Goal: Information Seeking & Learning: Learn about a topic

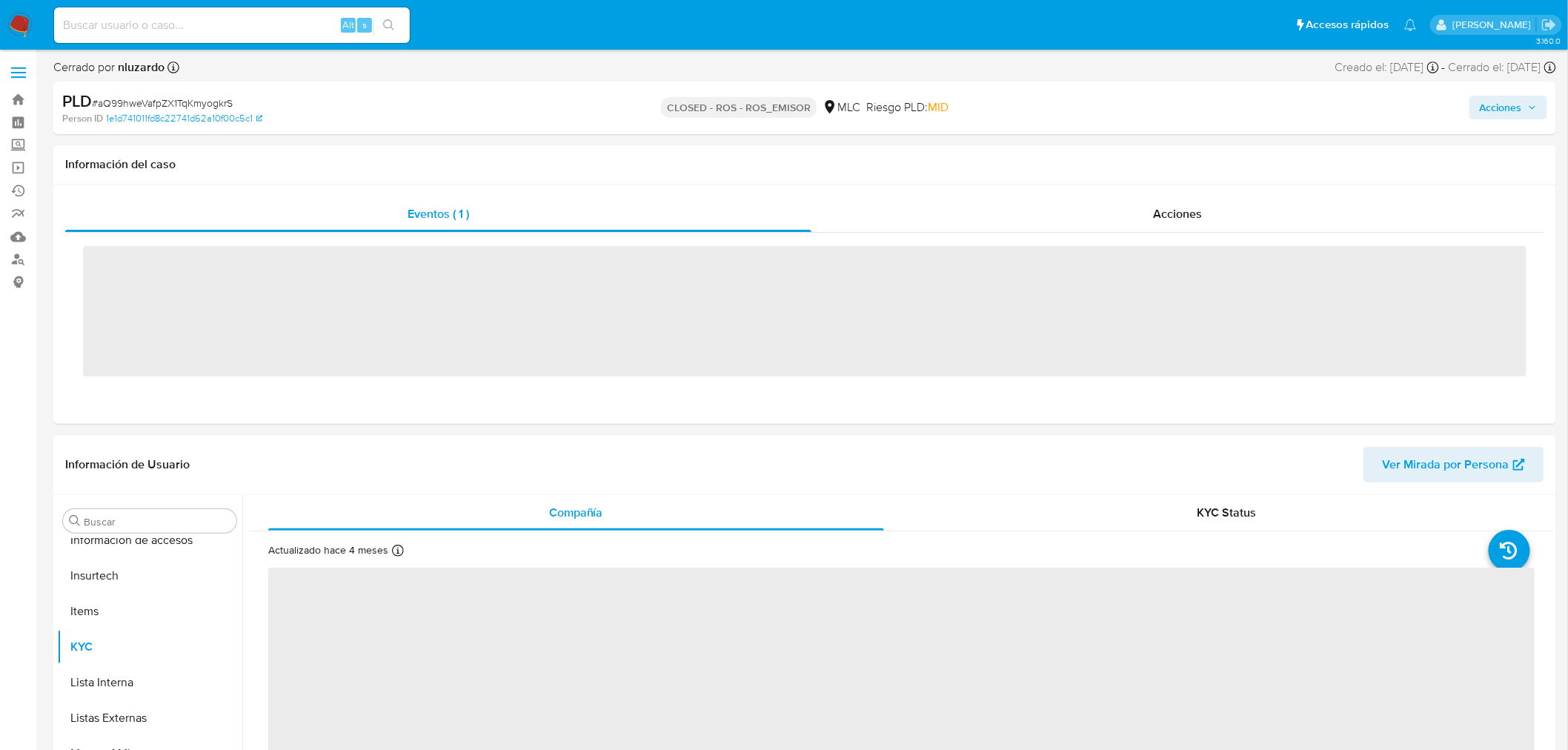
scroll to position [625, 0]
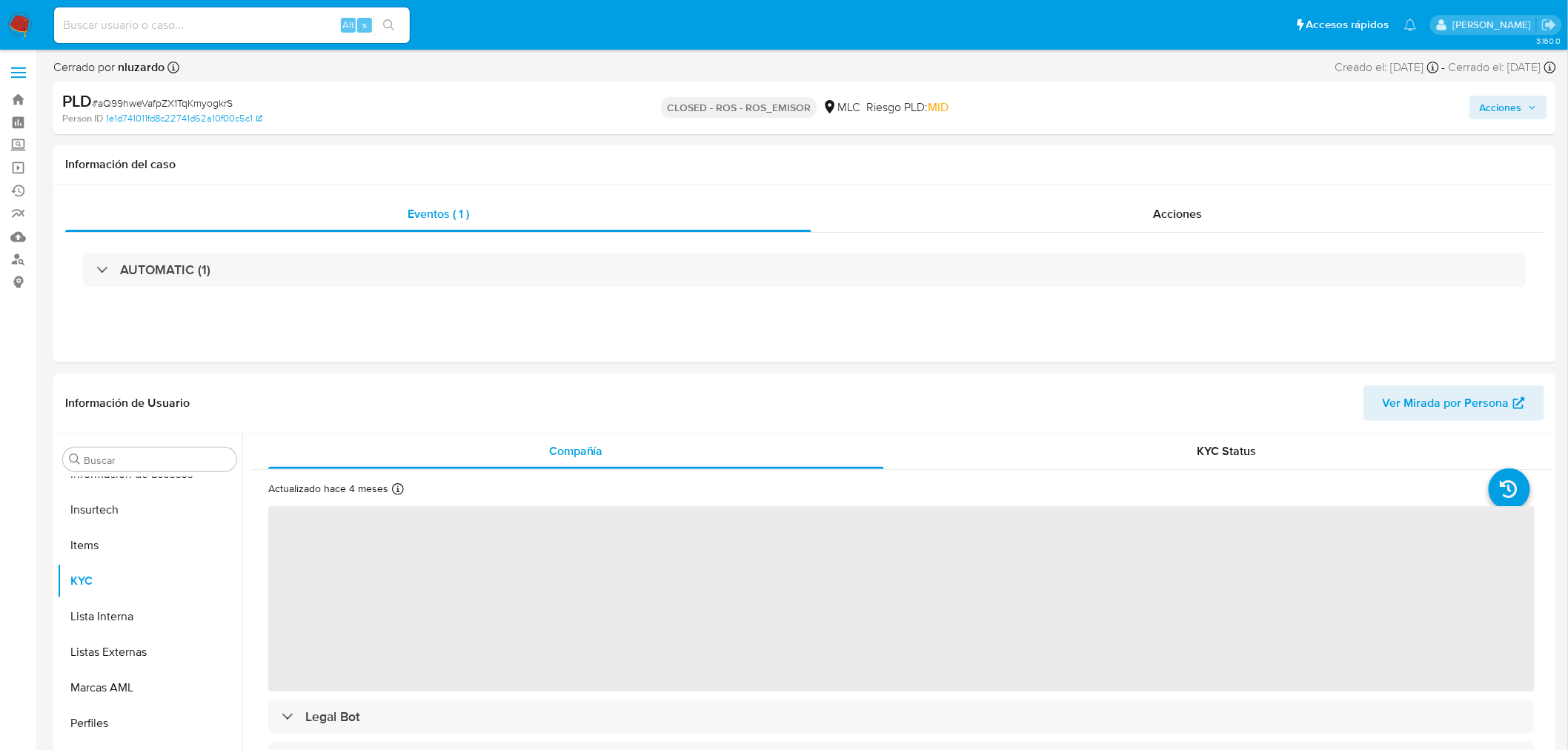
select select "10"
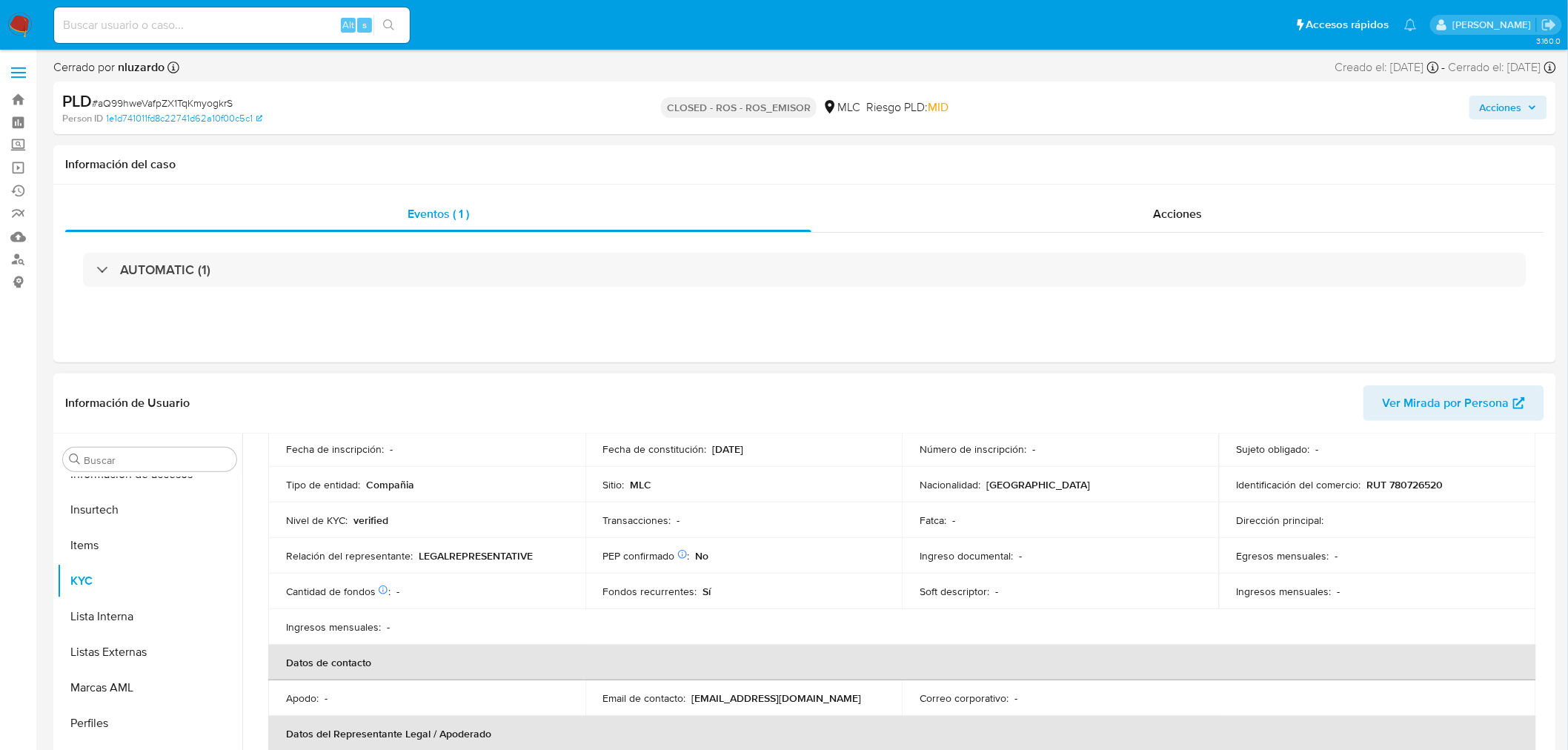
scroll to position [0, 0]
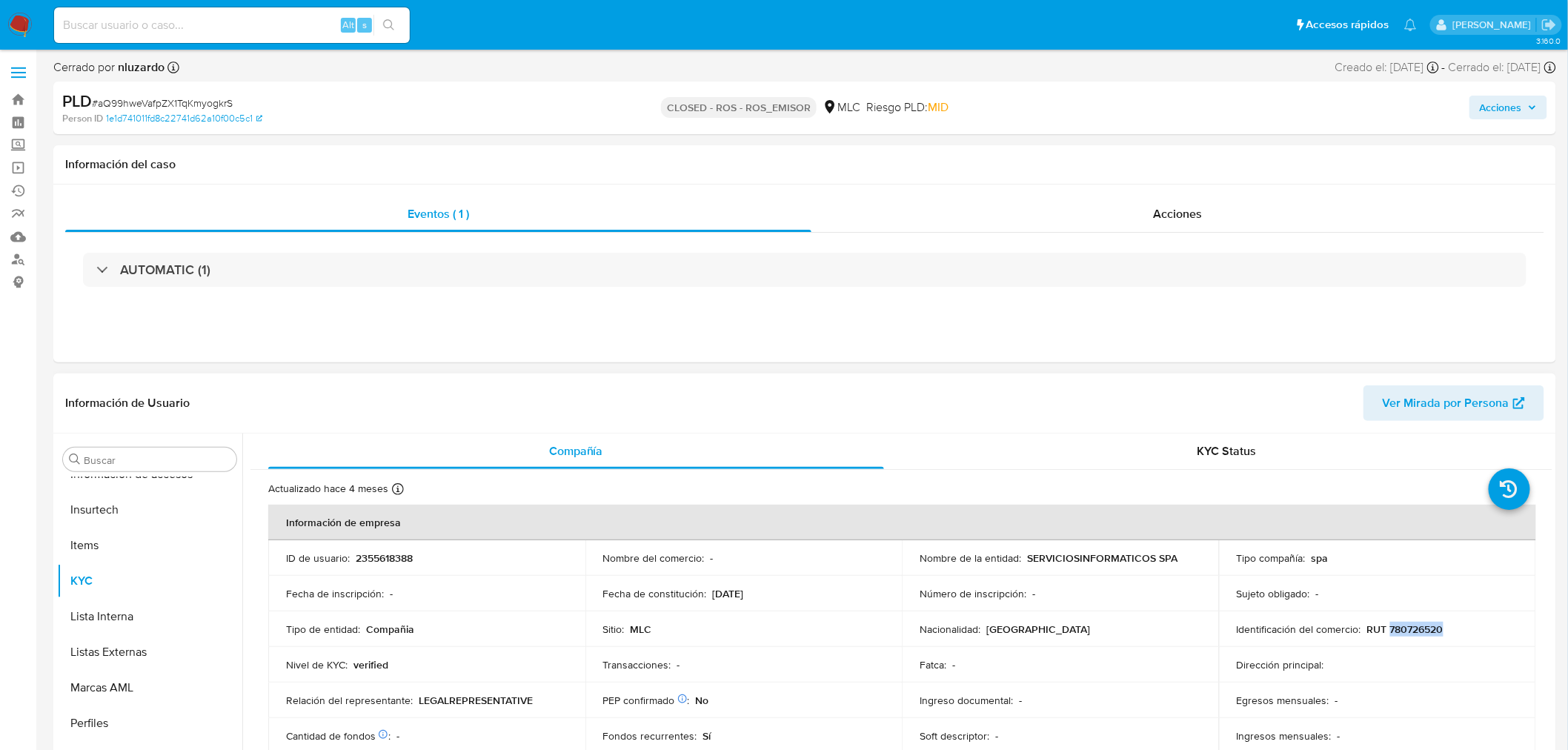
drag, startPoint x: 1451, startPoint y: 634, endPoint x: 1443, endPoint y: 639, distance: 9.4
click at [1386, 625] on div "Identificación del comercio : RUT 780726520" at bounding box center [1377, 629] width 281 height 13
copy p "780726520"
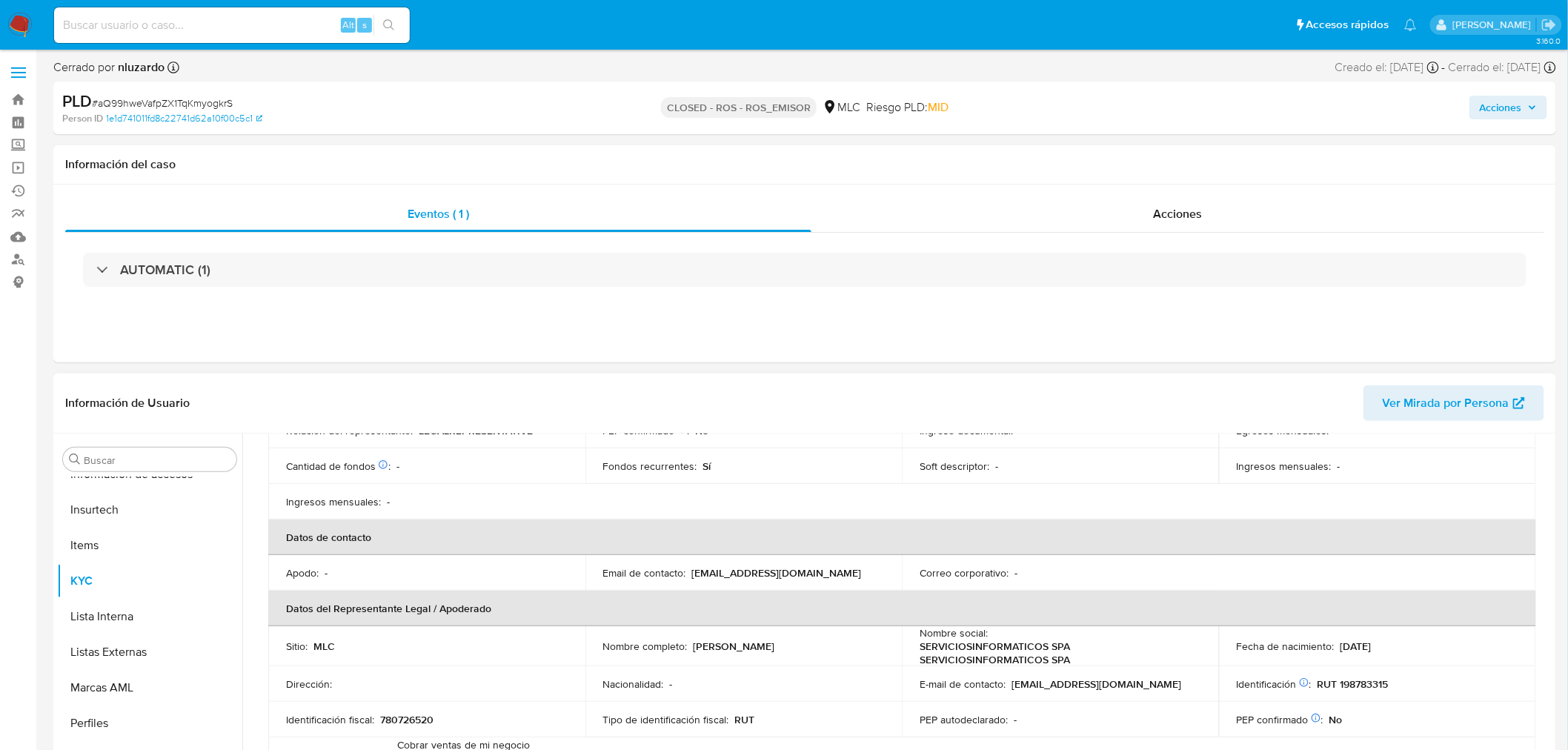
scroll to position [246, 0]
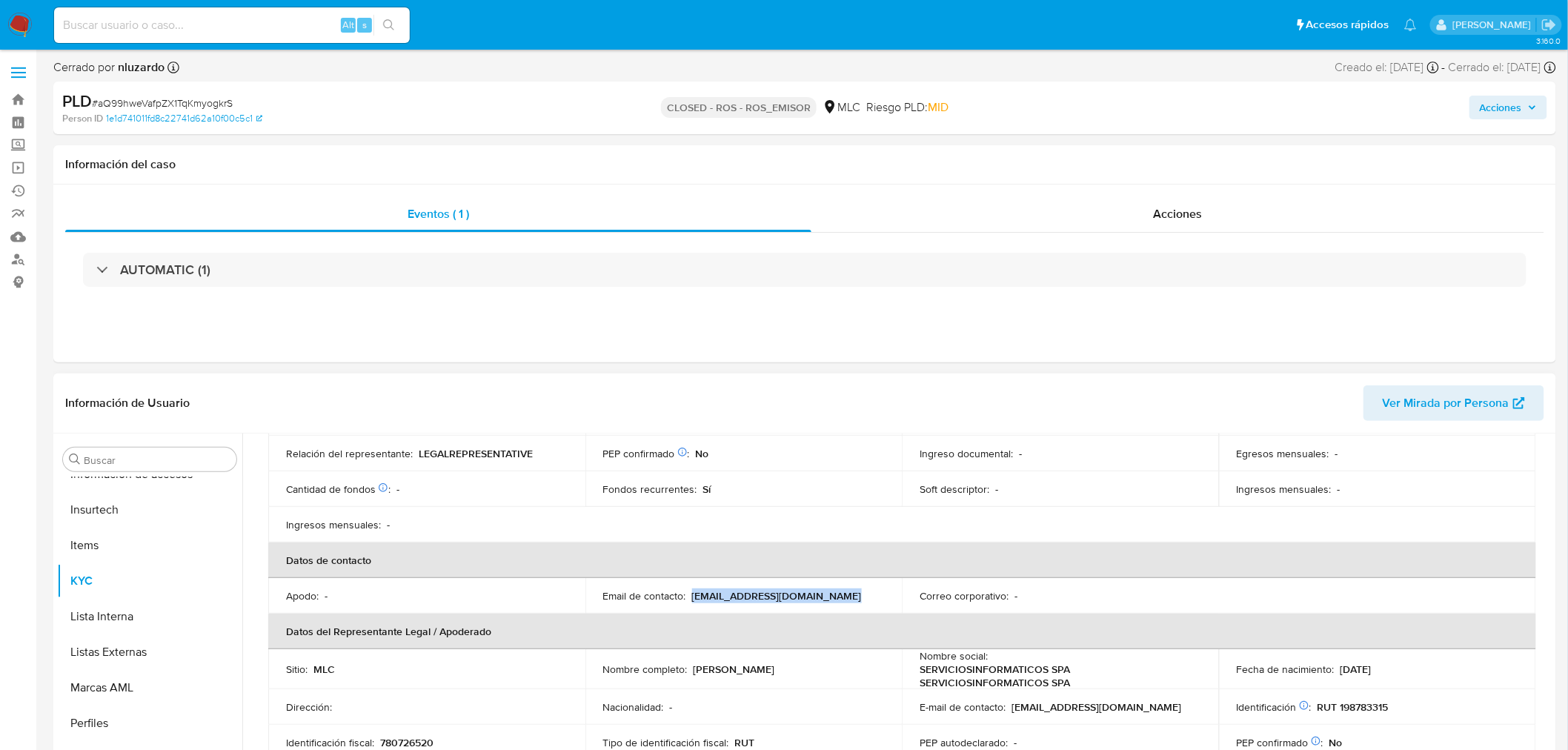
drag, startPoint x: 831, startPoint y: 595, endPoint x: 691, endPoint y: 597, distance: 140.0
click at [691, 597] on div "Email de contacto : serviciodigitalspa@gmail.com" at bounding box center [744, 595] width 281 height 13
copy p "[EMAIL_ADDRESS][DOMAIN_NAME]"
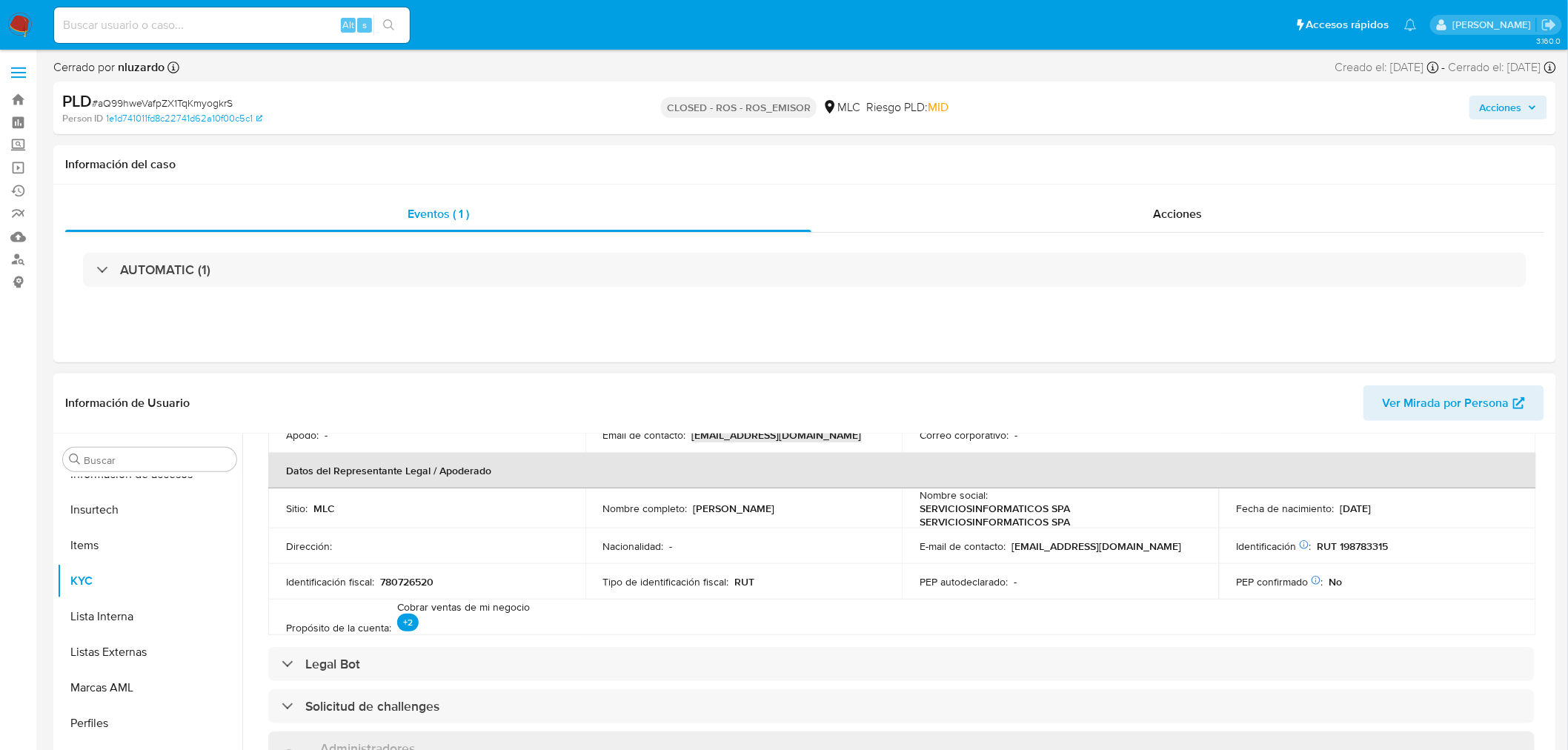
scroll to position [411, 0]
drag, startPoint x: 391, startPoint y: 549, endPoint x: 443, endPoint y: 580, distance: 60.5
click at [1425, 404] on span "Ver Mirada por Persona" at bounding box center [1445, 403] width 126 height 36
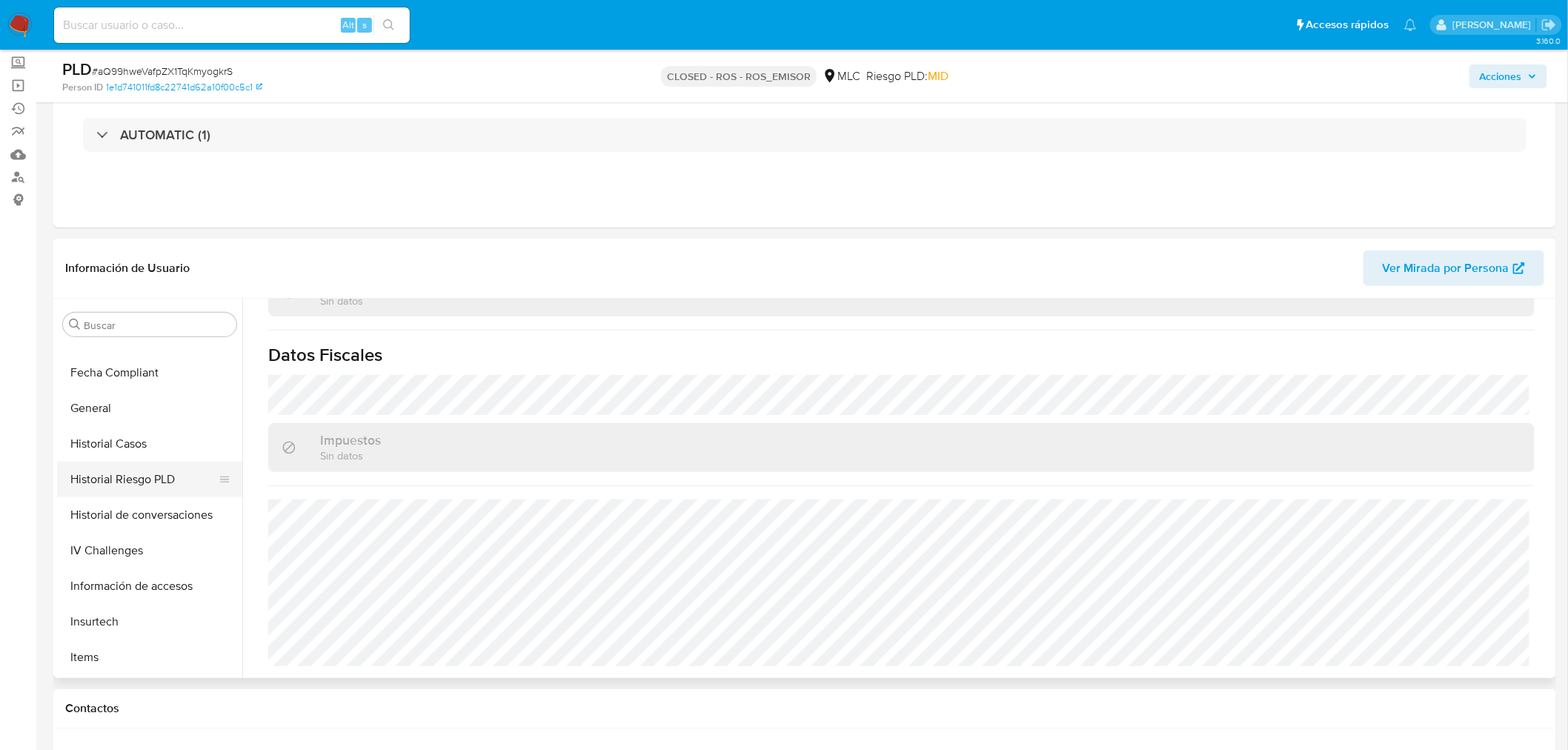
scroll to position [297, 0]
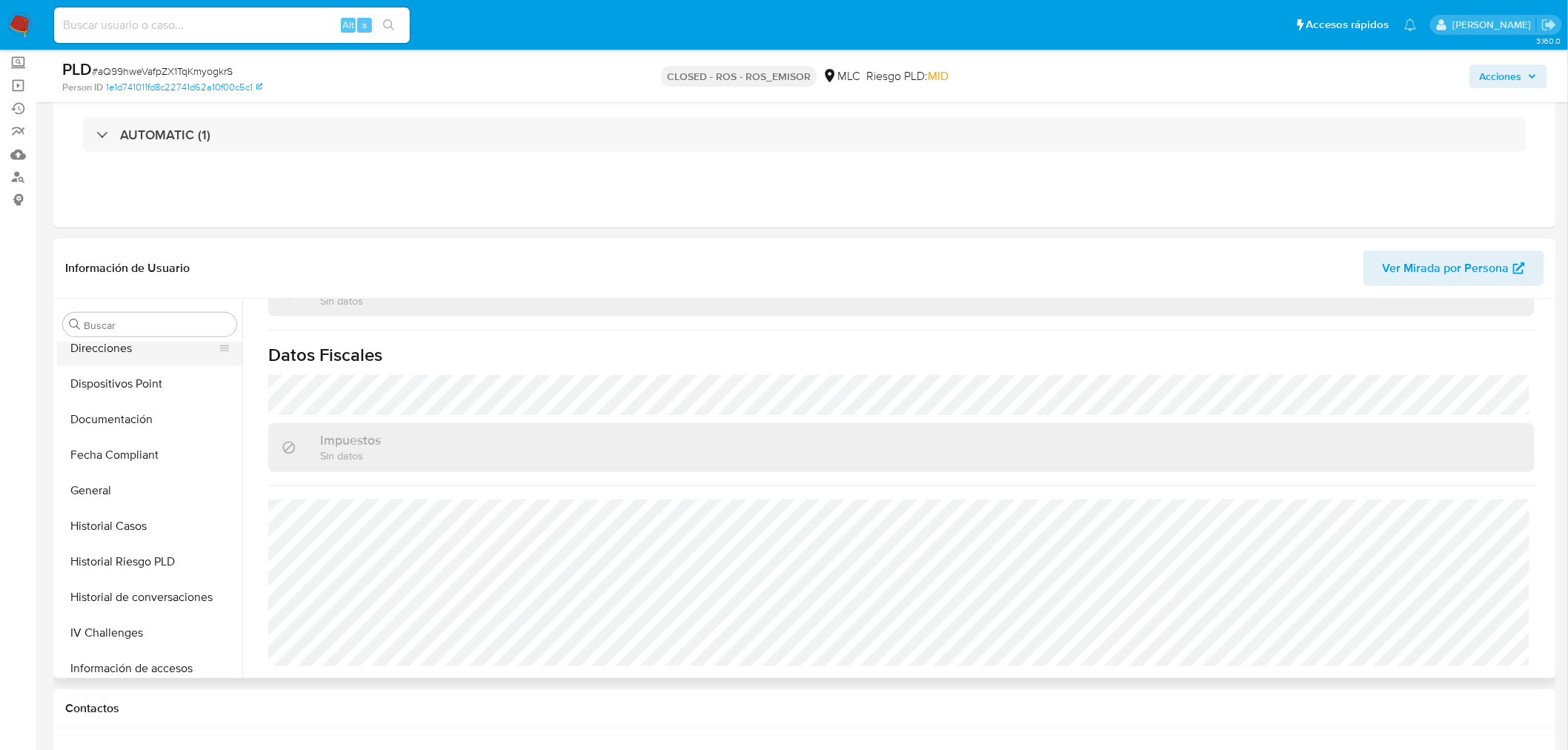
click at [99, 350] on button "Direcciones" at bounding box center [143, 349] width 173 height 36
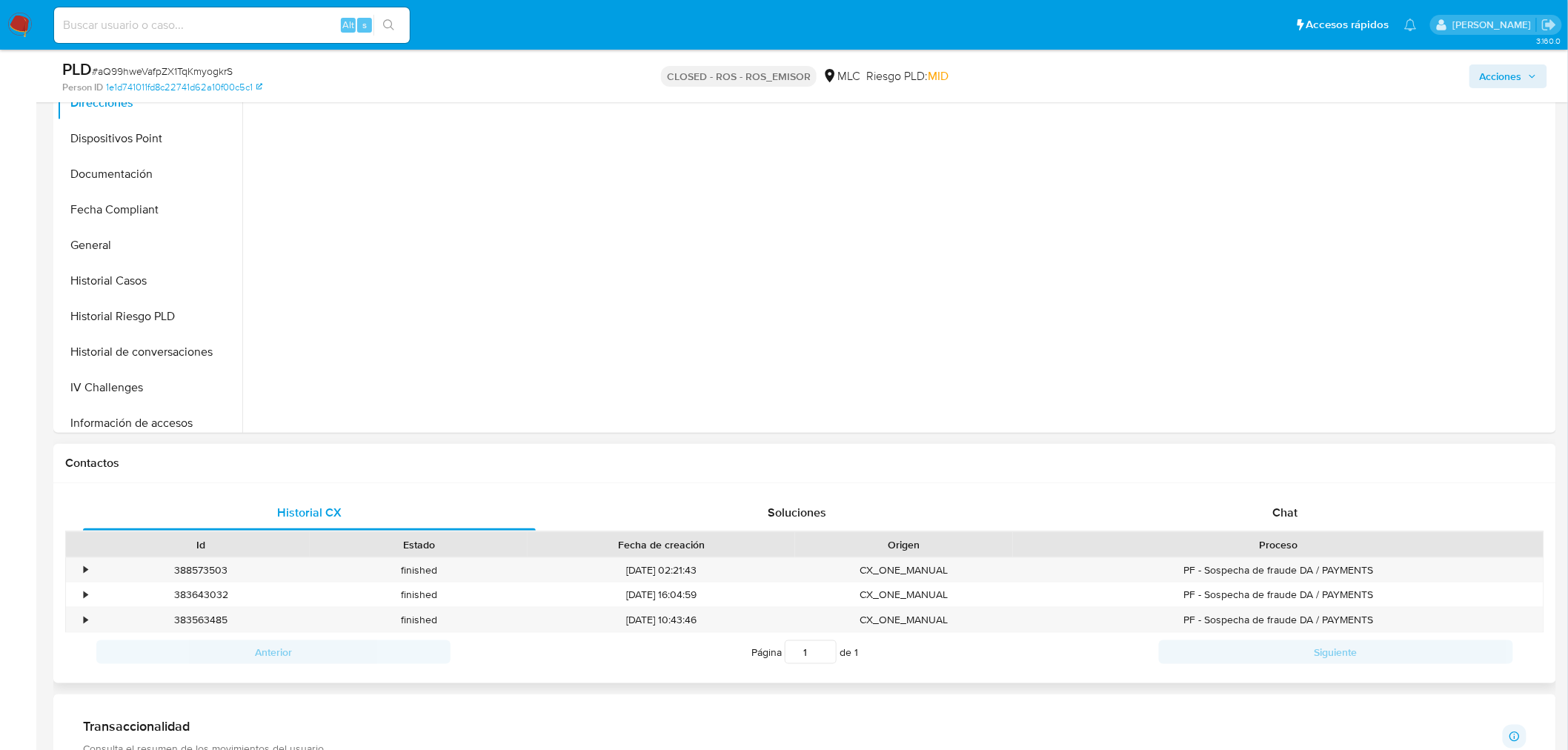
scroll to position [246, 0]
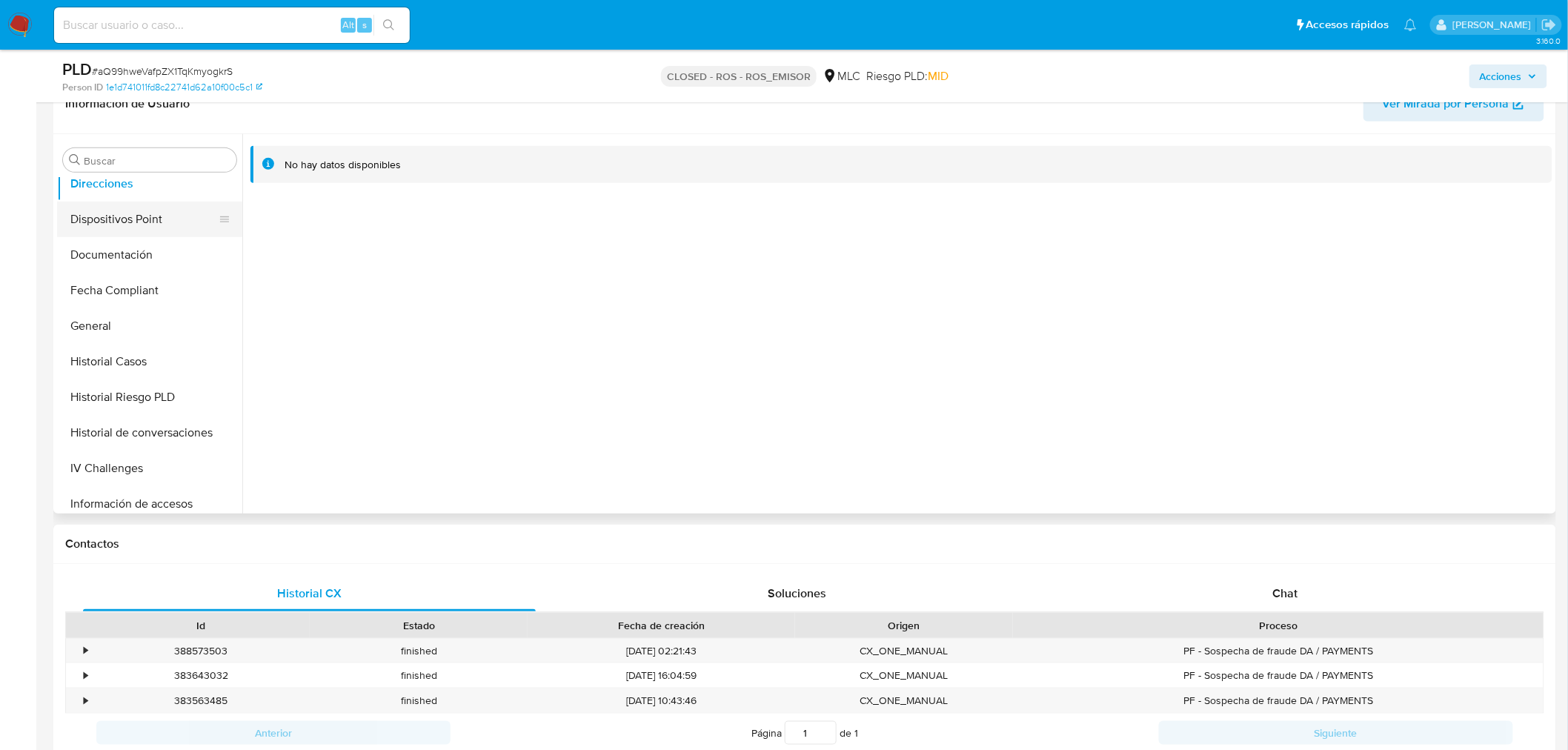
click at [116, 216] on button "Dispositivos Point" at bounding box center [143, 220] width 173 height 36
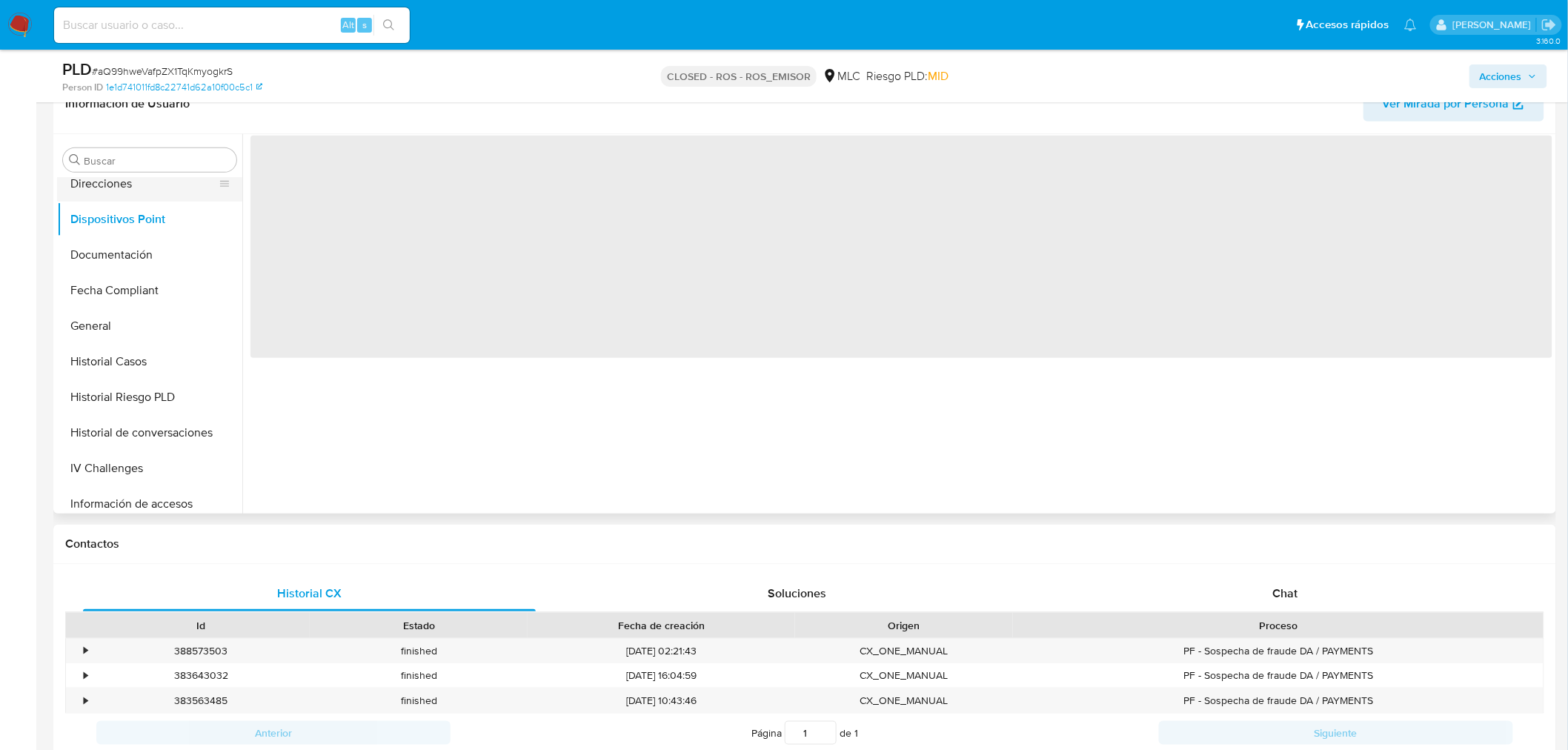
click at [109, 186] on button "Direcciones" at bounding box center [143, 184] width 173 height 36
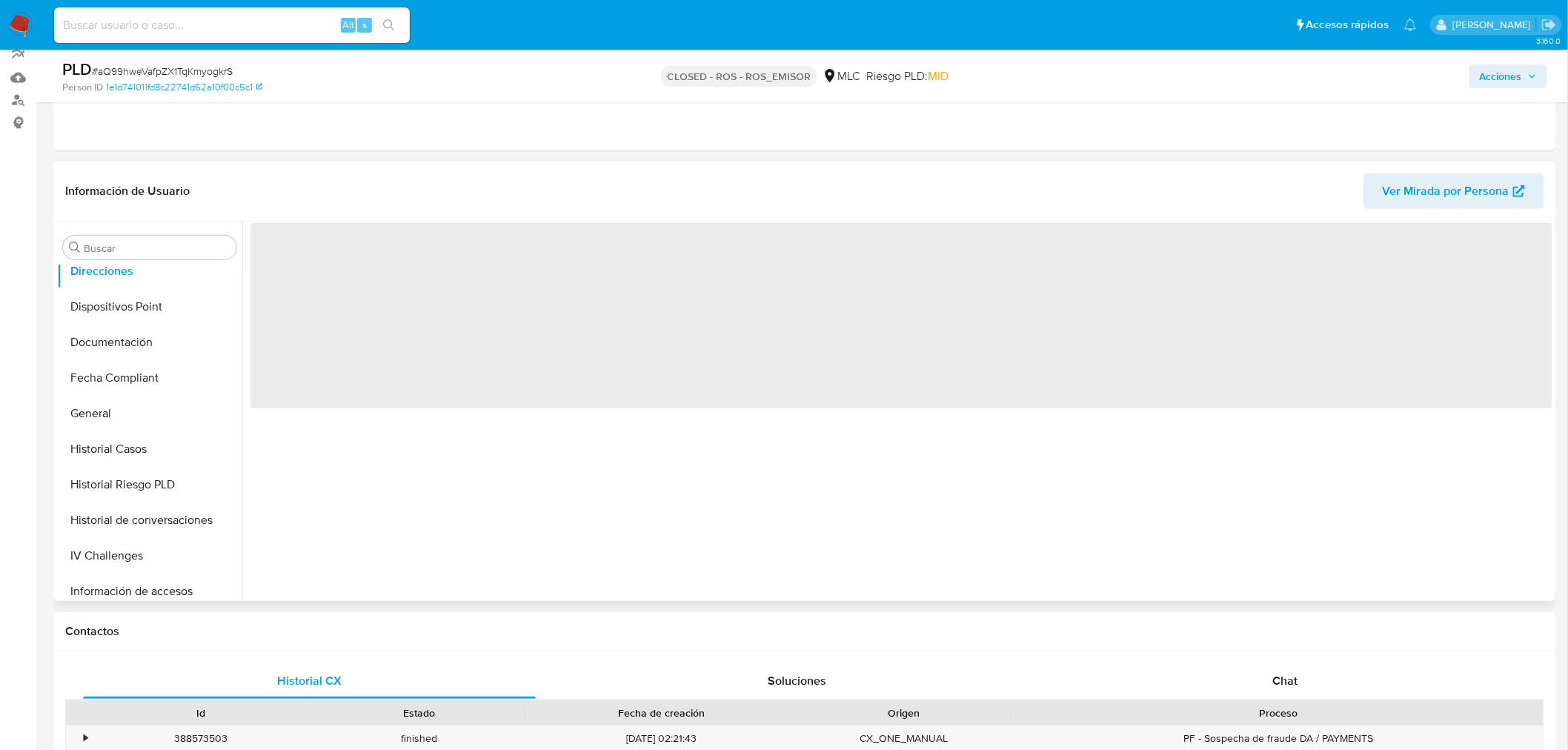
scroll to position [82, 0]
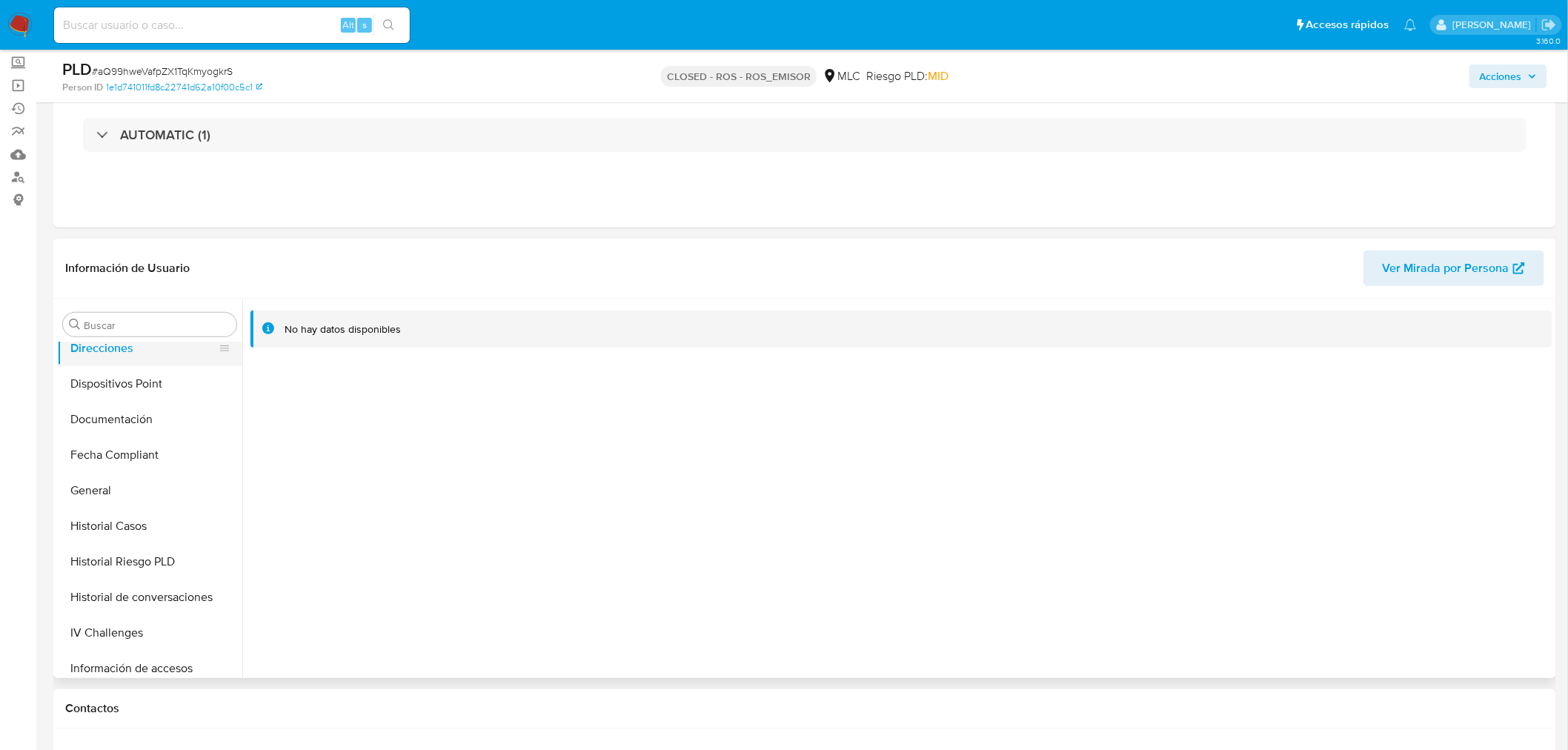
click at [112, 347] on button "Direcciones" at bounding box center [143, 349] width 173 height 36
click at [125, 453] on button "Fecha Compliant" at bounding box center [143, 455] width 173 height 36
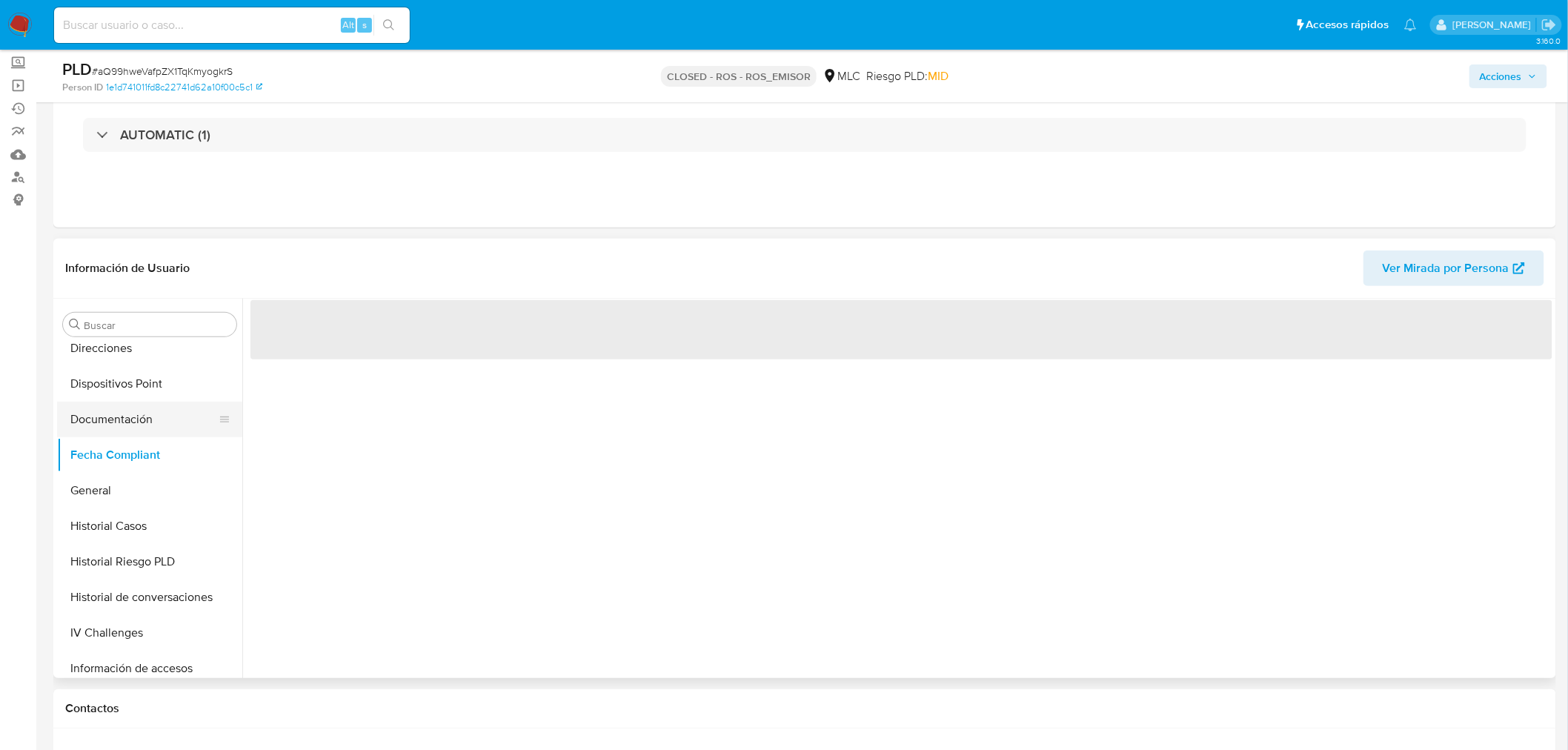
click at [120, 418] on button "Documentación" at bounding box center [143, 419] width 173 height 36
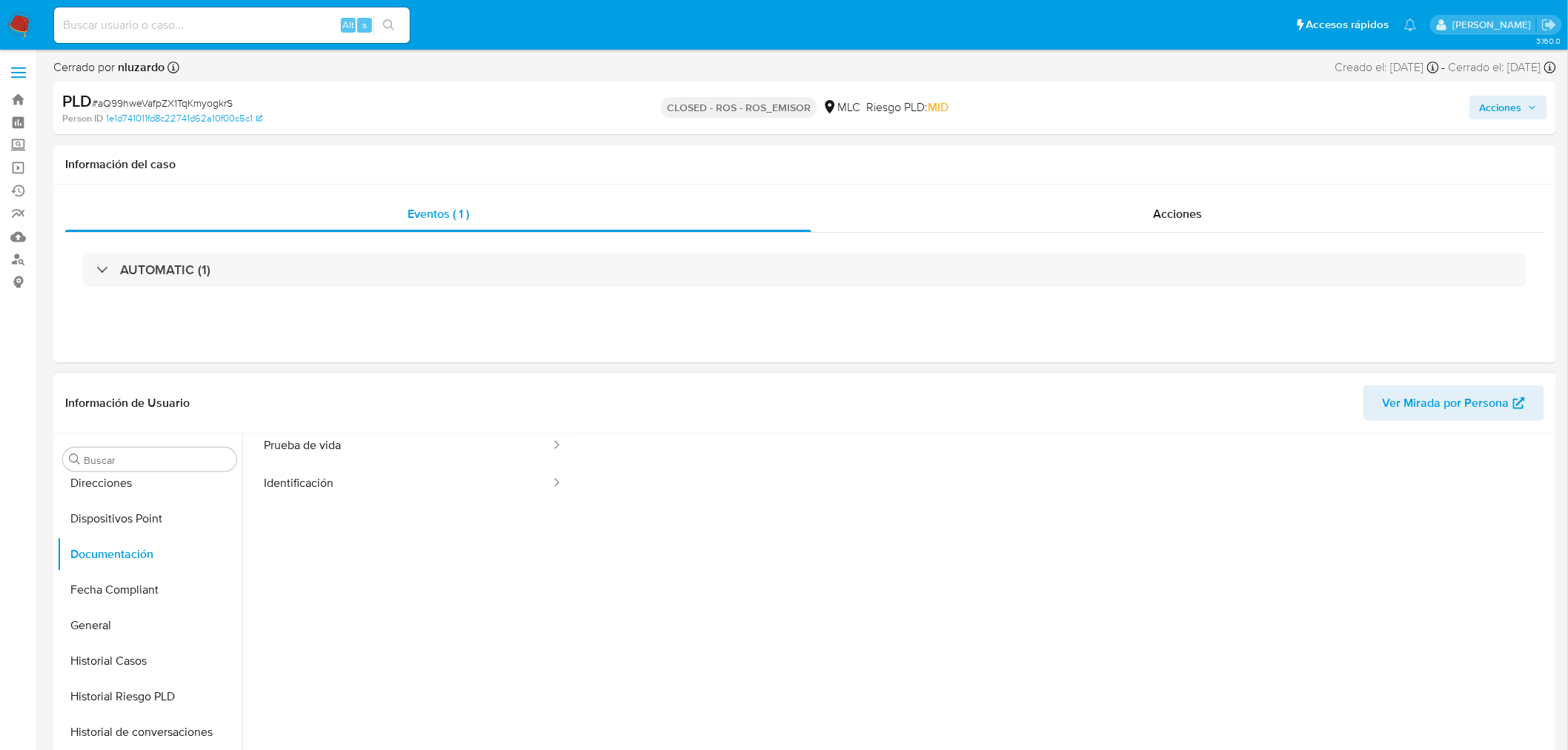
scroll to position [0, 0]
click at [359, 503] on button "Prueba de vida" at bounding box center [401, 506] width 302 height 38
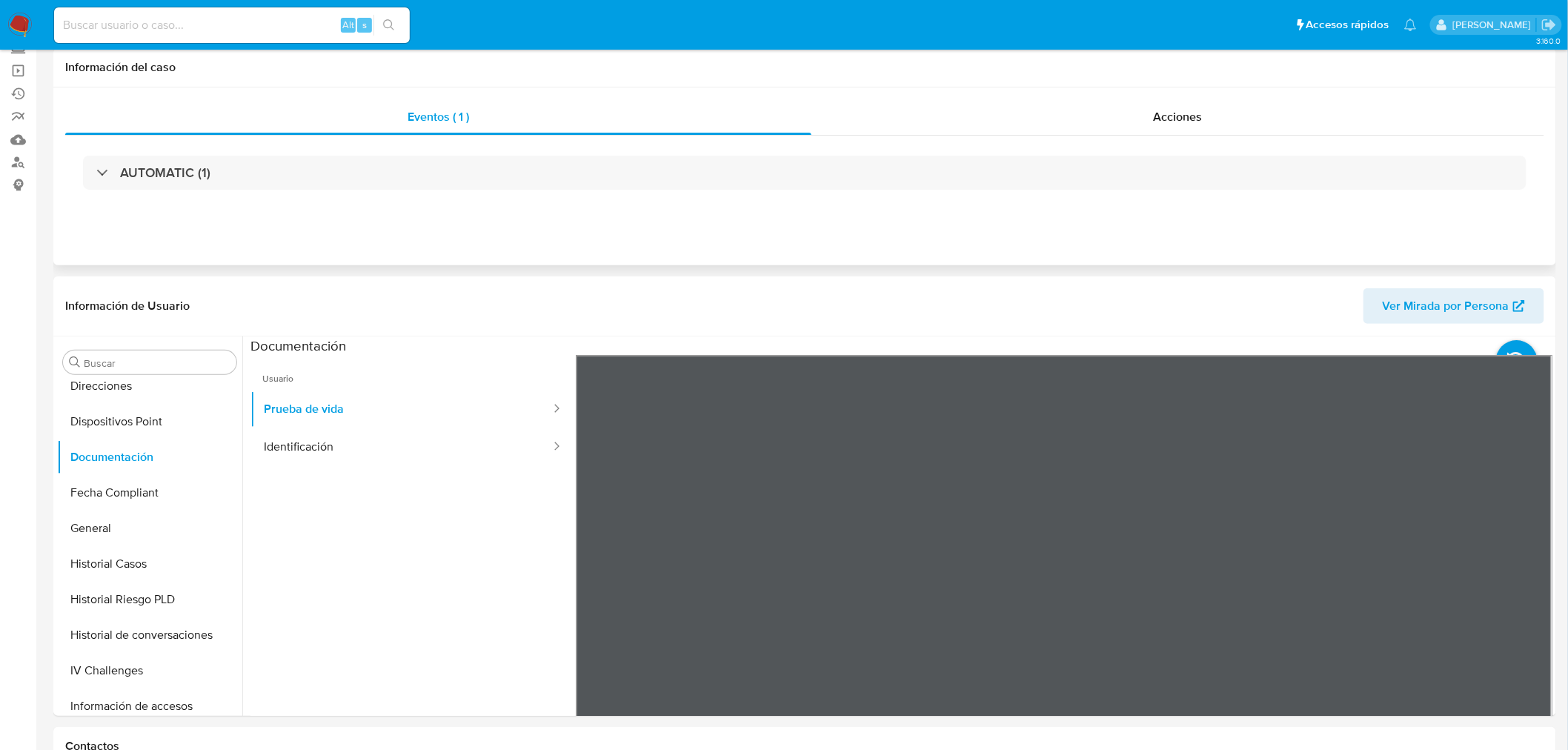
scroll to position [246, 0]
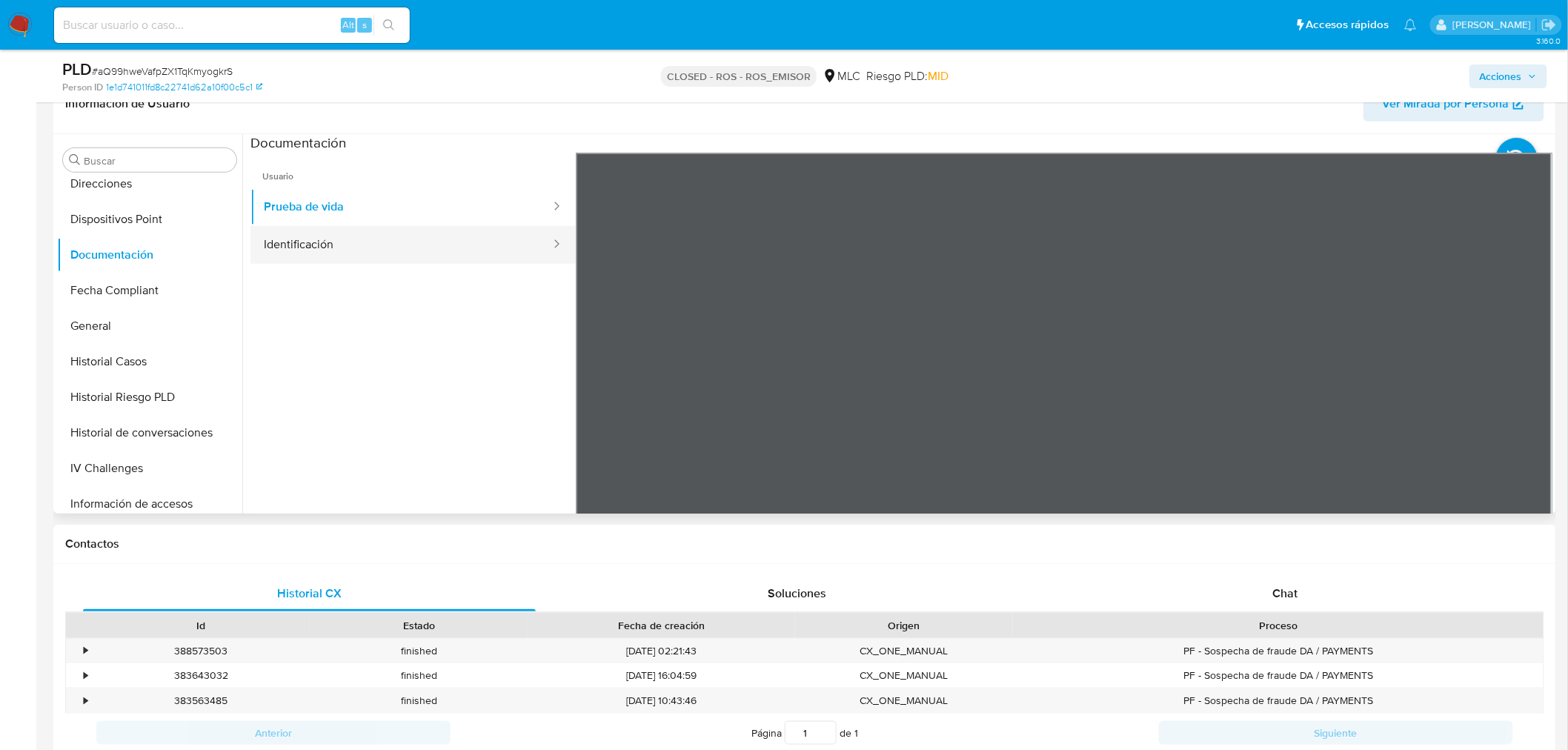
click at [324, 241] on button "Identificación" at bounding box center [401, 245] width 302 height 38
click at [1530, 387] on icon at bounding box center [1533, 393] width 30 height 30
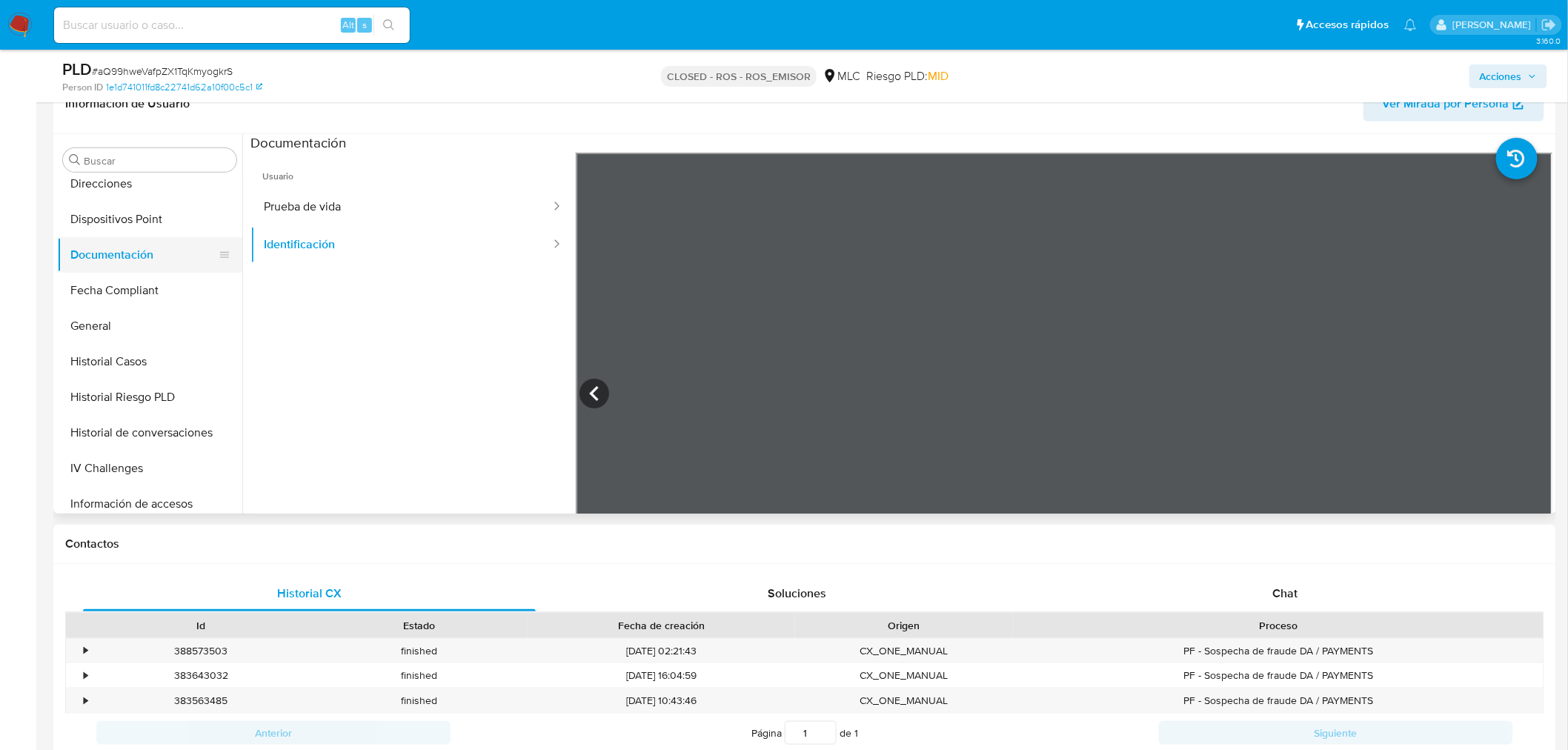
scroll to position [213, 0]
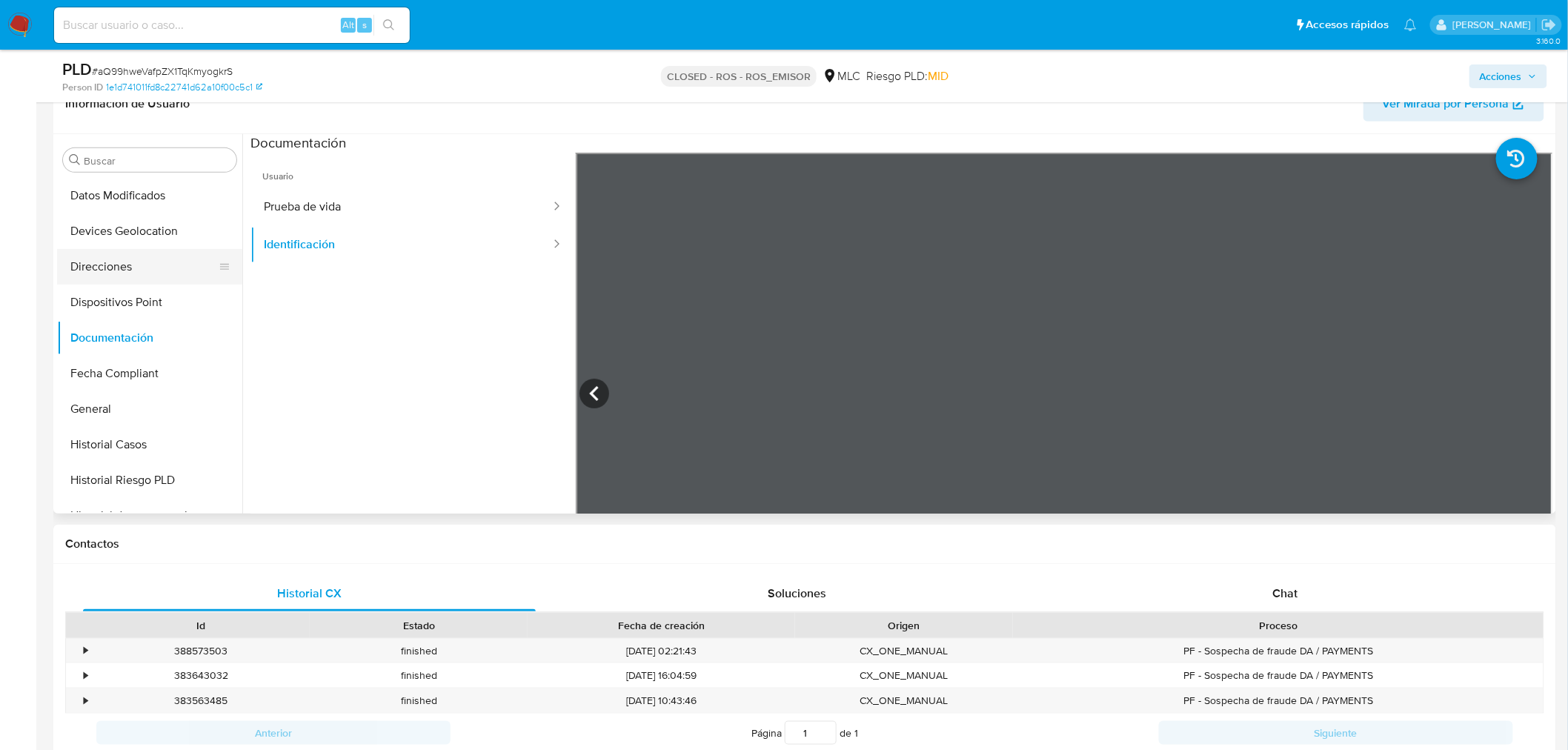
click at [109, 270] on button "Direcciones" at bounding box center [143, 267] width 173 height 36
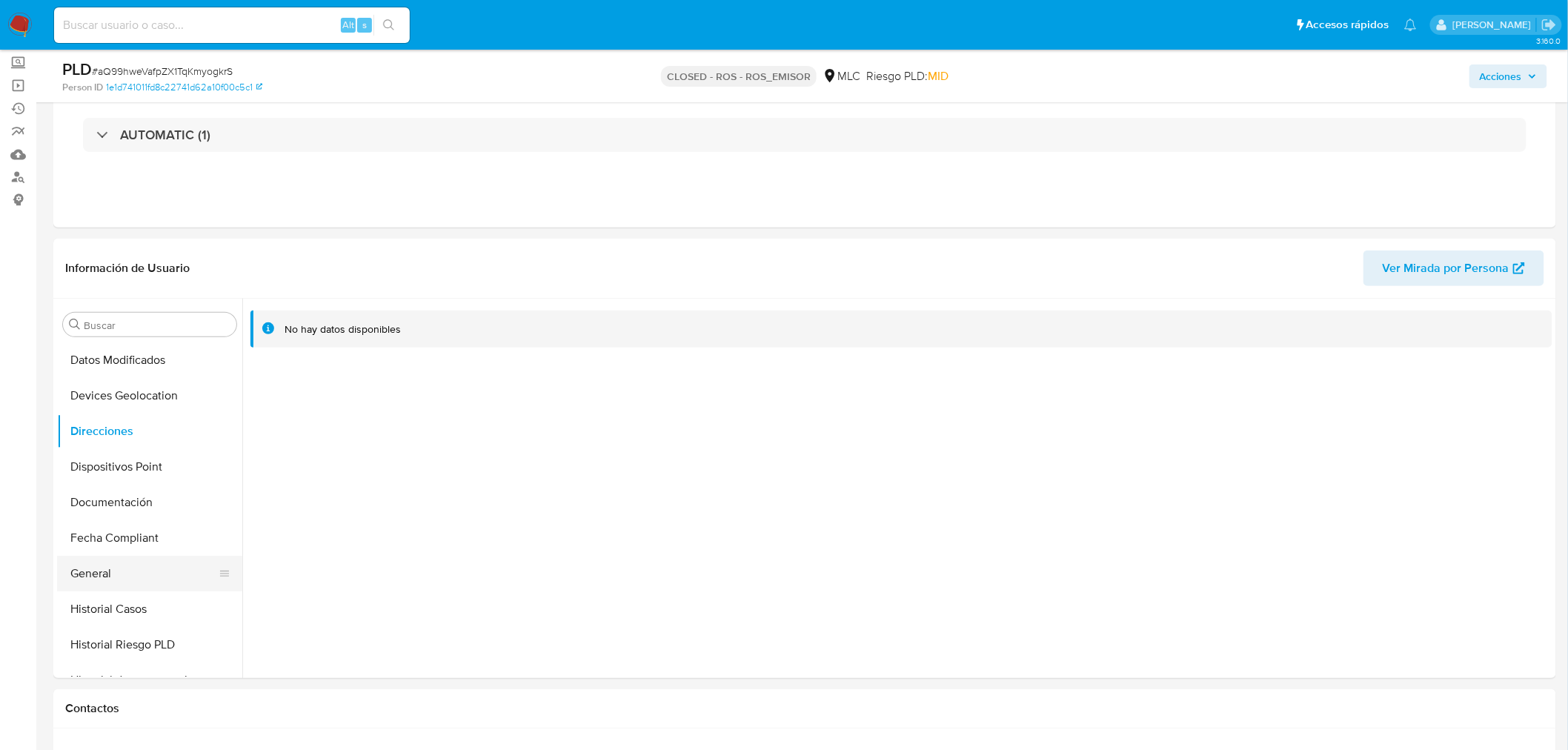
click at [108, 566] on button "General" at bounding box center [143, 573] width 173 height 36
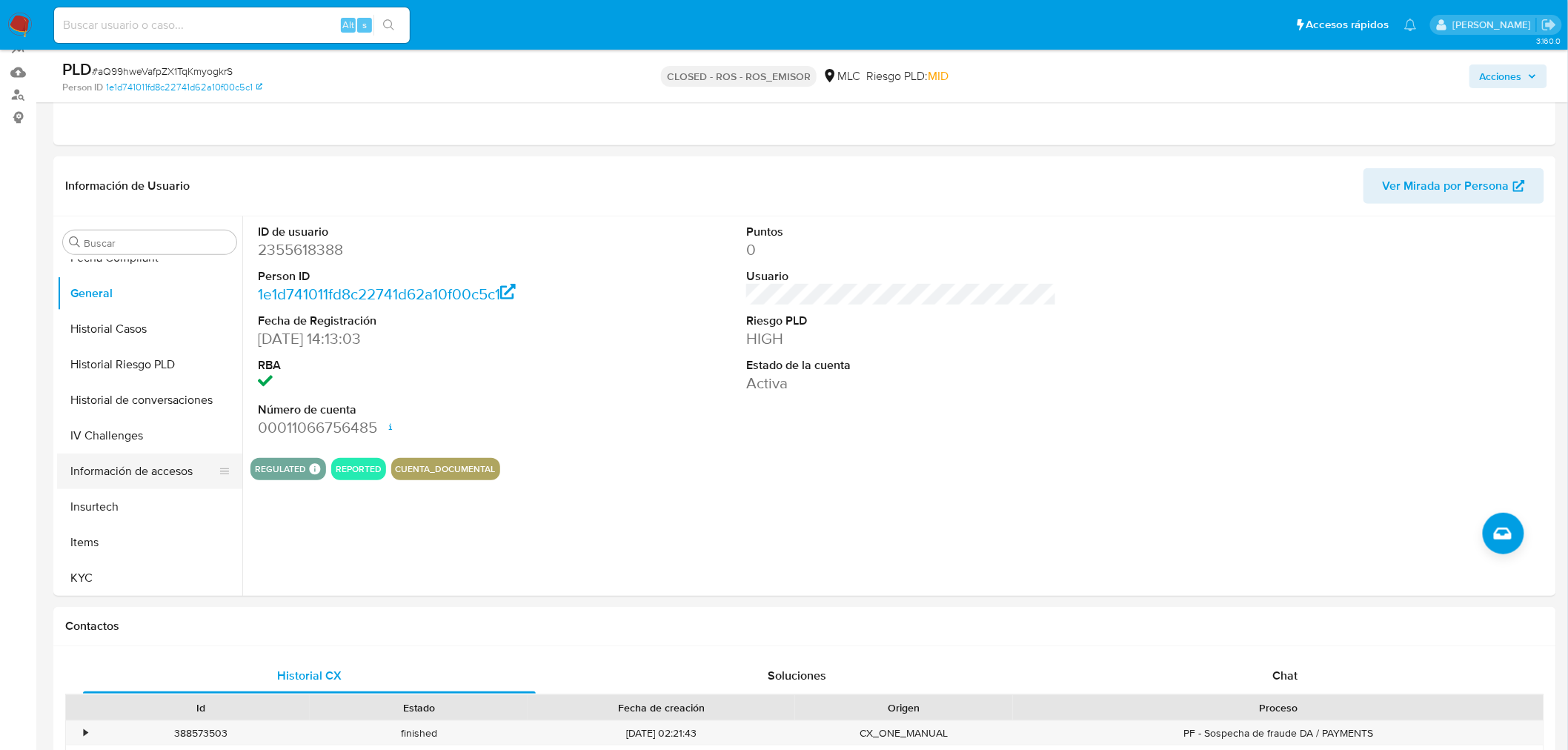
scroll to position [410, 0]
click at [98, 581] on button "KYC" at bounding box center [143, 579] width 173 height 36
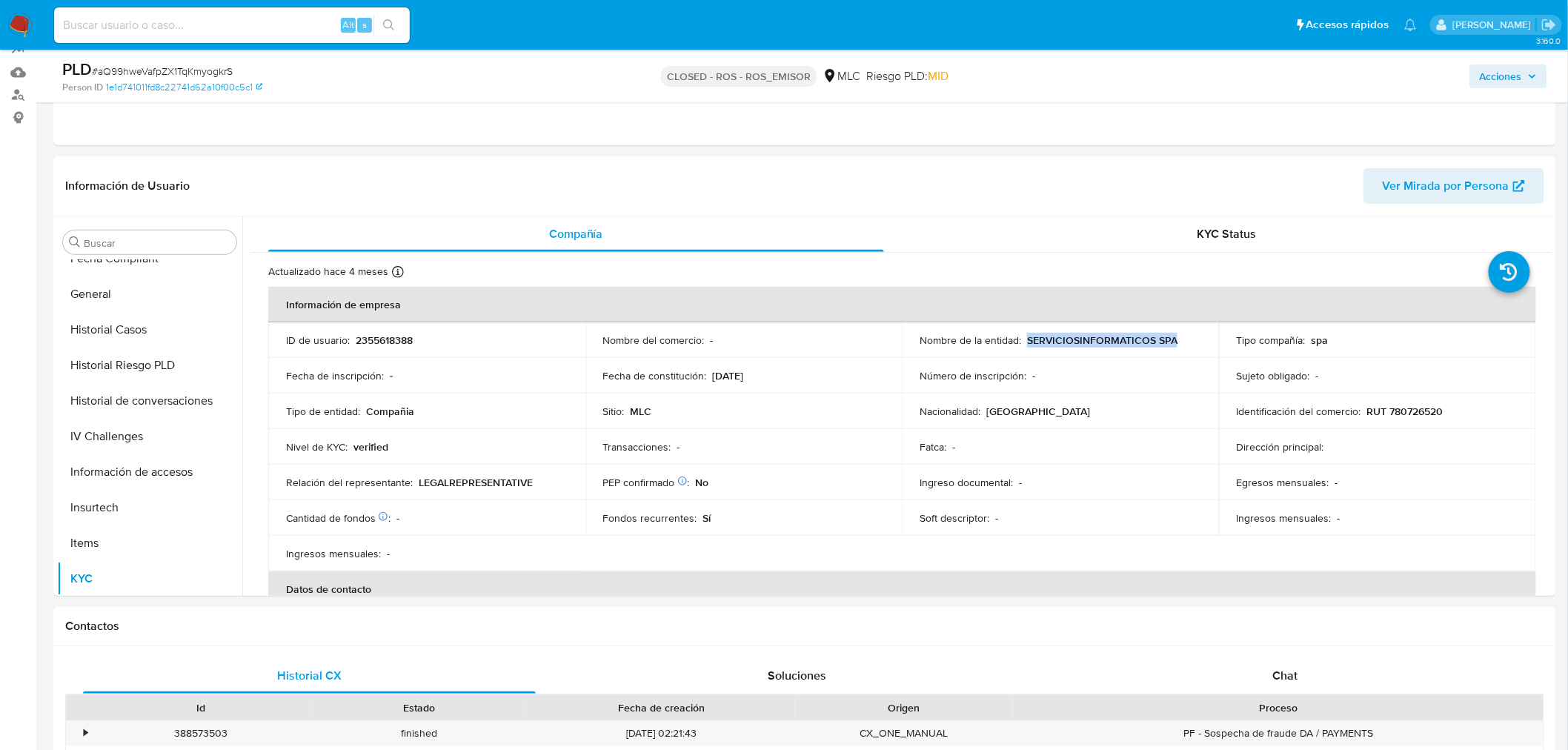
drag, startPoint x: 1179, startPoint y: 339, endPoint x: 1025, endPoint y: 337, distance: 154.0
click at [1025, 337] on div "Nombre de la entidad : SERVICIOSINFORMATICOS SPA" at bounding box center [1060, 340] width 281 height 13
copy p "SERVICIOSINFORMATICOS SPA"
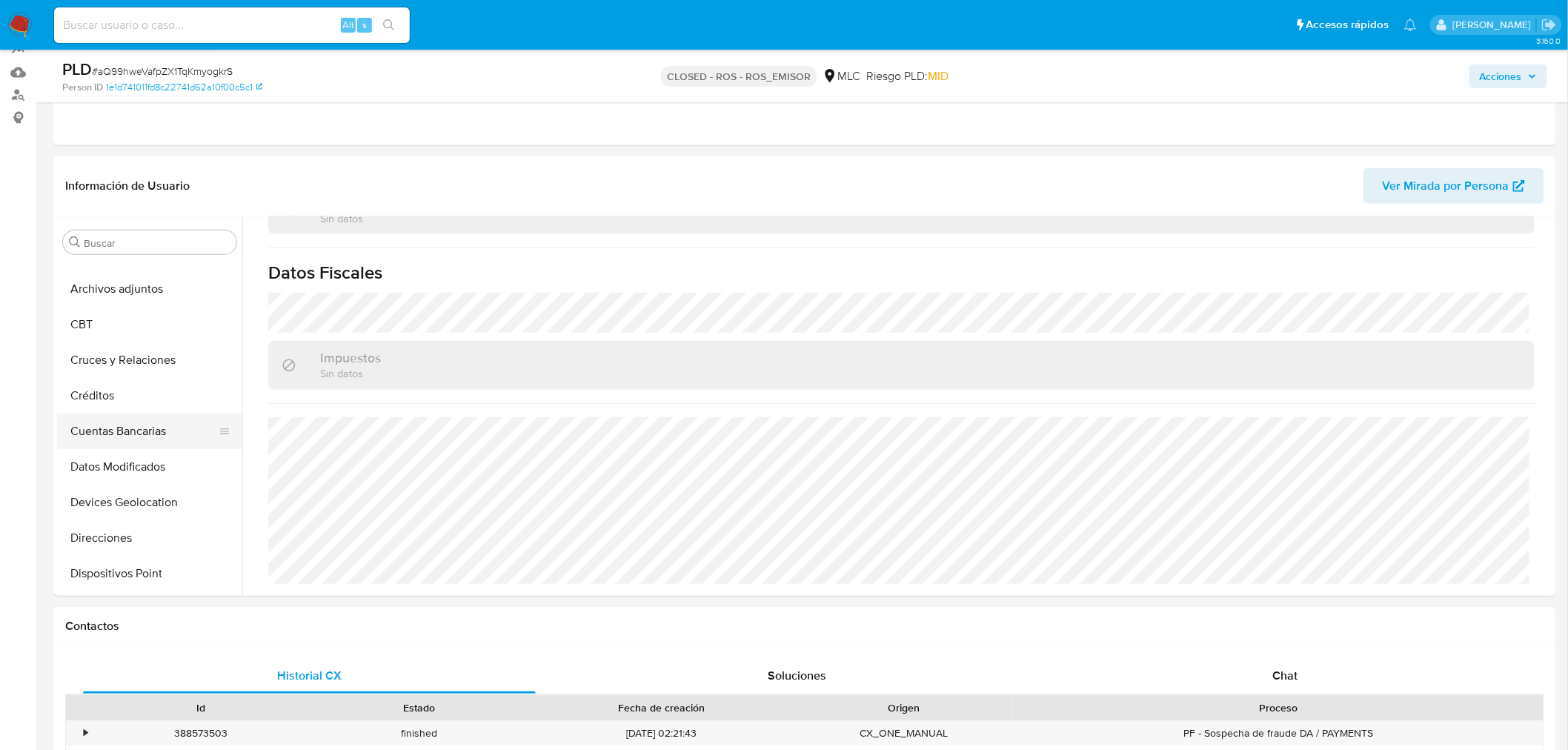
scroll to position [0, 0]
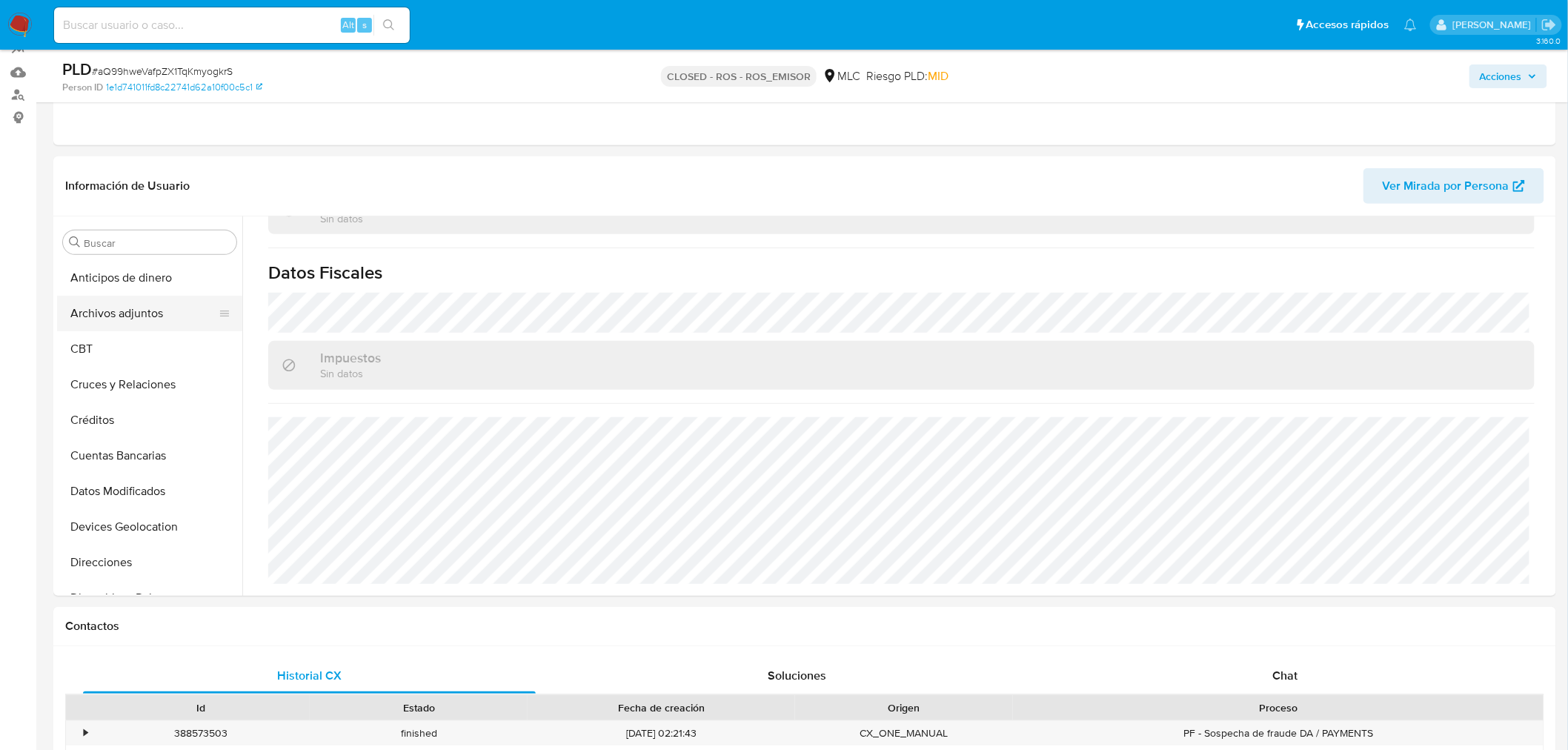
click at [121, 315] on button "Archivos adjuntos" at bounding box center [143, 314] width 173 height 36
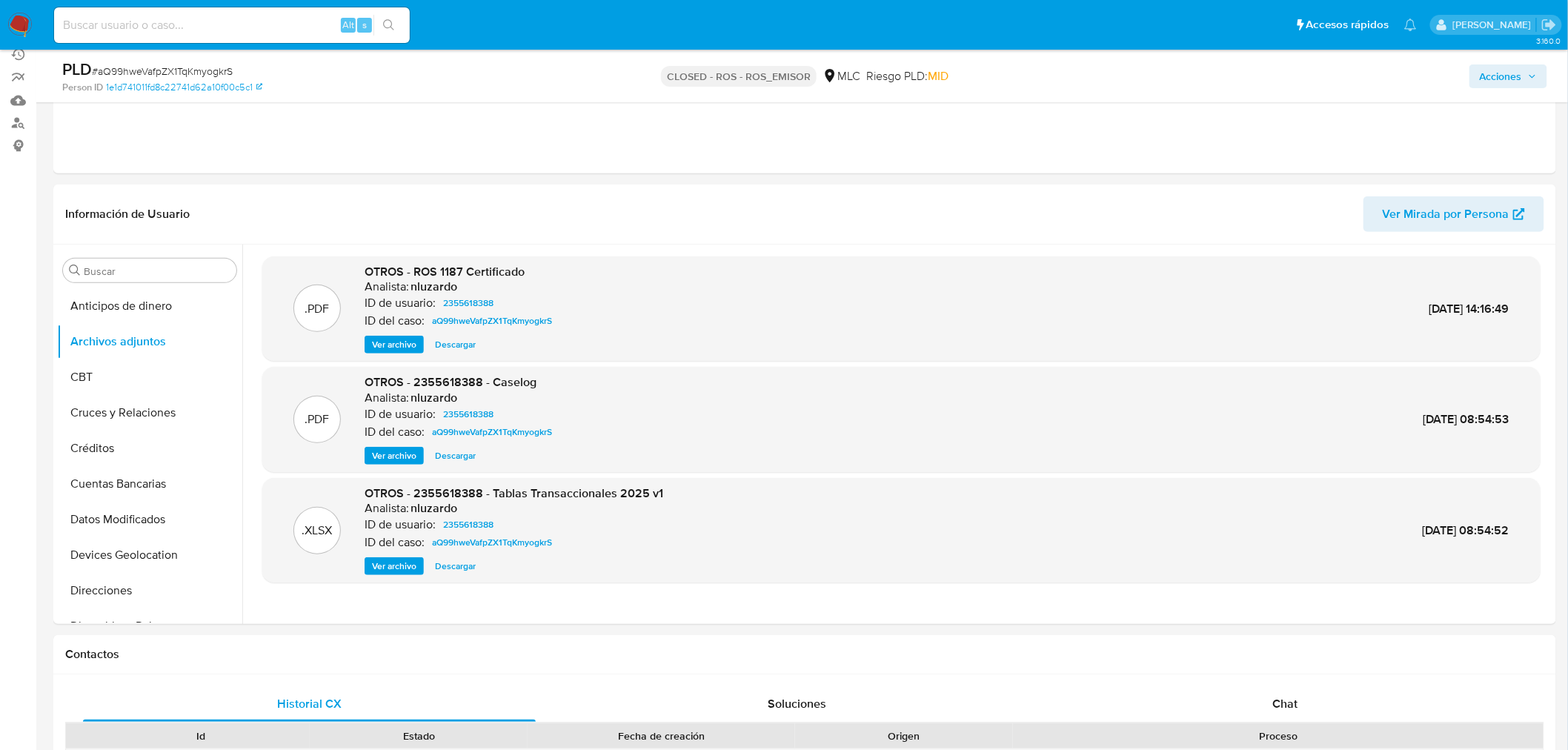
scroll to position [165, 0]
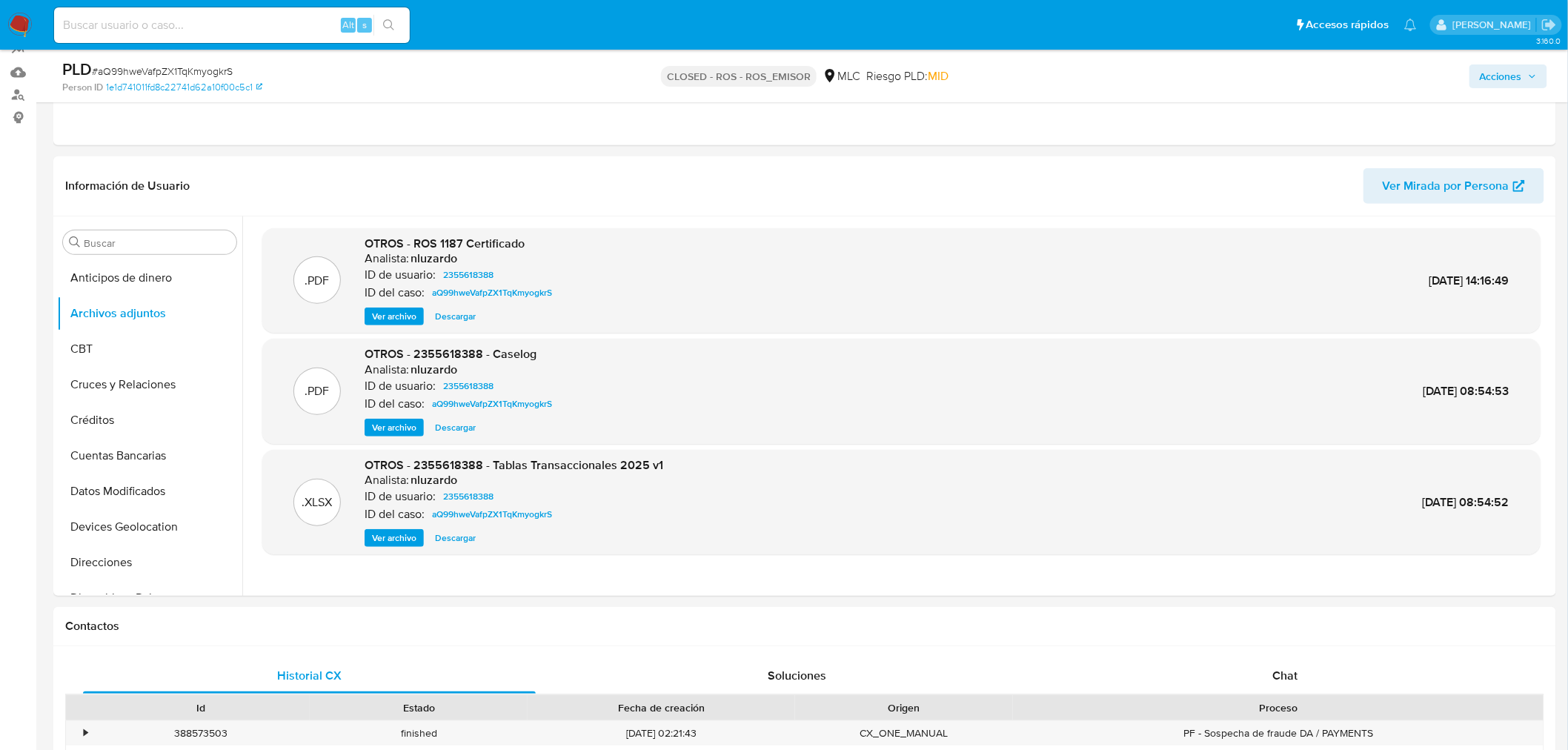
click at [398, 433] on span "Ver archivo" at bounding box center [394, 427] width 45 height 15
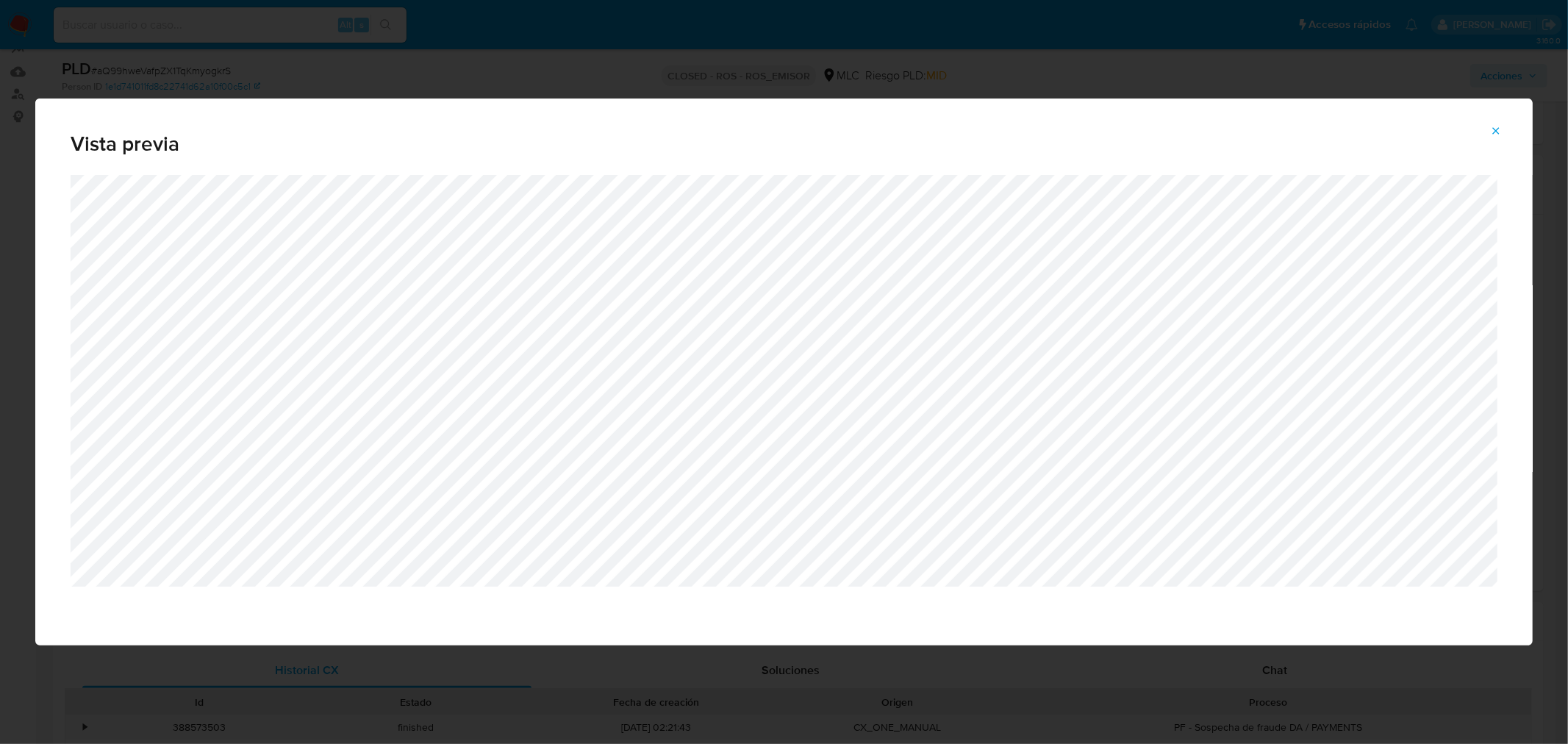
click at [1494, 133] on icon "Attachment preview" at bounding box center [1495, 130] width 6 height 6
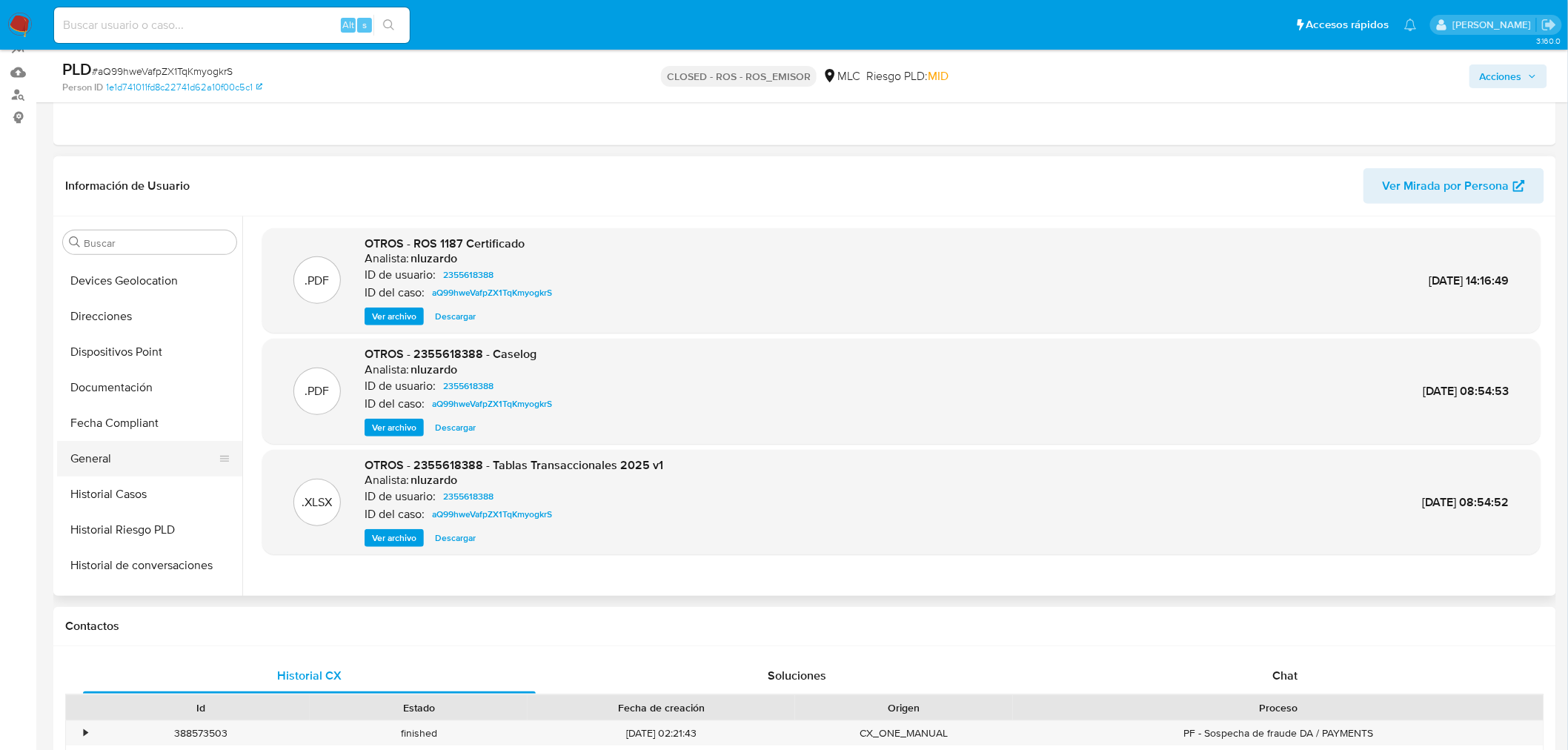
scroll to position [0, 0]
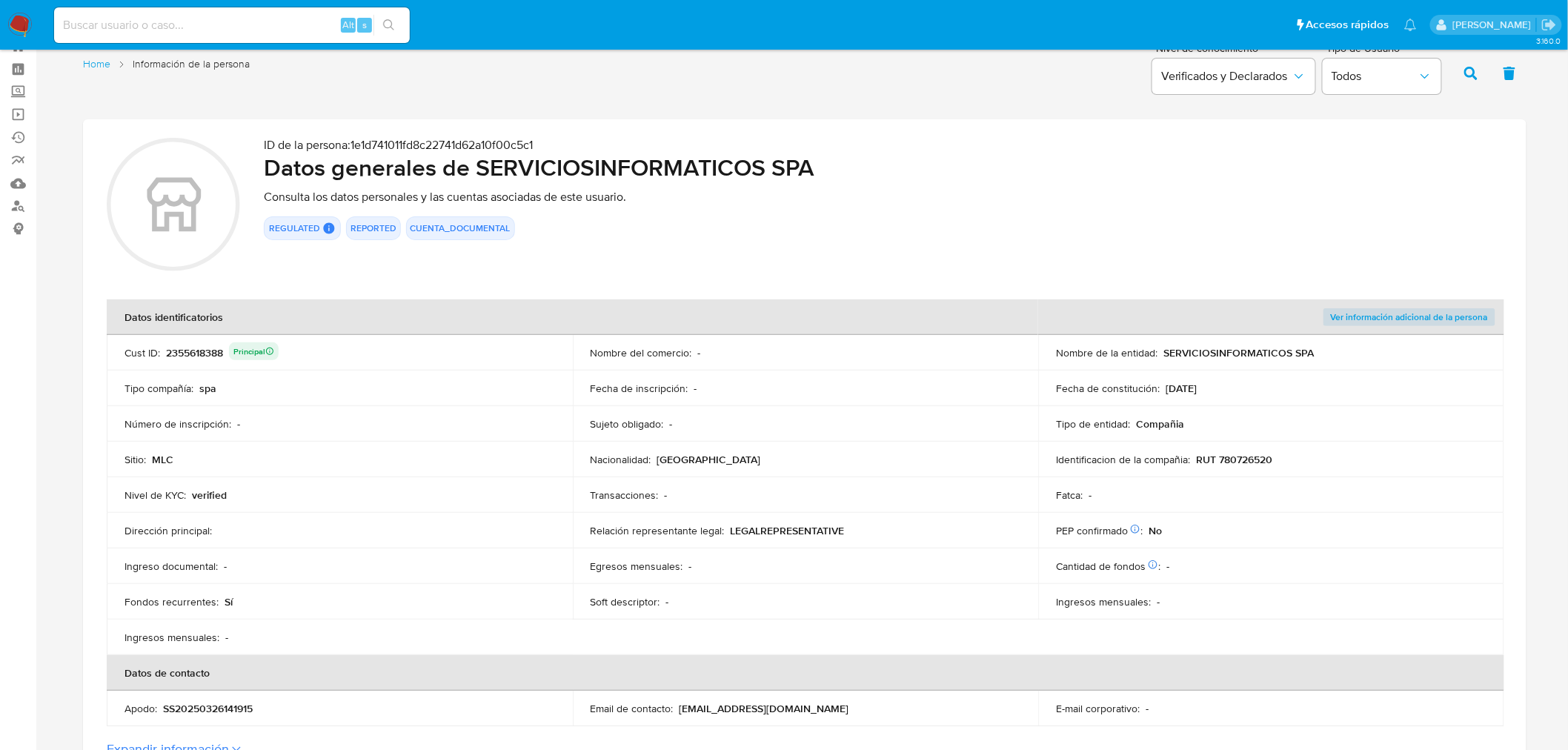
scroll to position [82, 0]
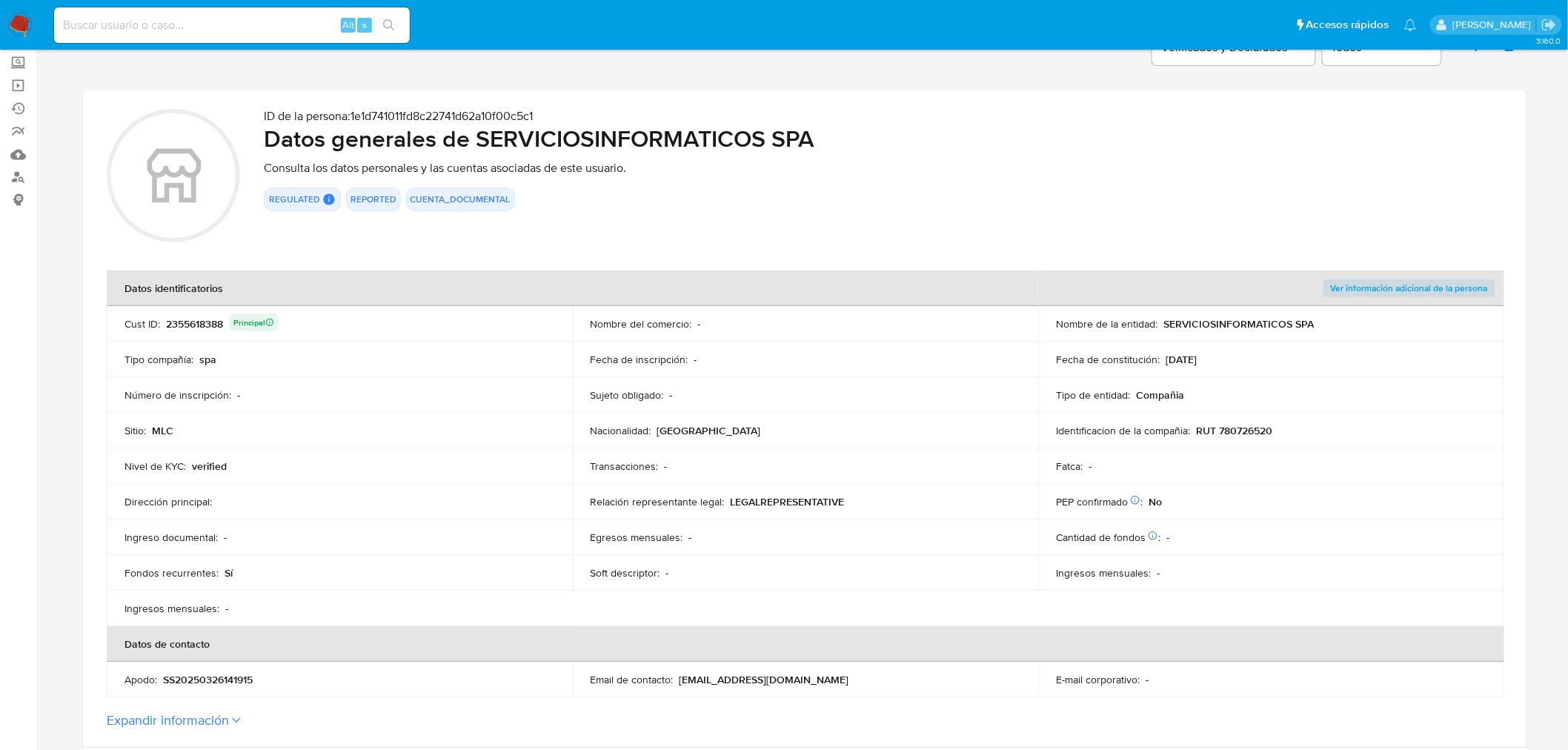
drag, startPoint x: 1221, startPoint y: 360, endPoint x: 1166, endPoint y: 358, distance: 55.0
click at [1166, 358] on div "Fecha de constitución : [DATE]" at bounding box center [1271, 359] width 430 height 13
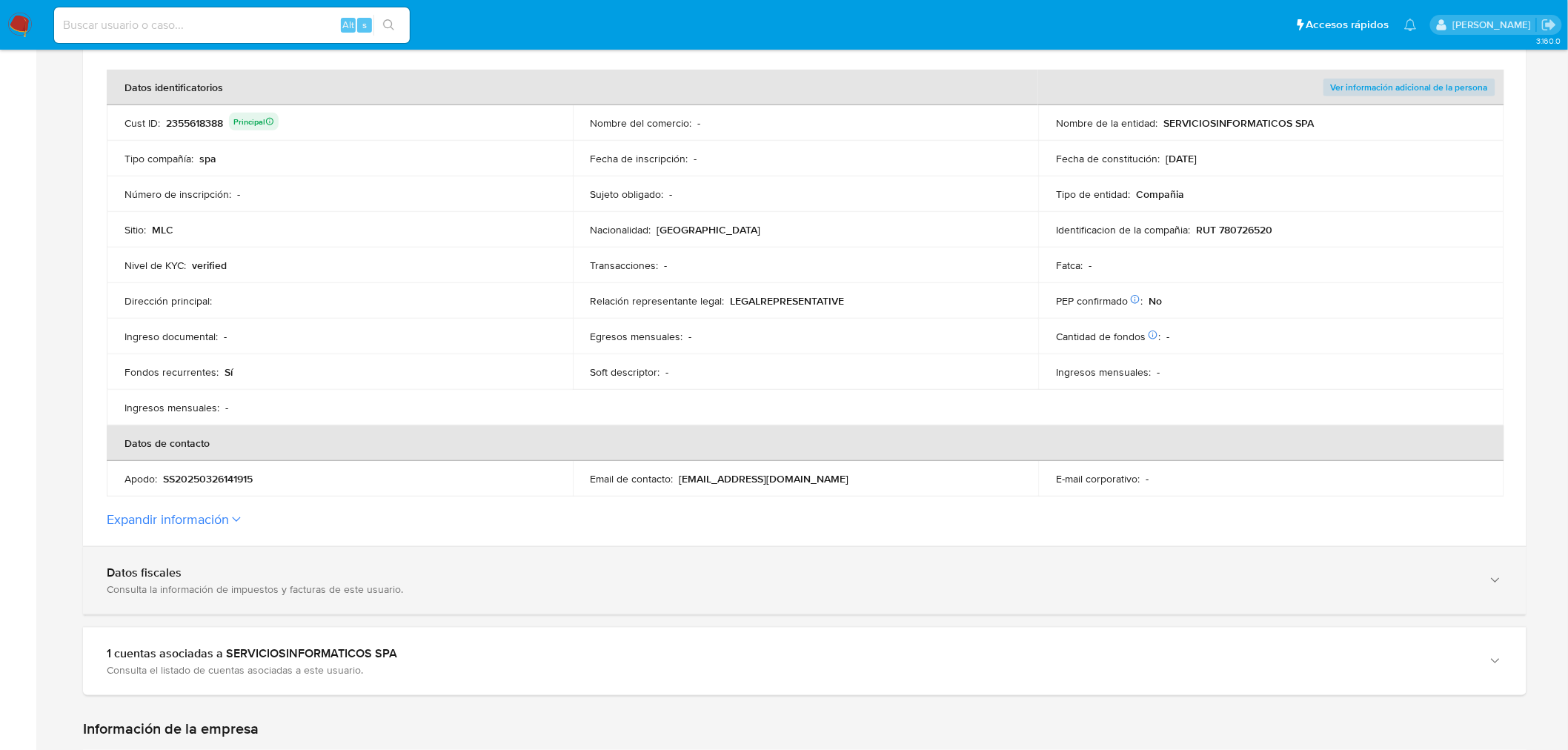
scroll to position [329, 0]
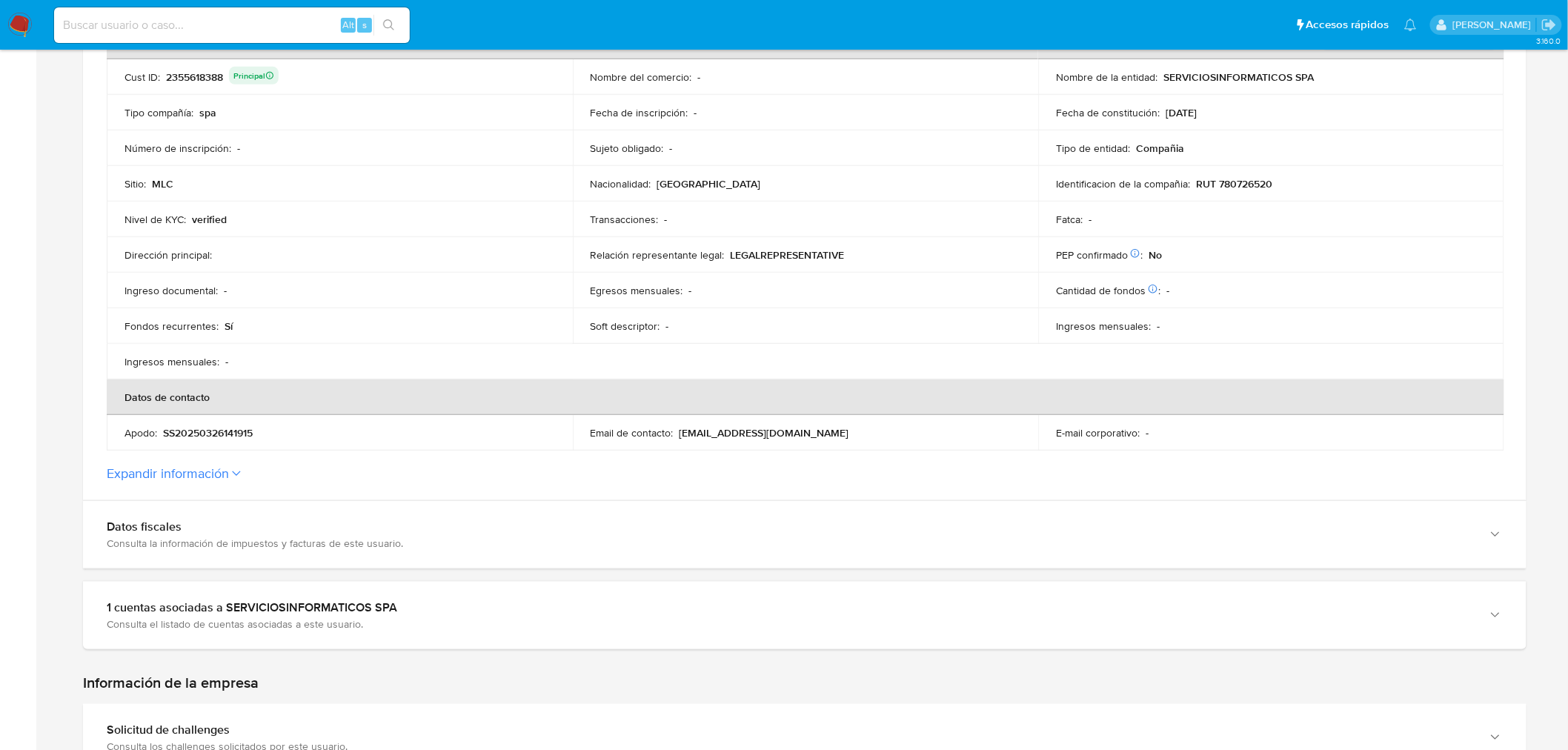
click at [208, 465] on button "Expandir información" at bounding box center [168, 473] width 122 height 16
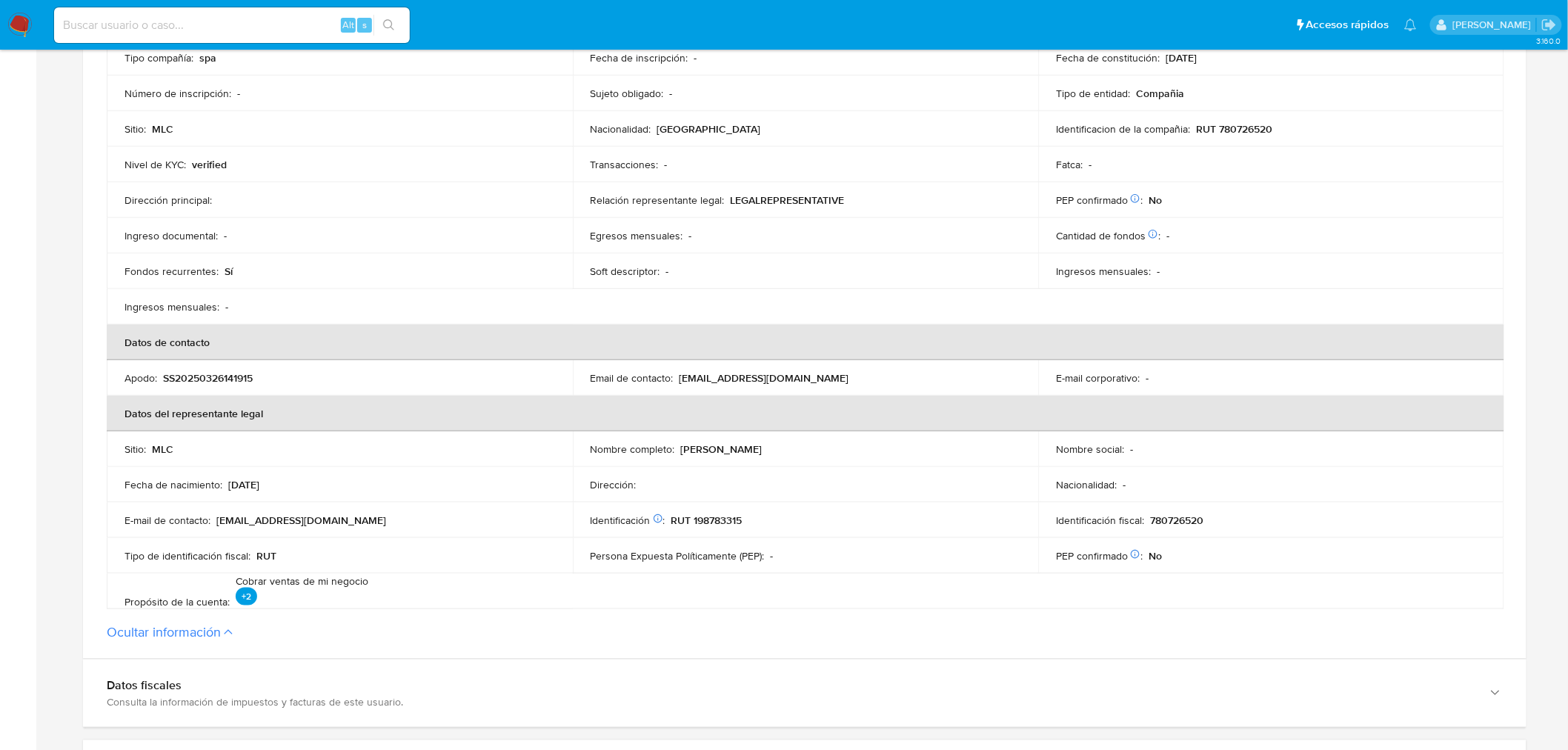
scroll to position [411, 0]
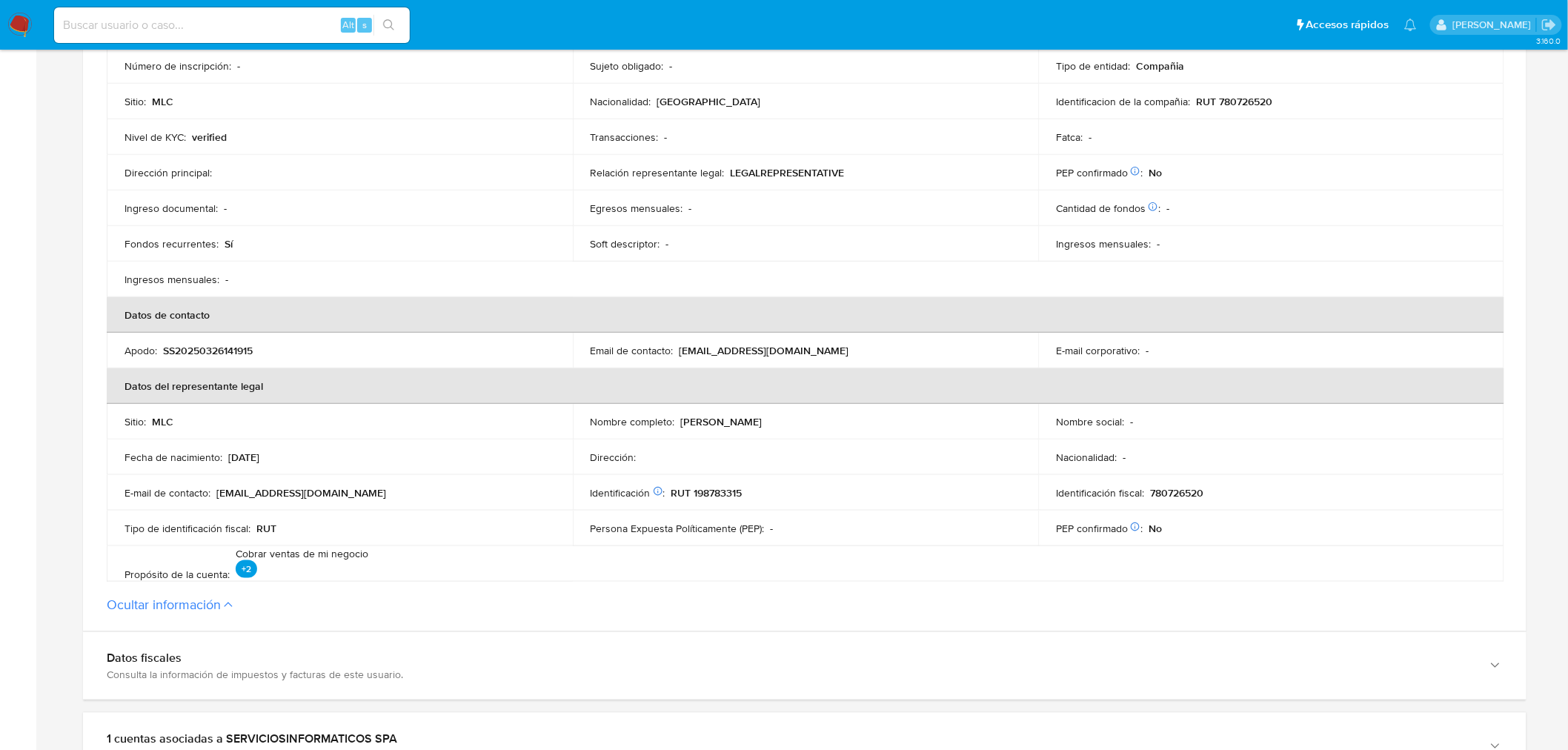
drag, startPoint x: 843, startPoint y: 426, endPoint x: 683, endPoint y: 419, distance: 160.2
click at [683, 419] on div "Nombre completo : [PERSON_NAME]" at bounding box center [806, 421] width 430 height 13
drag, startPoint x: 729, startPoint y: 493, endPoint x: 694, endPoint y: 490, distance: 35.1
click at [694, 490] on div "Identificación Nº de serie: 534747734 : RUT 198783315" at bounding box center [806, 492] width 430 height 13
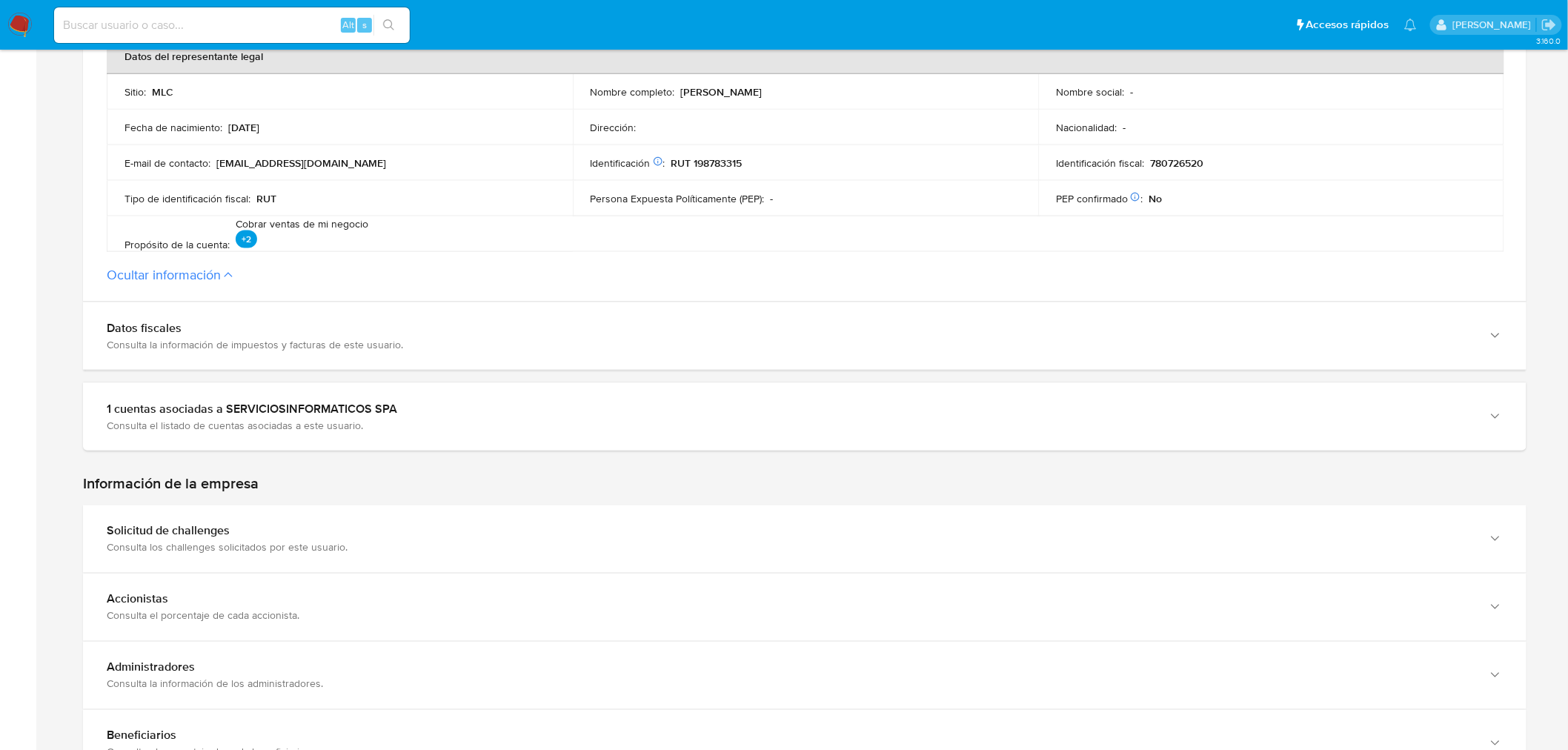
scroll to position [823, 0]
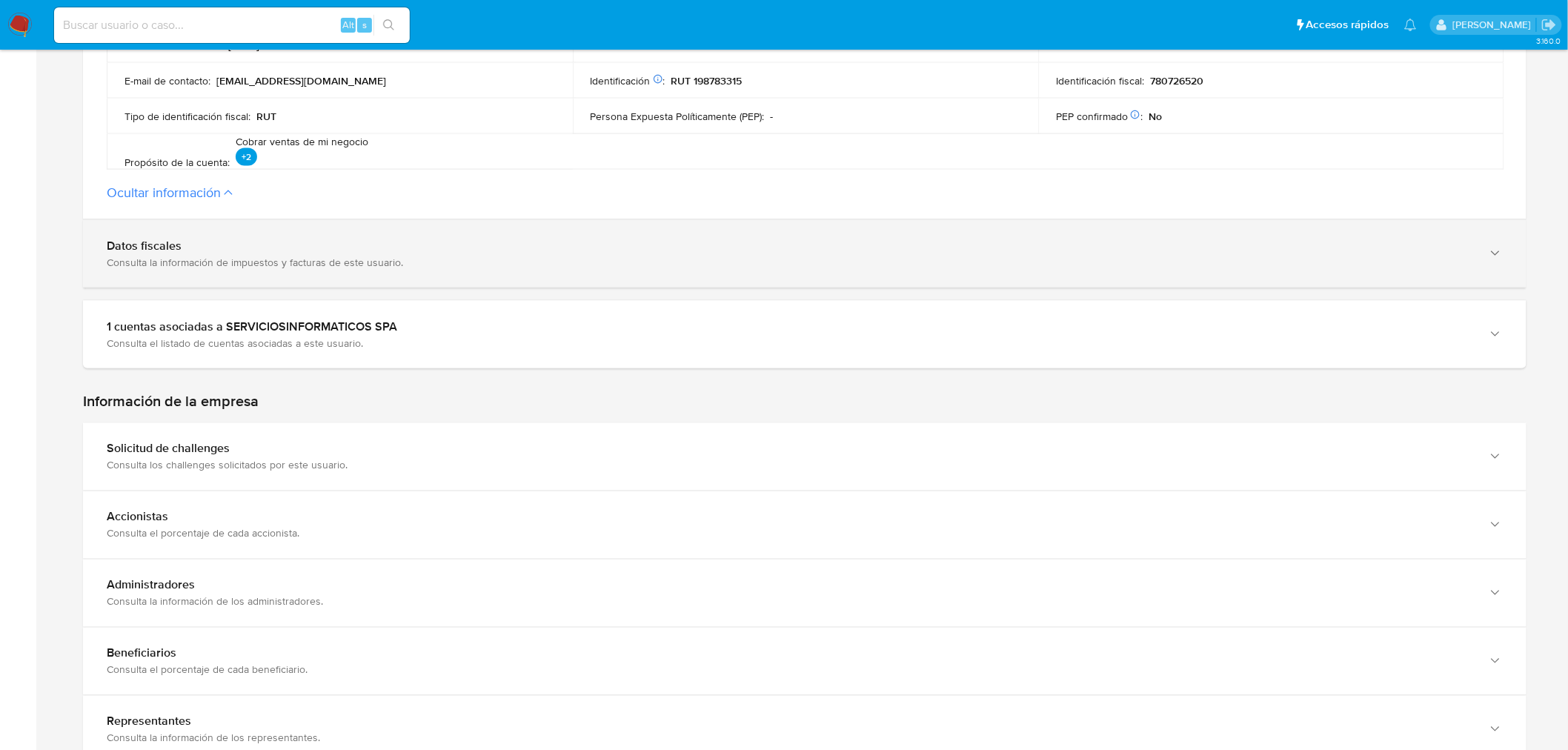
click at [289, 260] on div "Consulta la información de impuestos y facturas de este usuario." at bounding box center [789, 262] width 1366 height 13
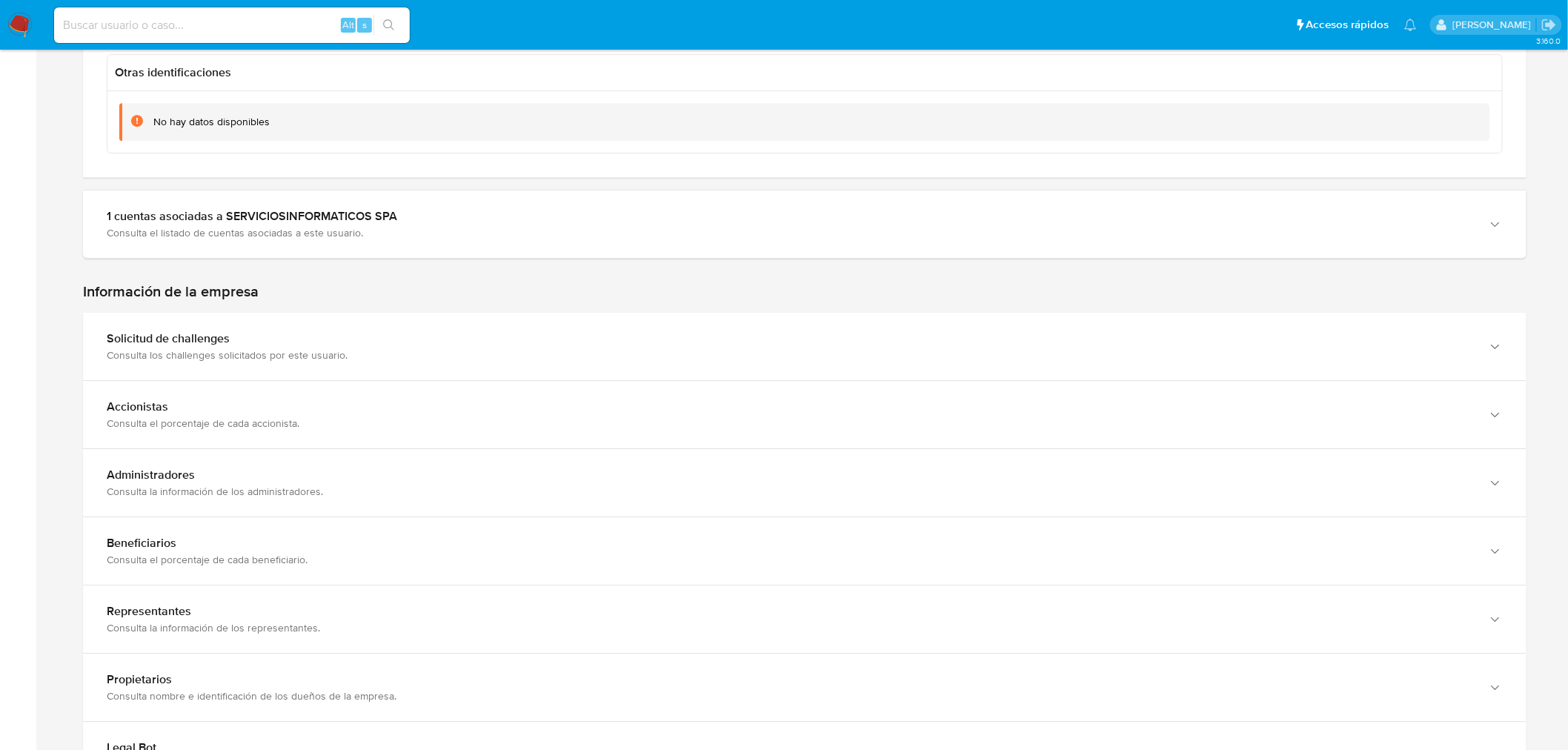
scroll to position [1893, 0]
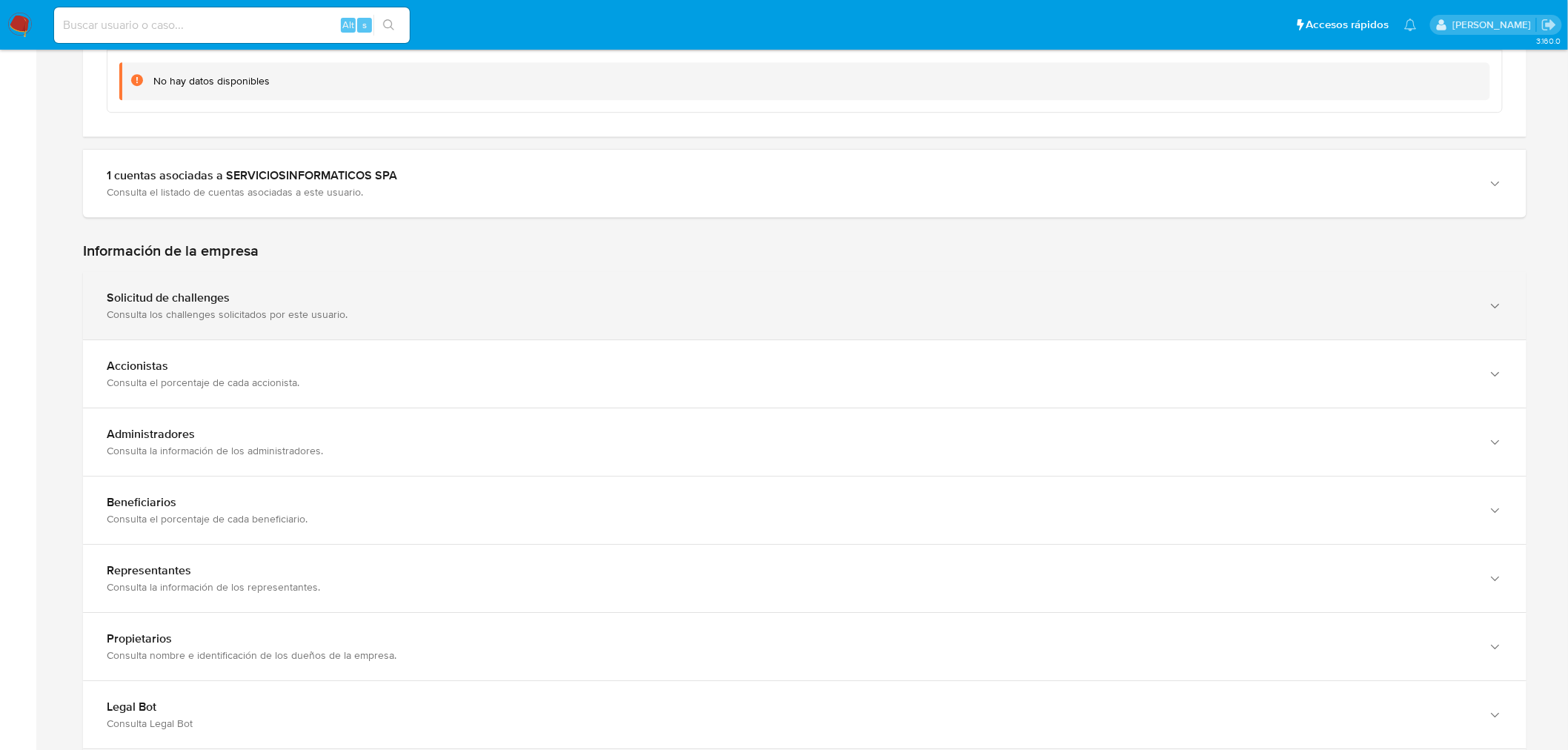
click at [243, 306] on div "Solicitud de challenges Consulta los challenges solicitados por este usuario." at bounding box center [789, 306] width 1366 height 30
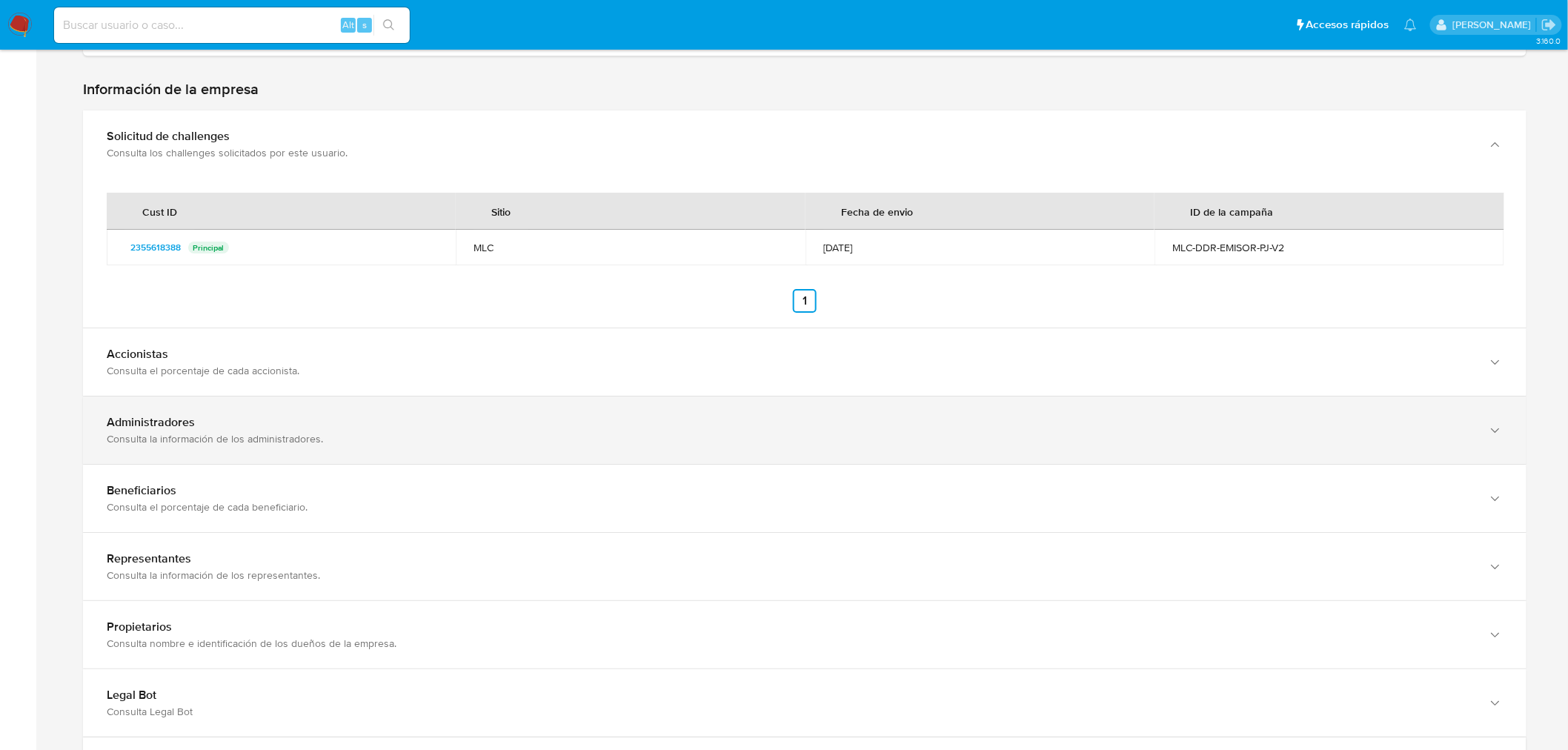
scroll to position [2057, 0]
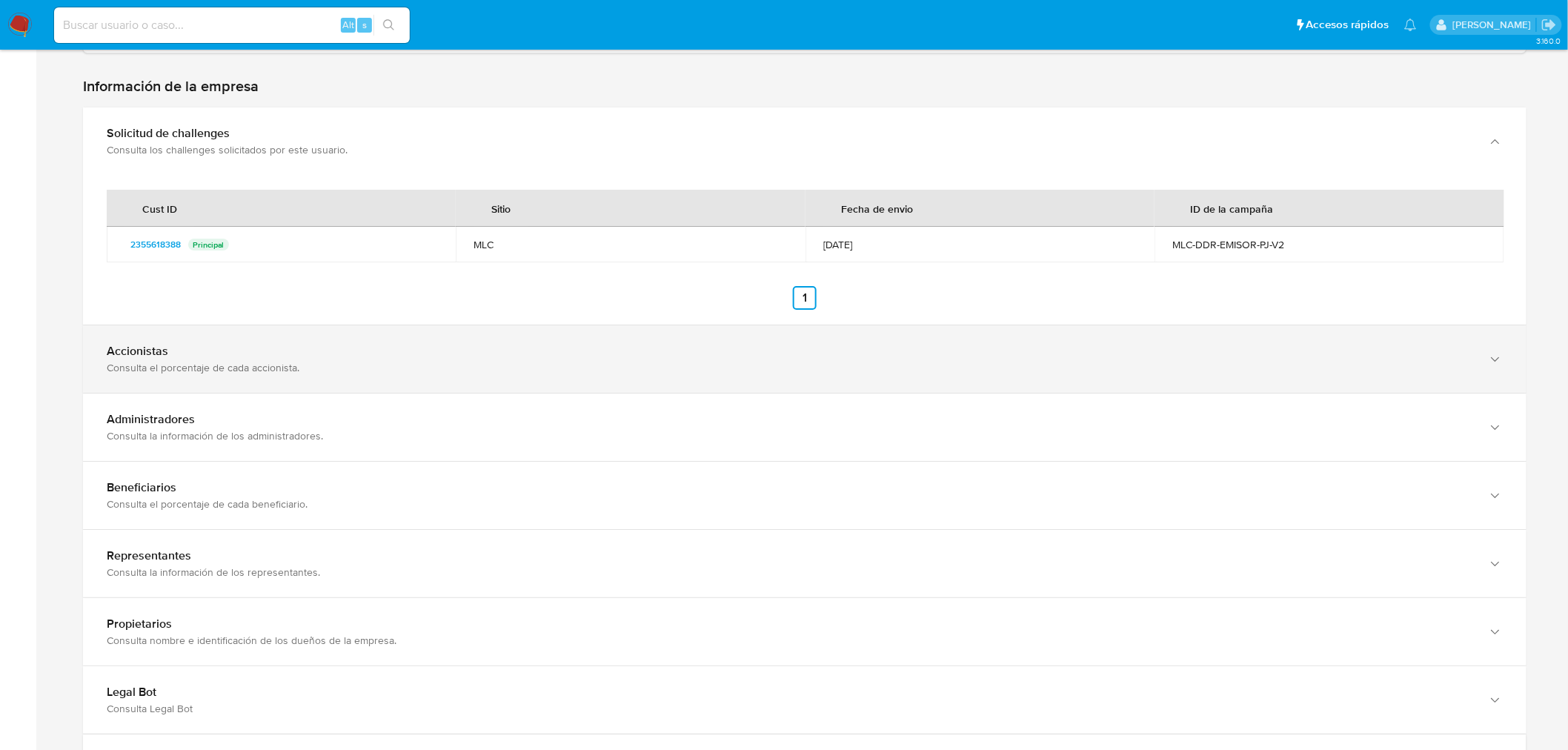
click at [252, 382] on div "Accionistas Consulta el porcentaje de cada accionista." at bounding box center [805, 358] width 1443 height 67
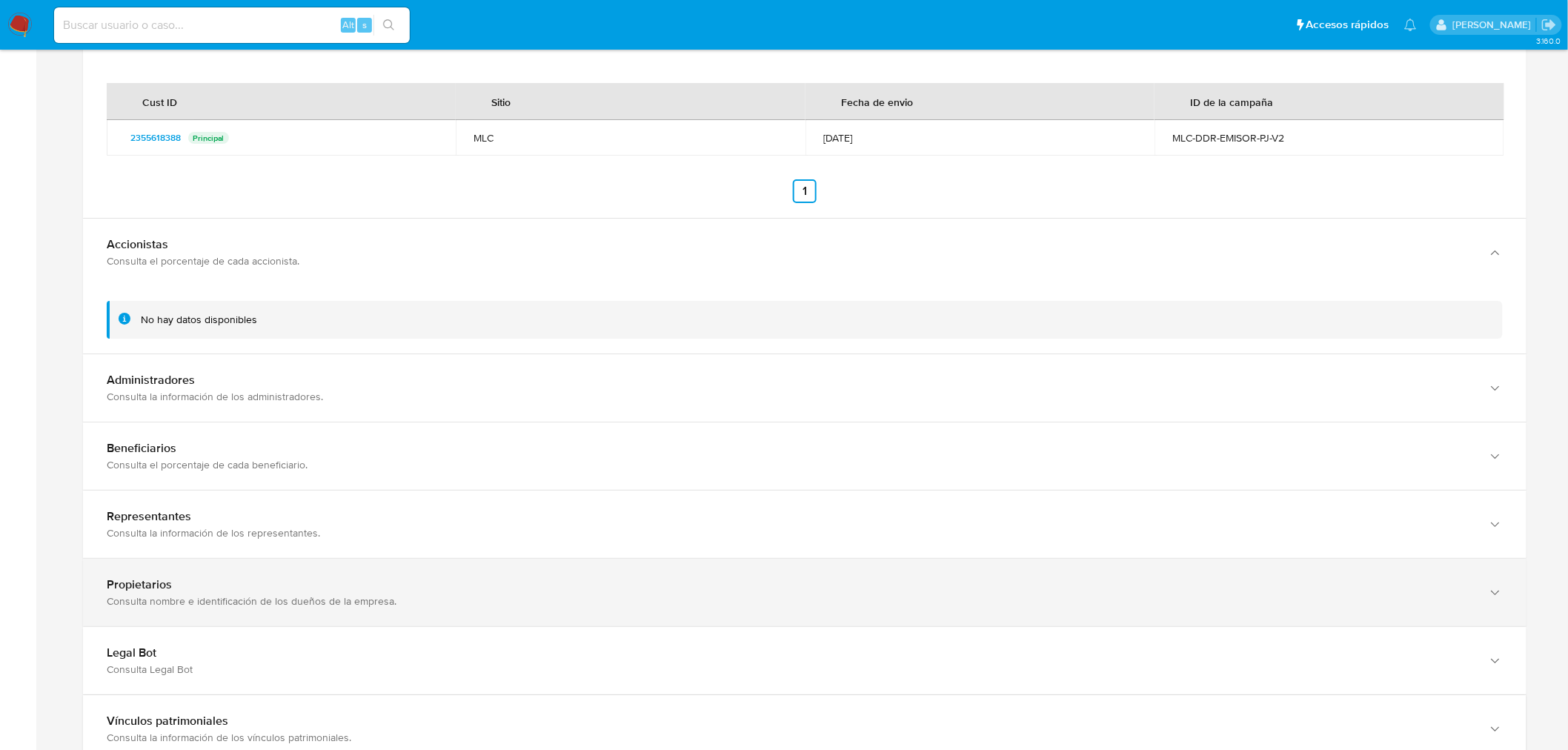
scroll to position [2305, 0]
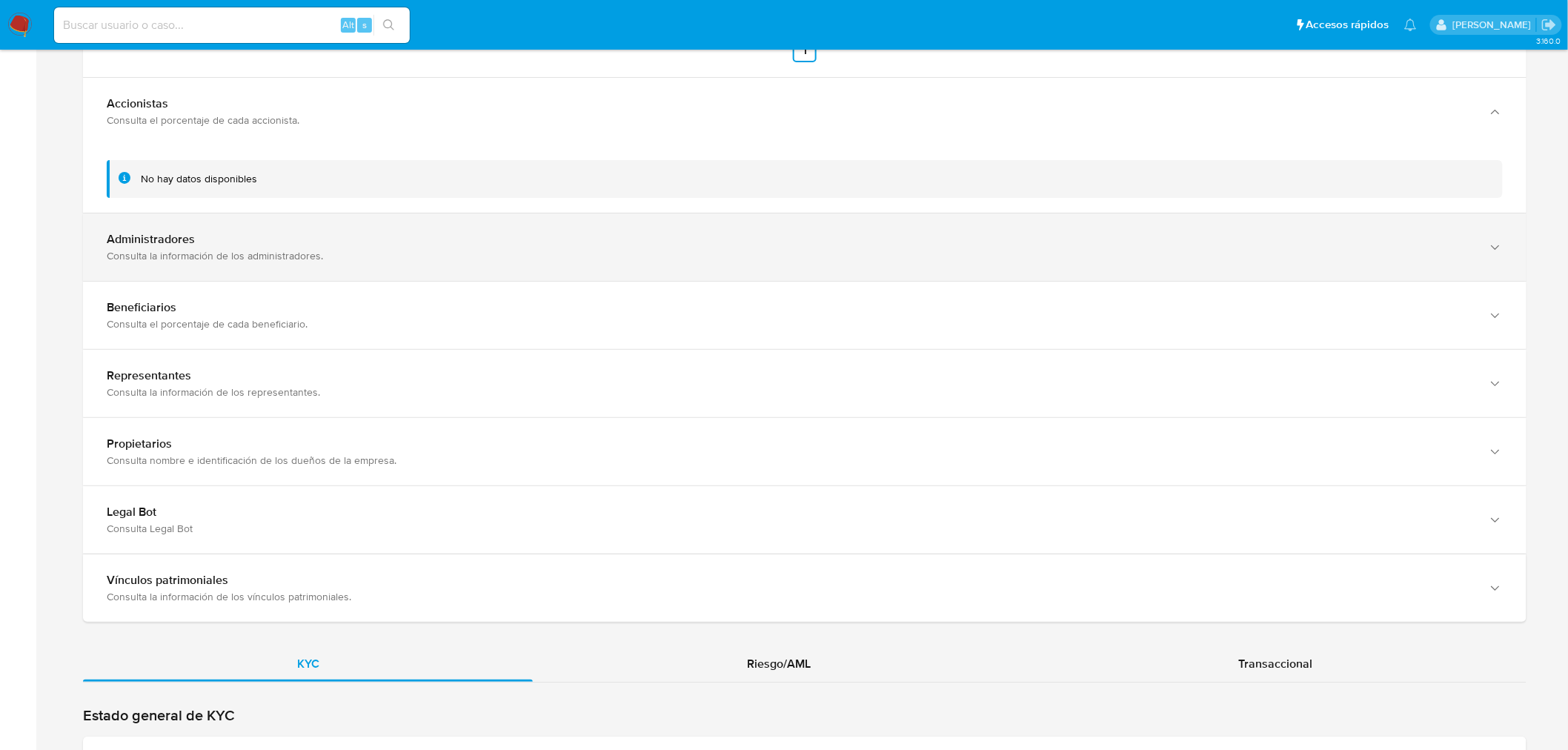
click at [259, 240] on div "Administradores" at bounding box center [789, 239] width 1366 height 15
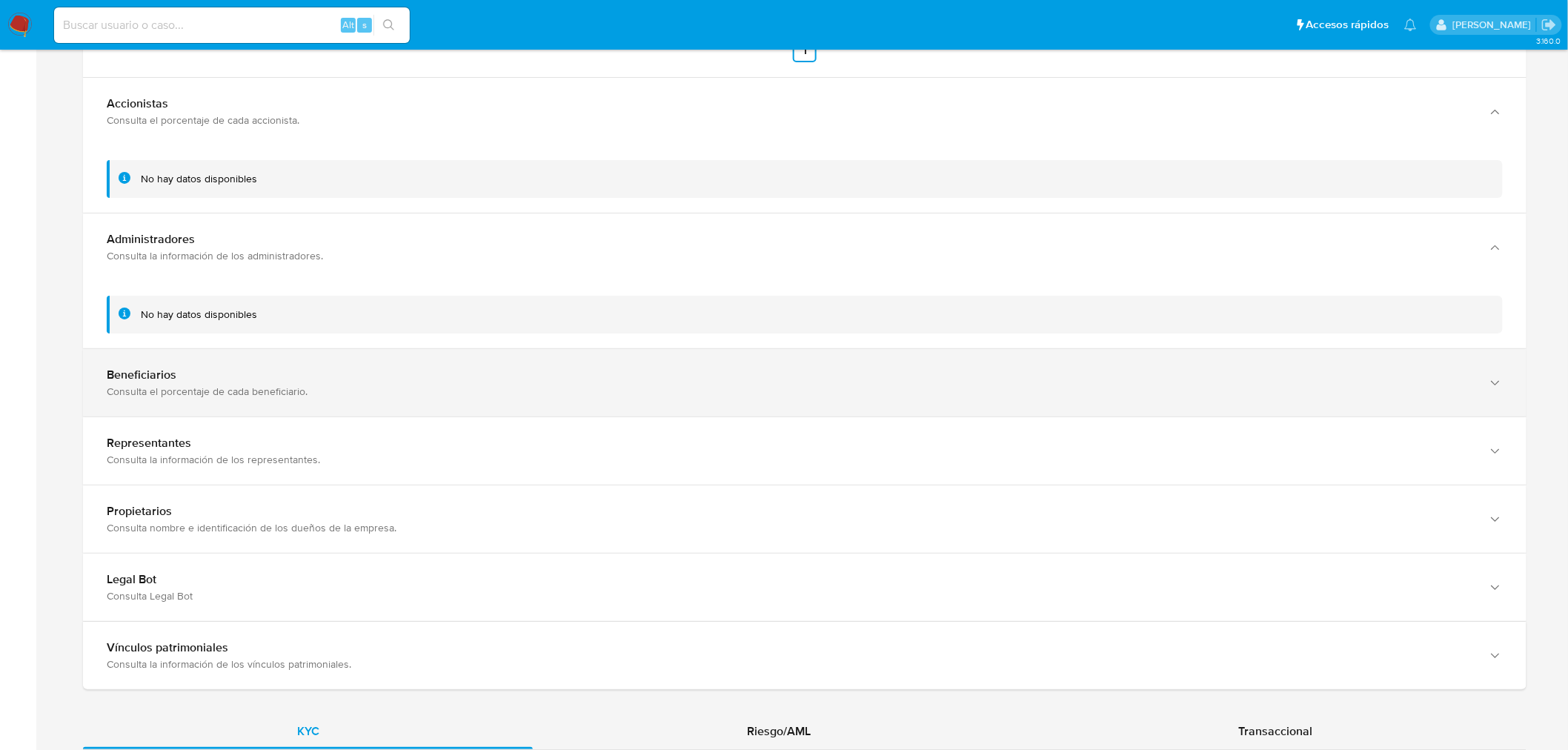
click at [284, 396] on div "Consulta el porcentaje de cada beneficiario." at bounding box center [789, 391] width 1366 height 13
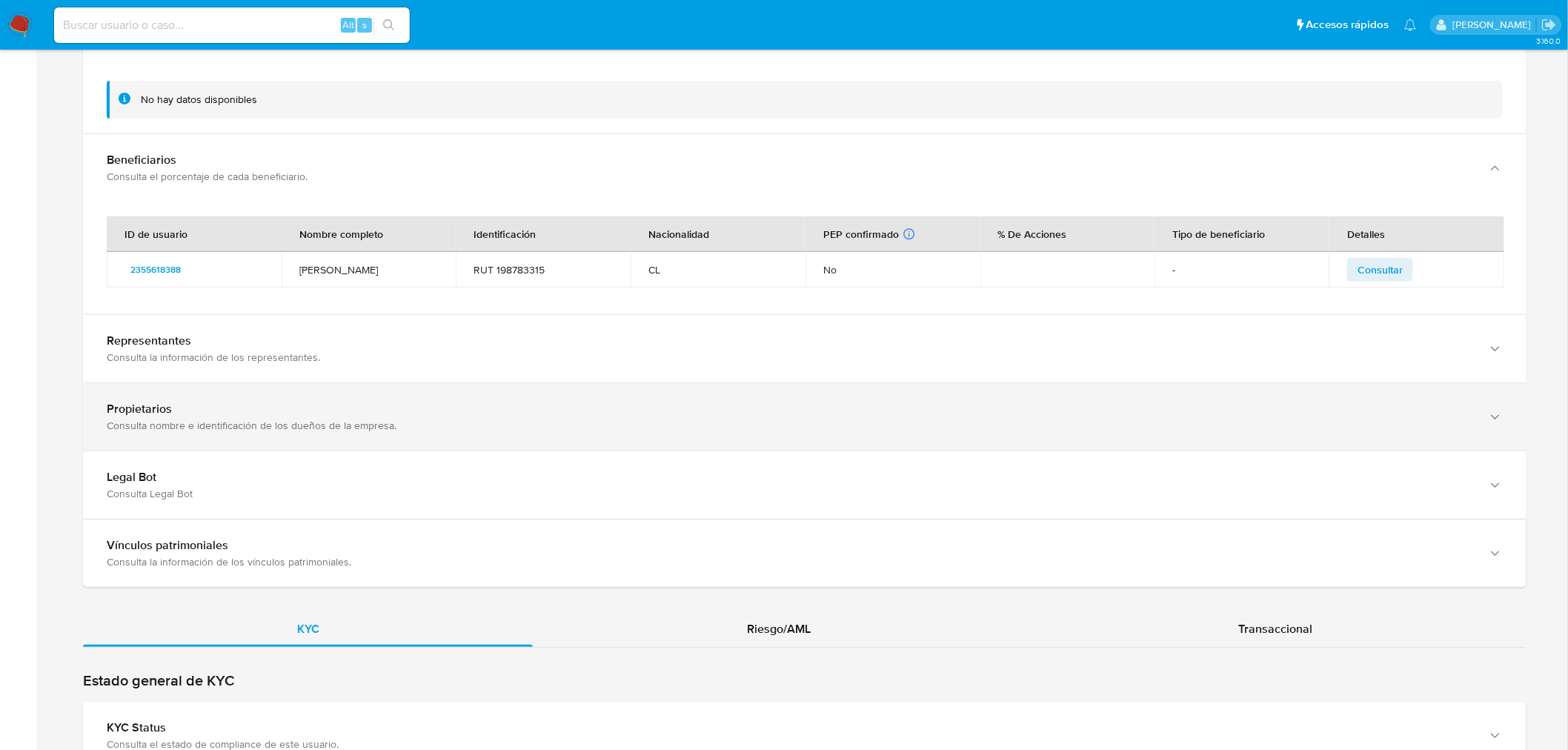
scroll to position [2552, 0]
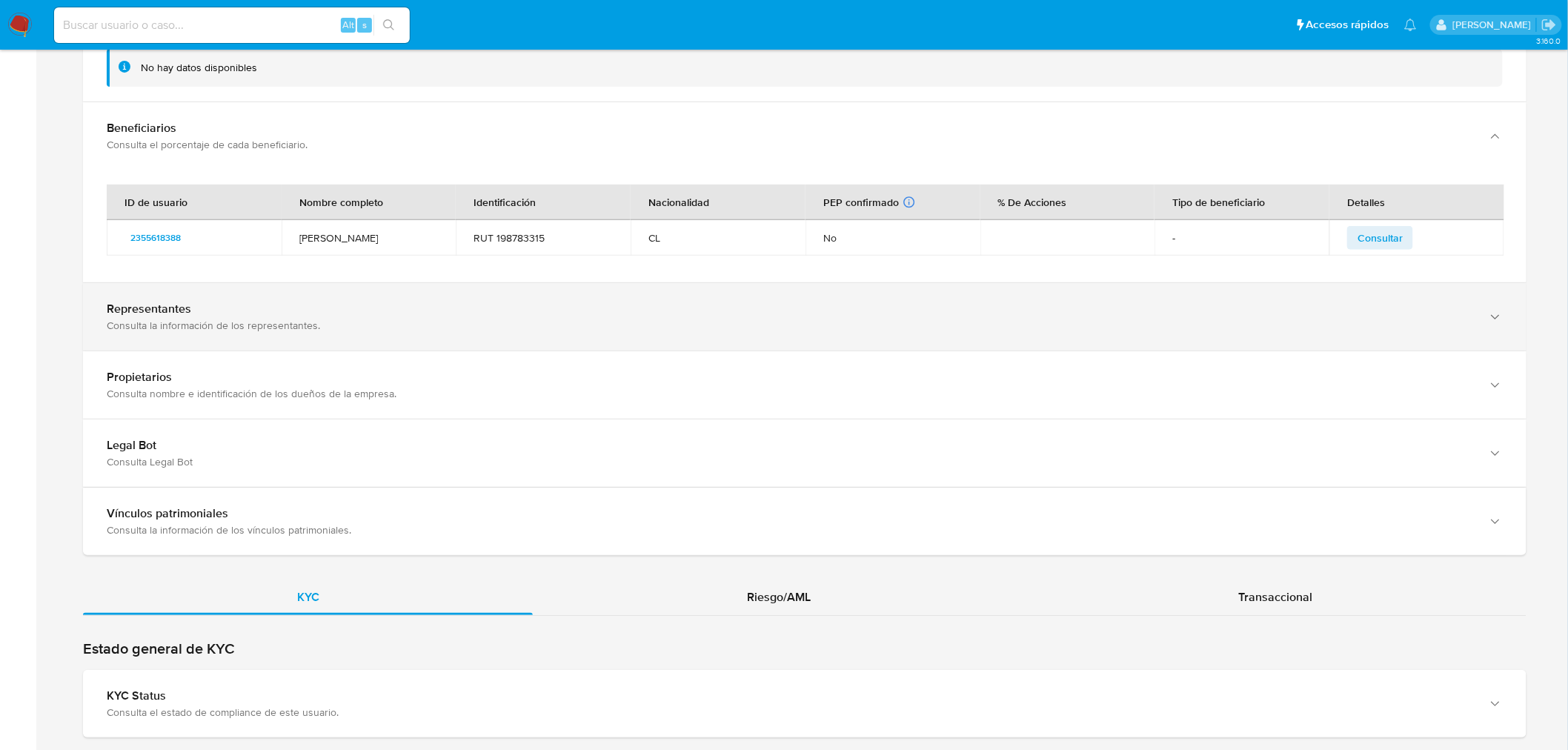
click at [263, 335] on div "Representantes Consulta la información de los representantes." at bounding box center [805, 316] width 1443 height 67
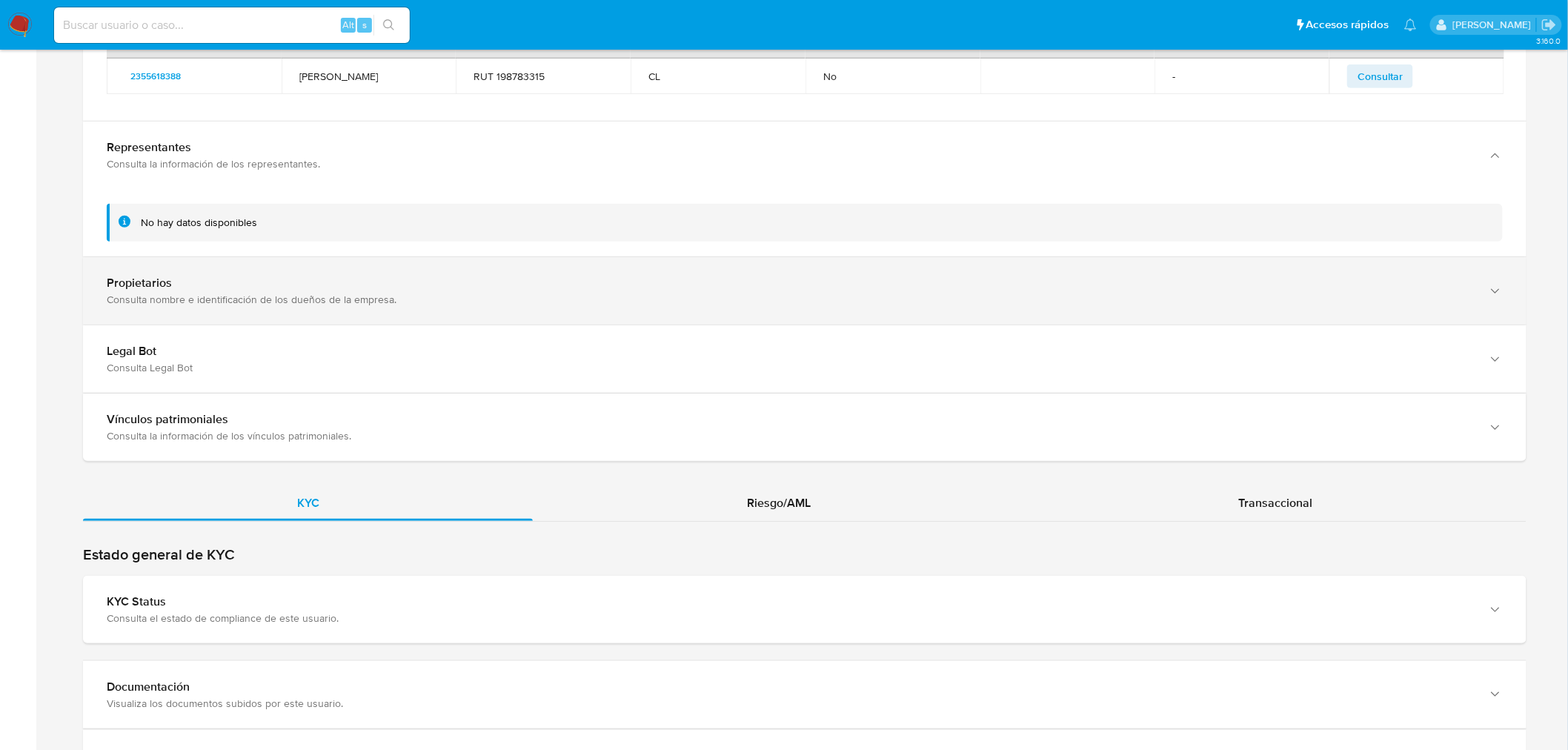
scroll to position [2716, 0]
click at [264, 278] on div "Propietarios" at bounding box center [789, 280] width 1366 height 15
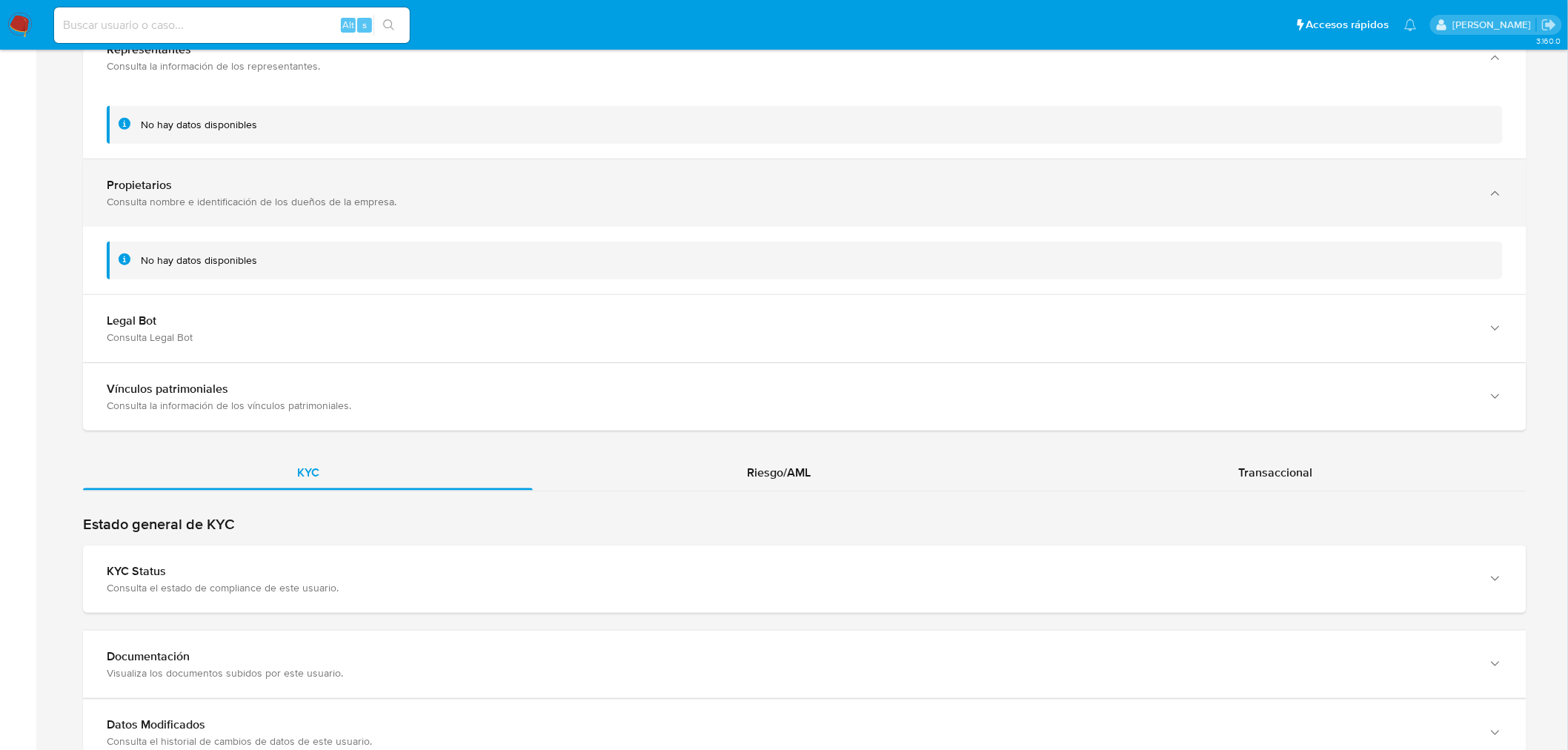
scroll to position [2963, 0]
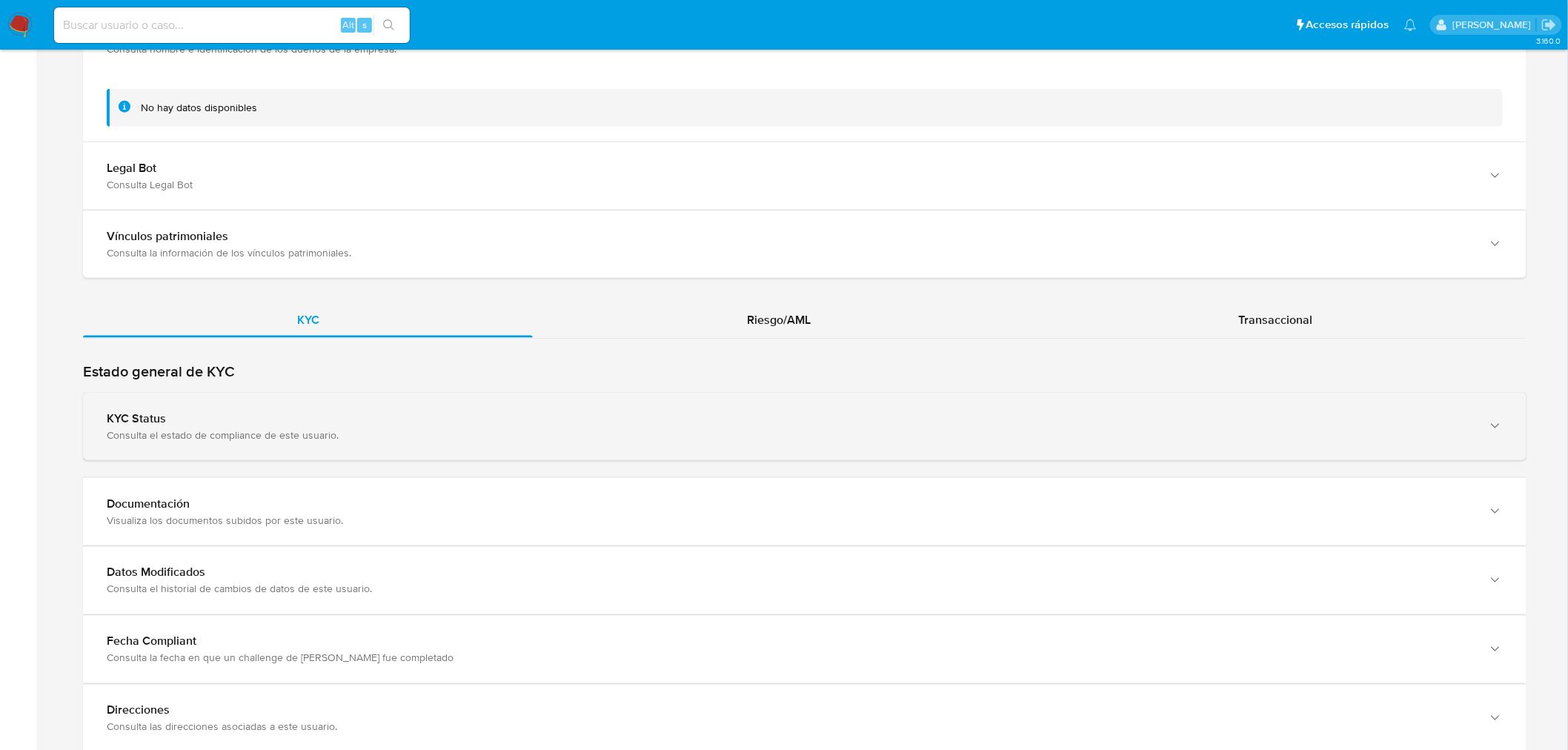
click at [290, 410] on div "KYC Status Consulta el estado de compliance de este usuario." at bounding box center [805, 426] width 1443 height 67
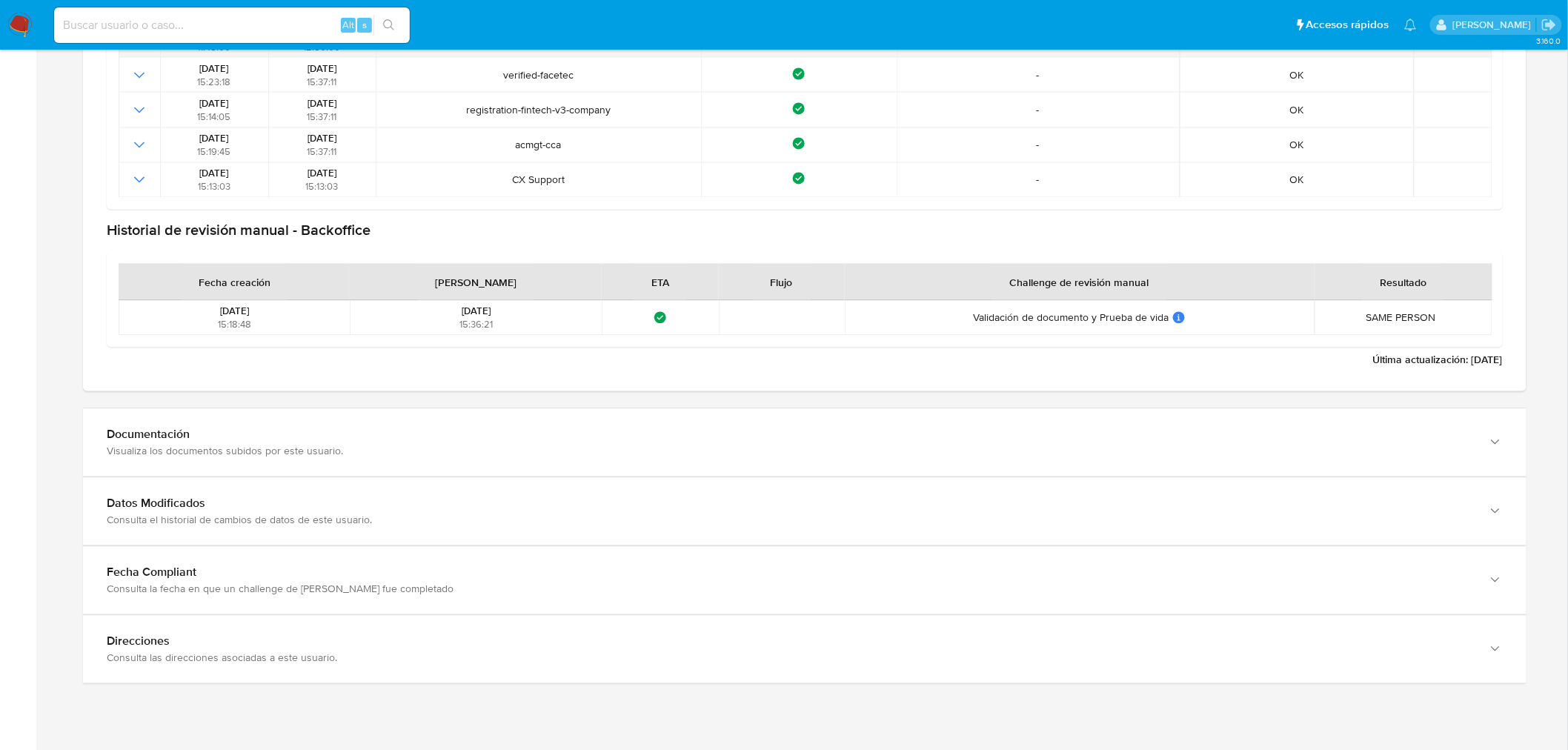
scroll to position [3539, 0]
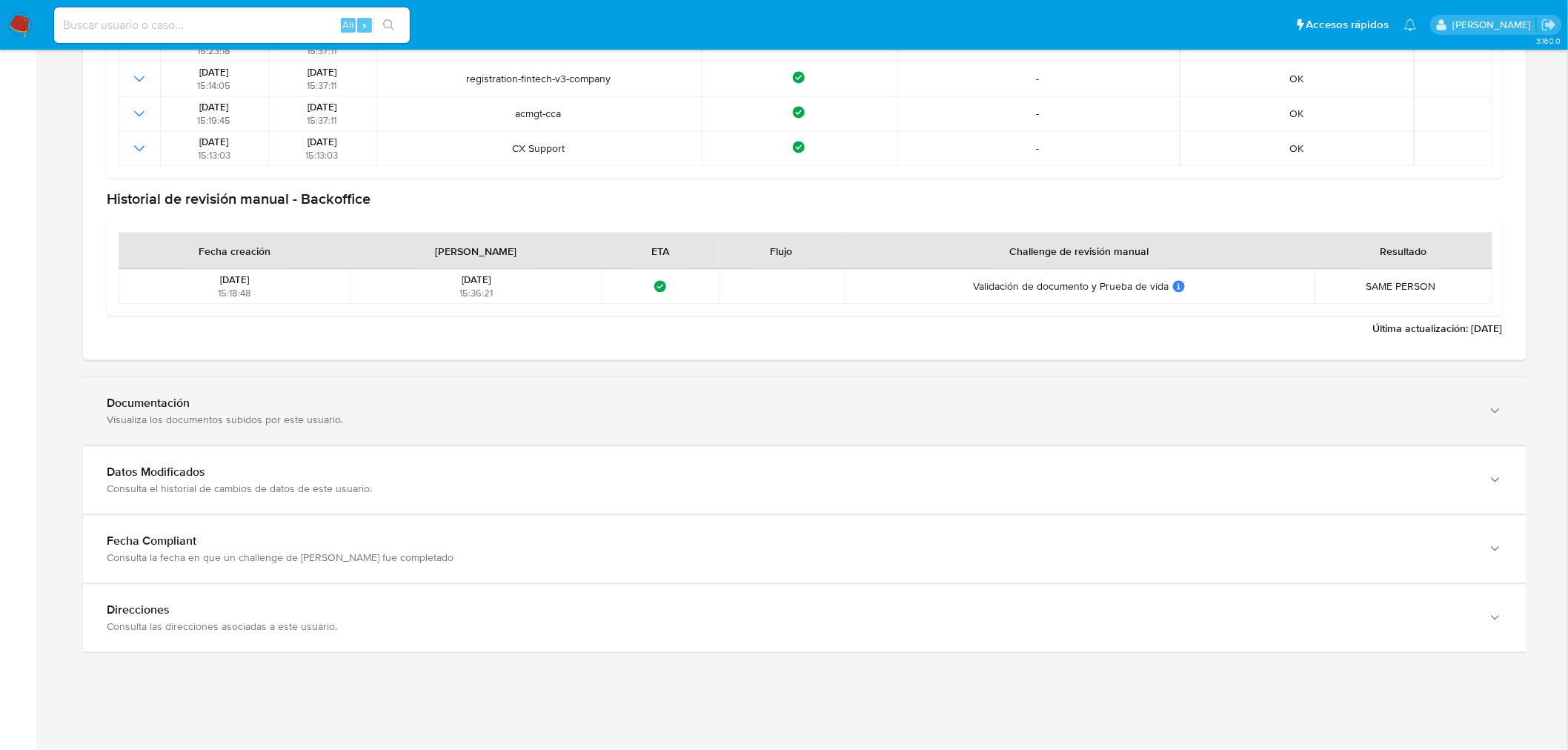
click at [285, 406] on div "Documentación" at bounding box center [789, 403] width 1366 height 15
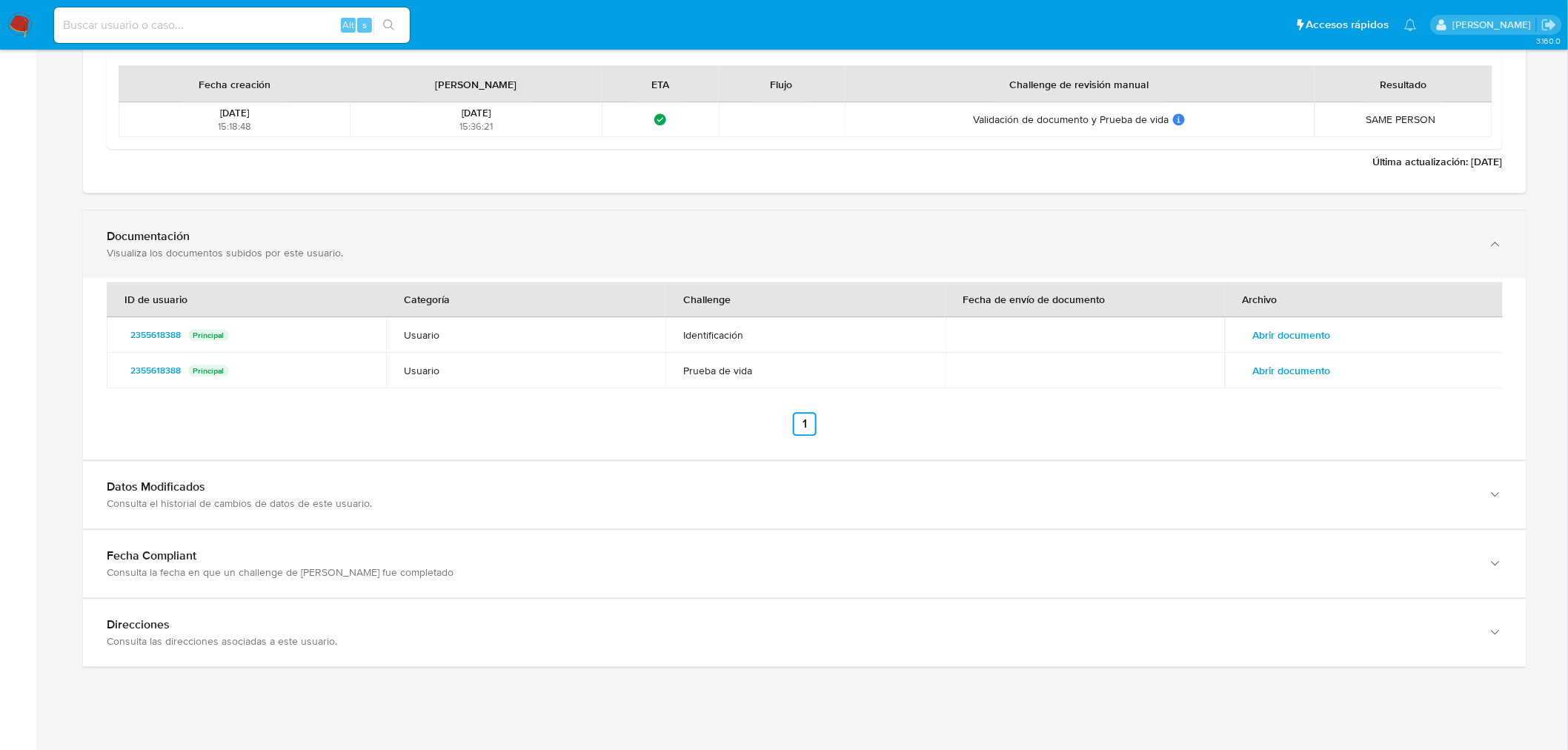
scroll to position [3721, 0]
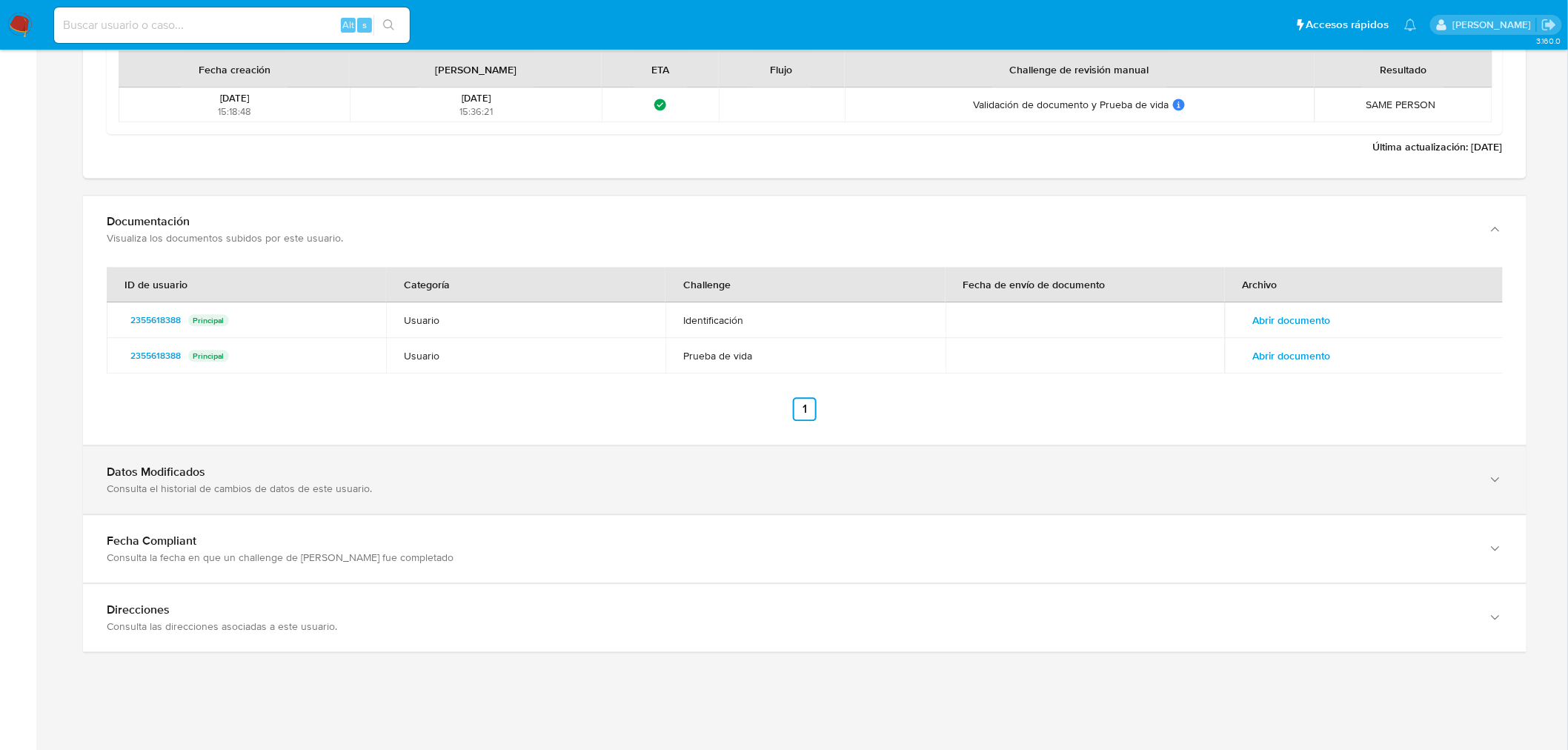
click at [248, 478] on div "Datos Modificados Consulta el historial de cambios de datos de este usuario." at bounding box center [789, 479] width 1366 height 30
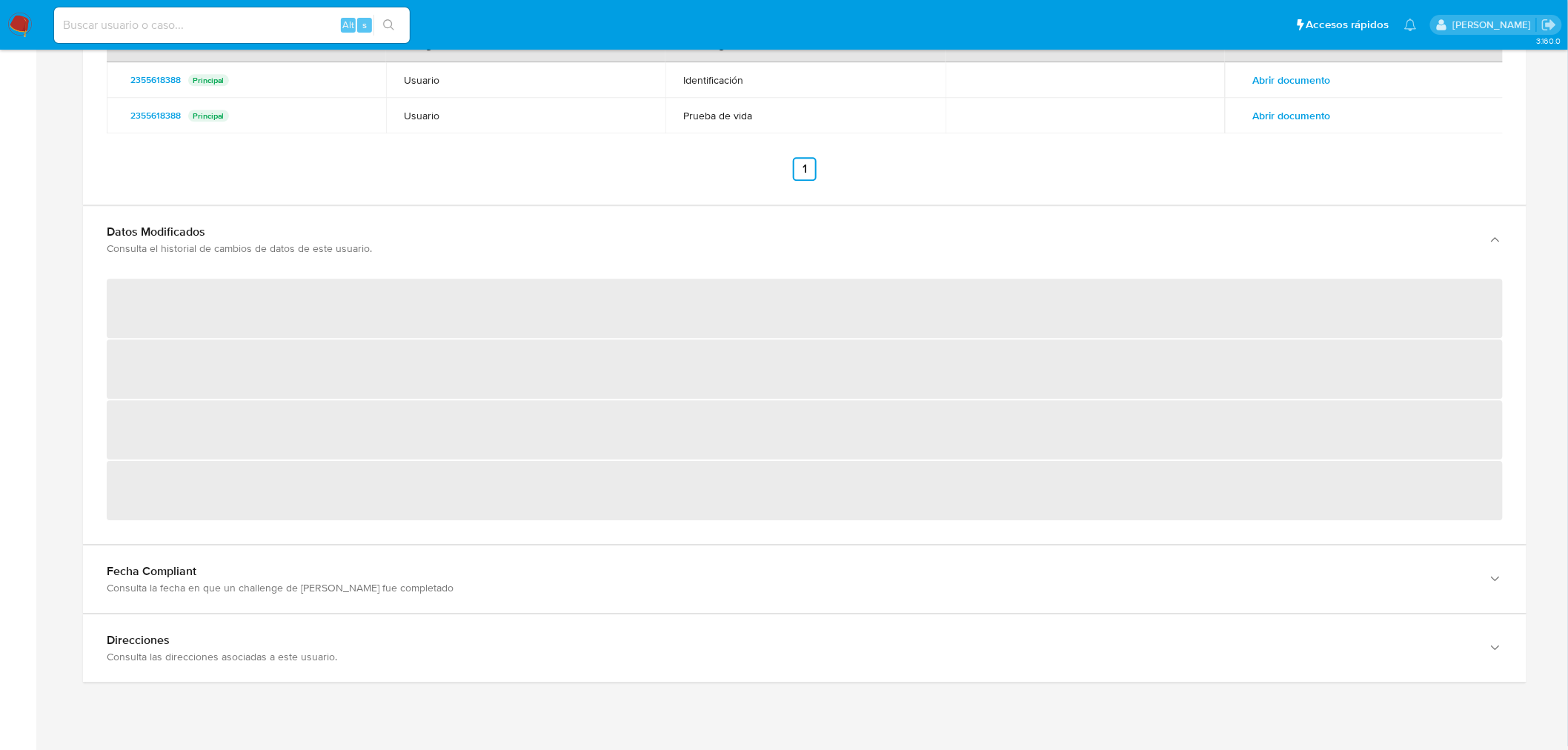
scroll to position [3996, 0]
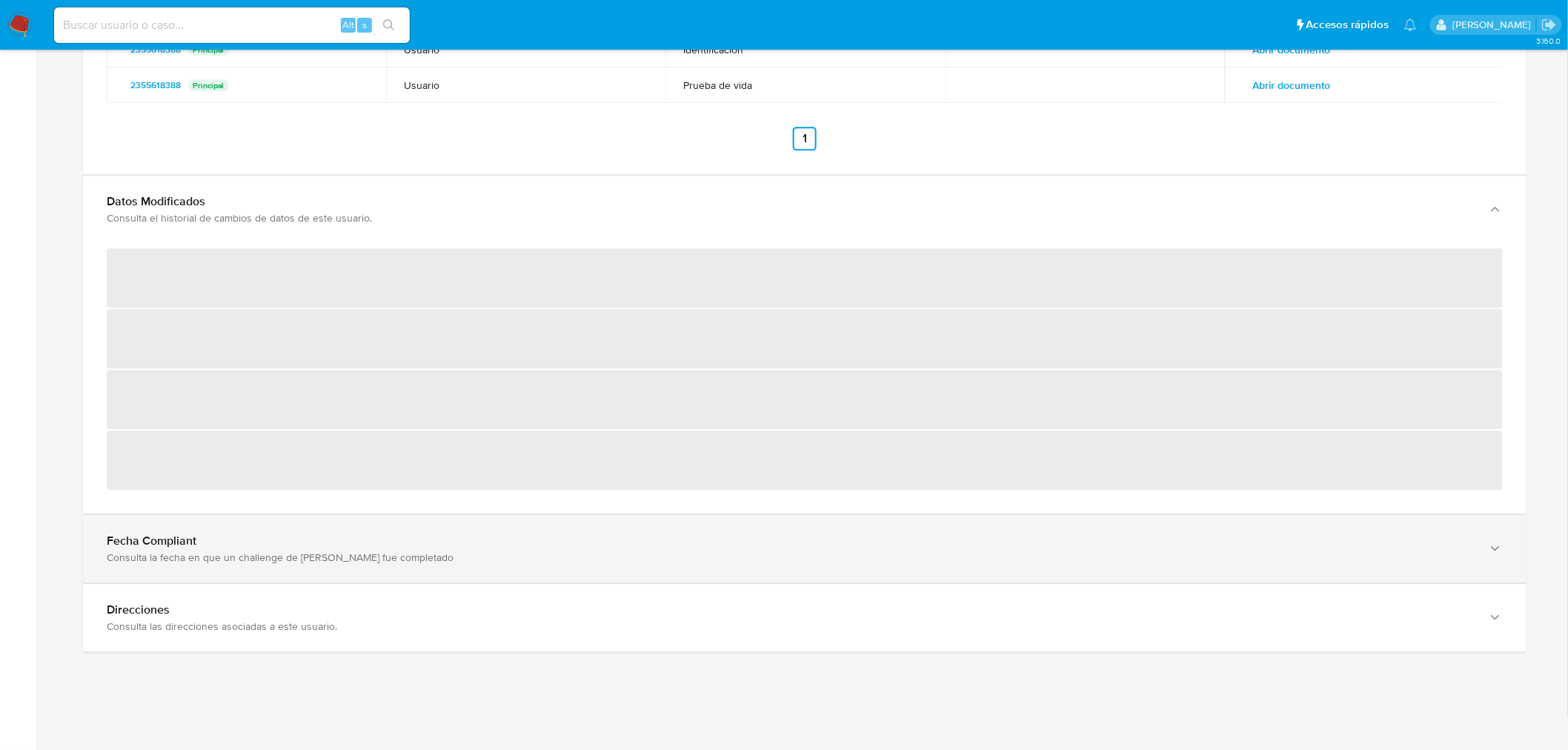
click at [259, 547] on div "Fecha Compliant Consulta la fecha en que un challenge de [PERSON_NAME] fue comp…" at bounding box center [789, 548] width 1366 height 30
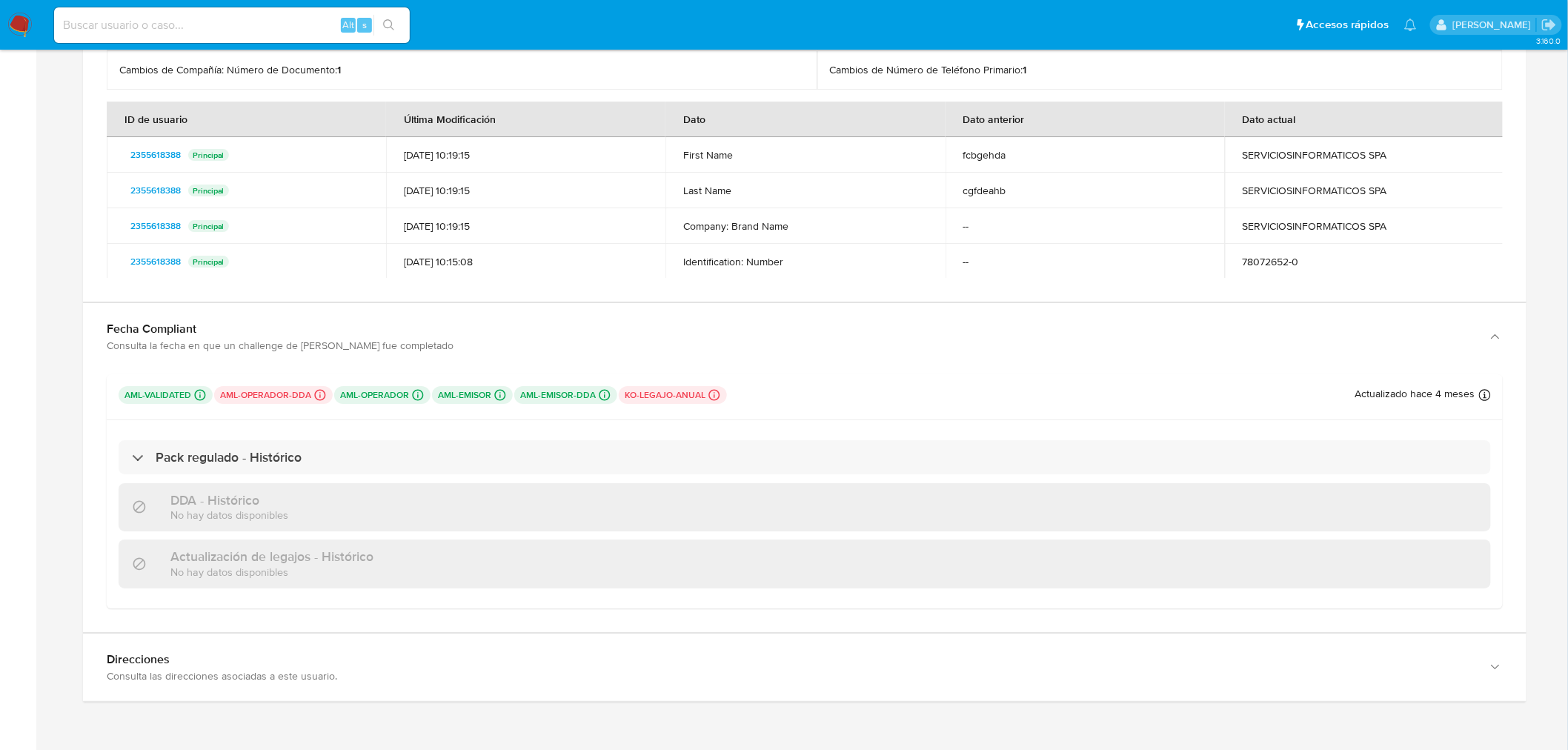
scroll to position [4338, 0]
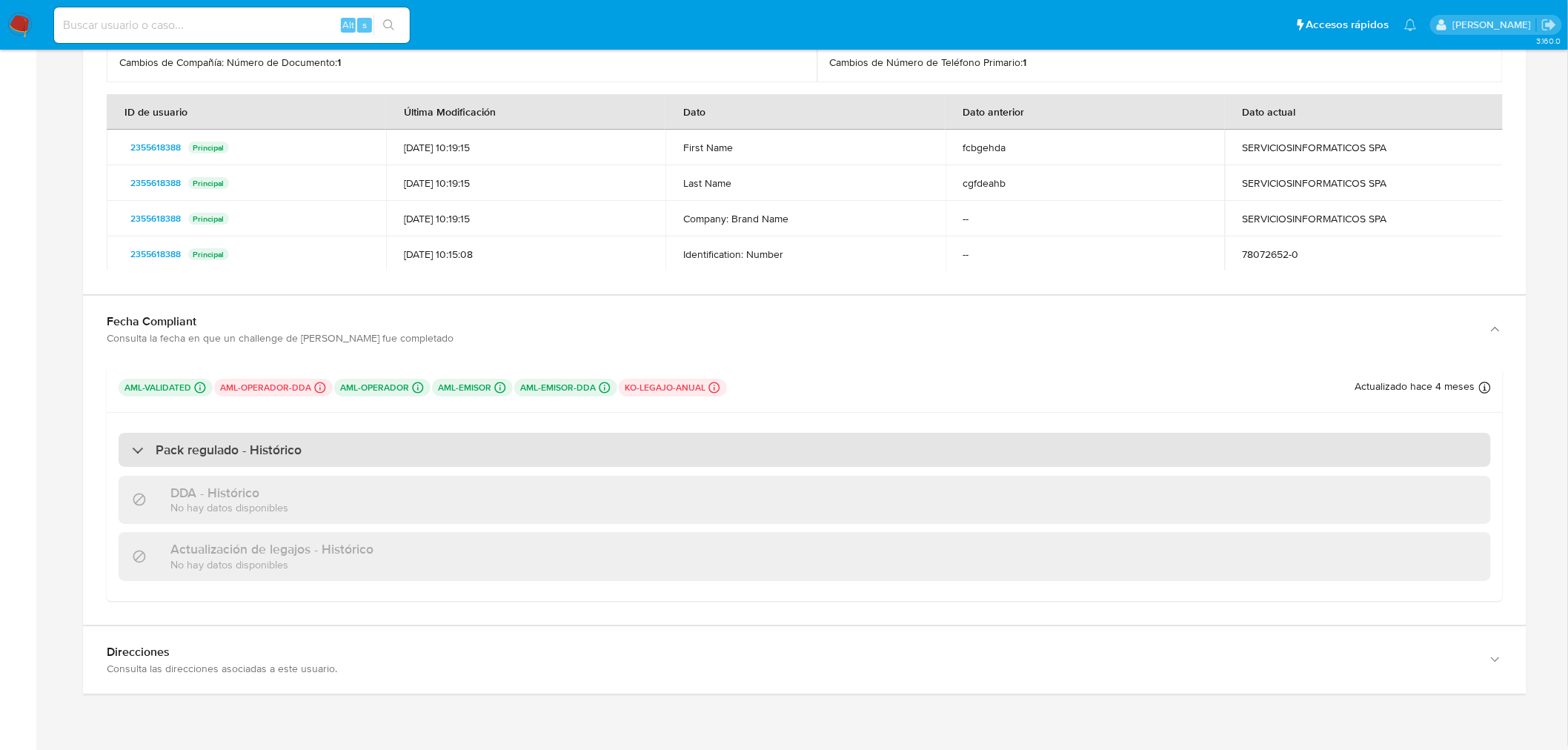
click at [231, 439] on div "Pack regulado - Histórico" at bounding box center [804, 450] width 1372 height 34
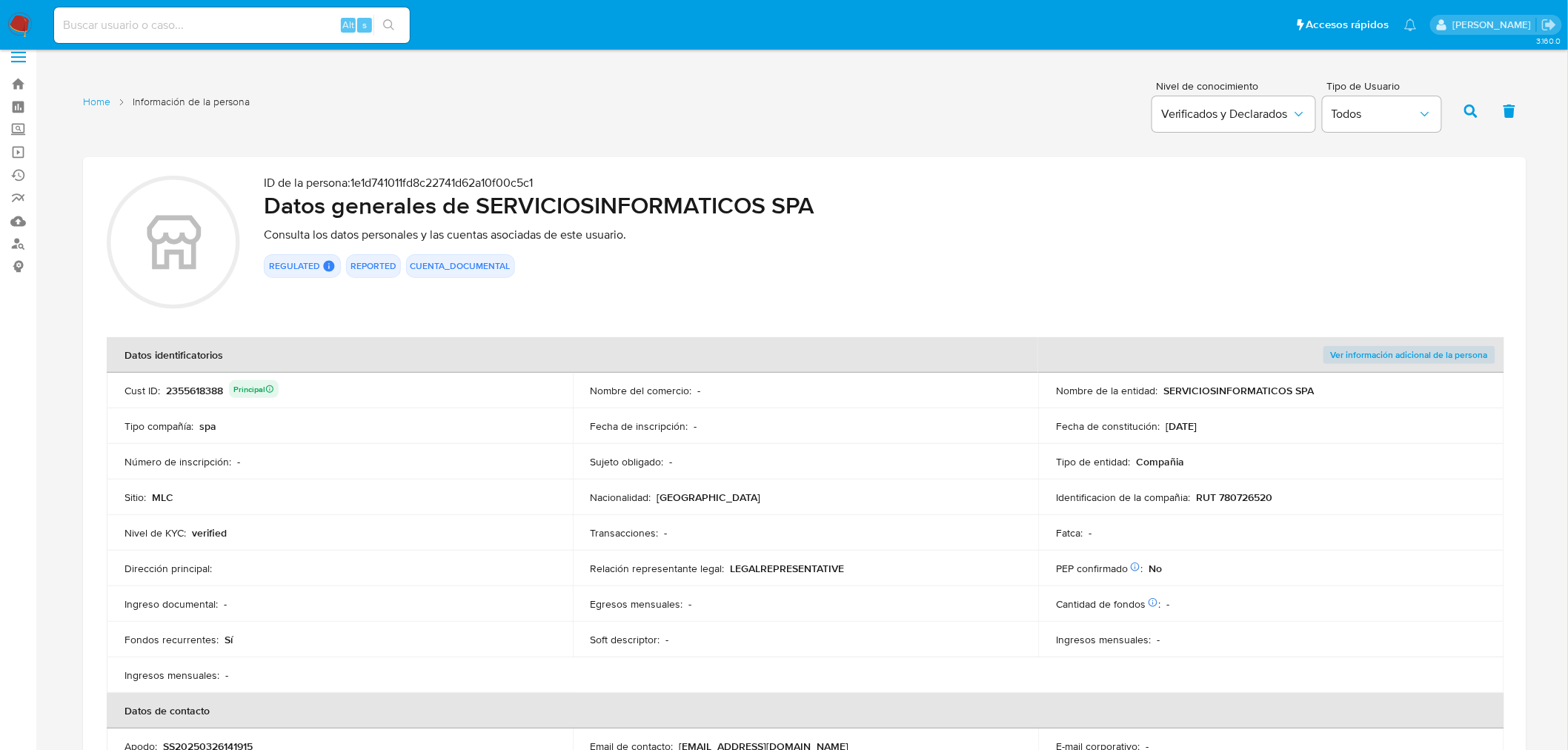
scroll to position [0, 0]
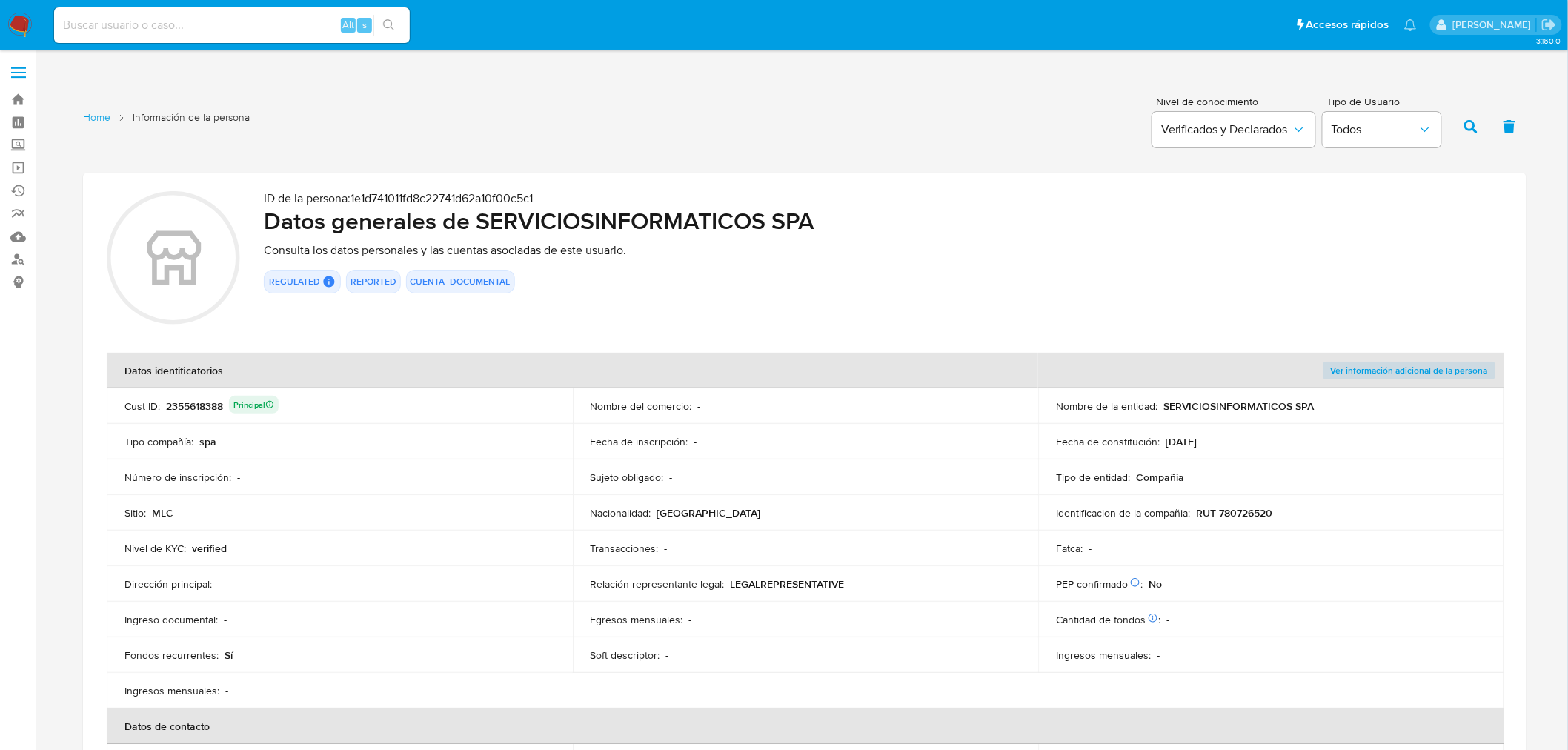
drag, startPoint x: 226, startPoint y: 403, endPoint x: 167, endPoint y: 404, distance: 59.0
click at [167, 404] on div "2355618388 Principal" at bounding box center [222, 406] width 113 height 21
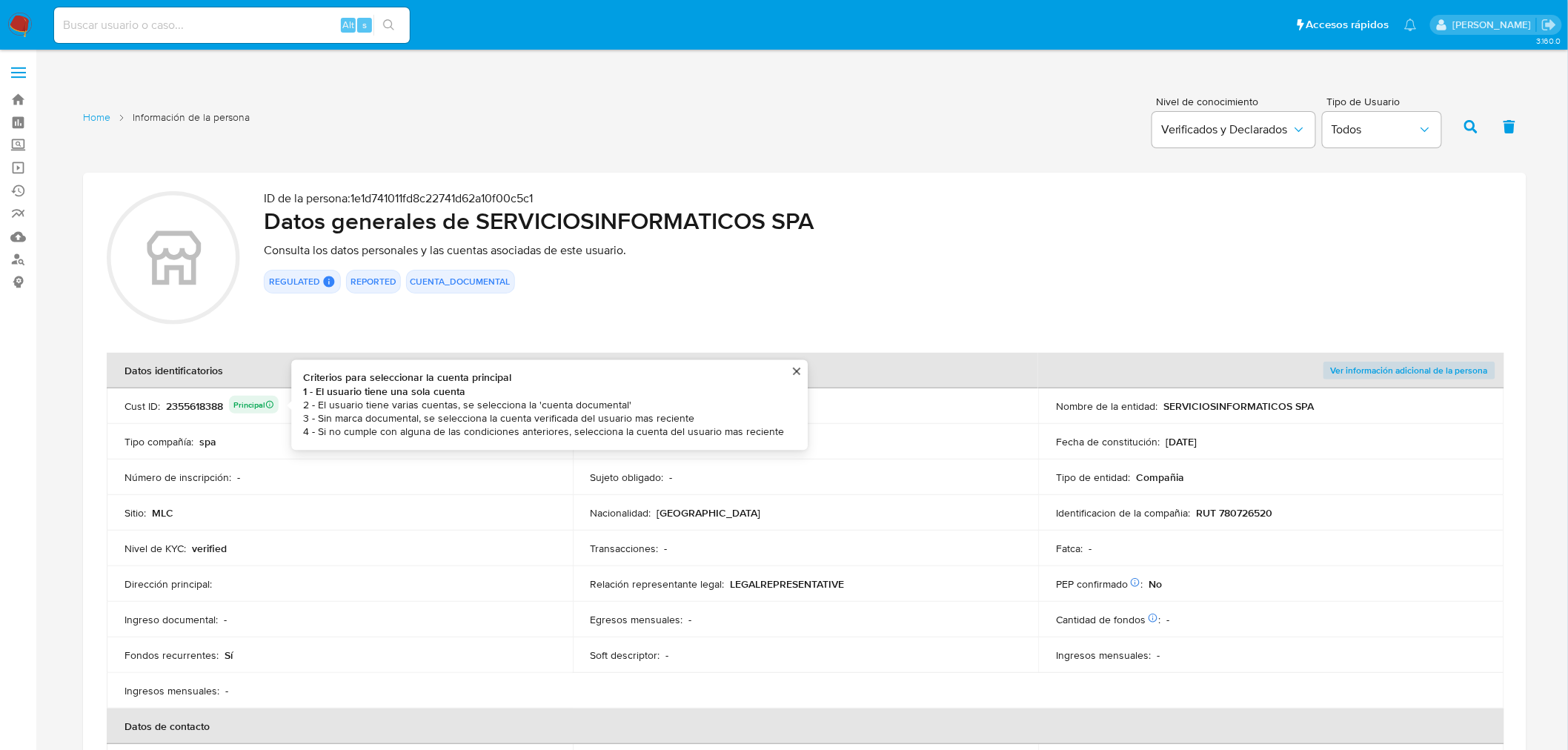
click at [190, 399] on div "2355618388 Principal Criterios para seleccionar la cuenta principal 1 - El usua…" at bounding box center [222, 406] width 113 height 21
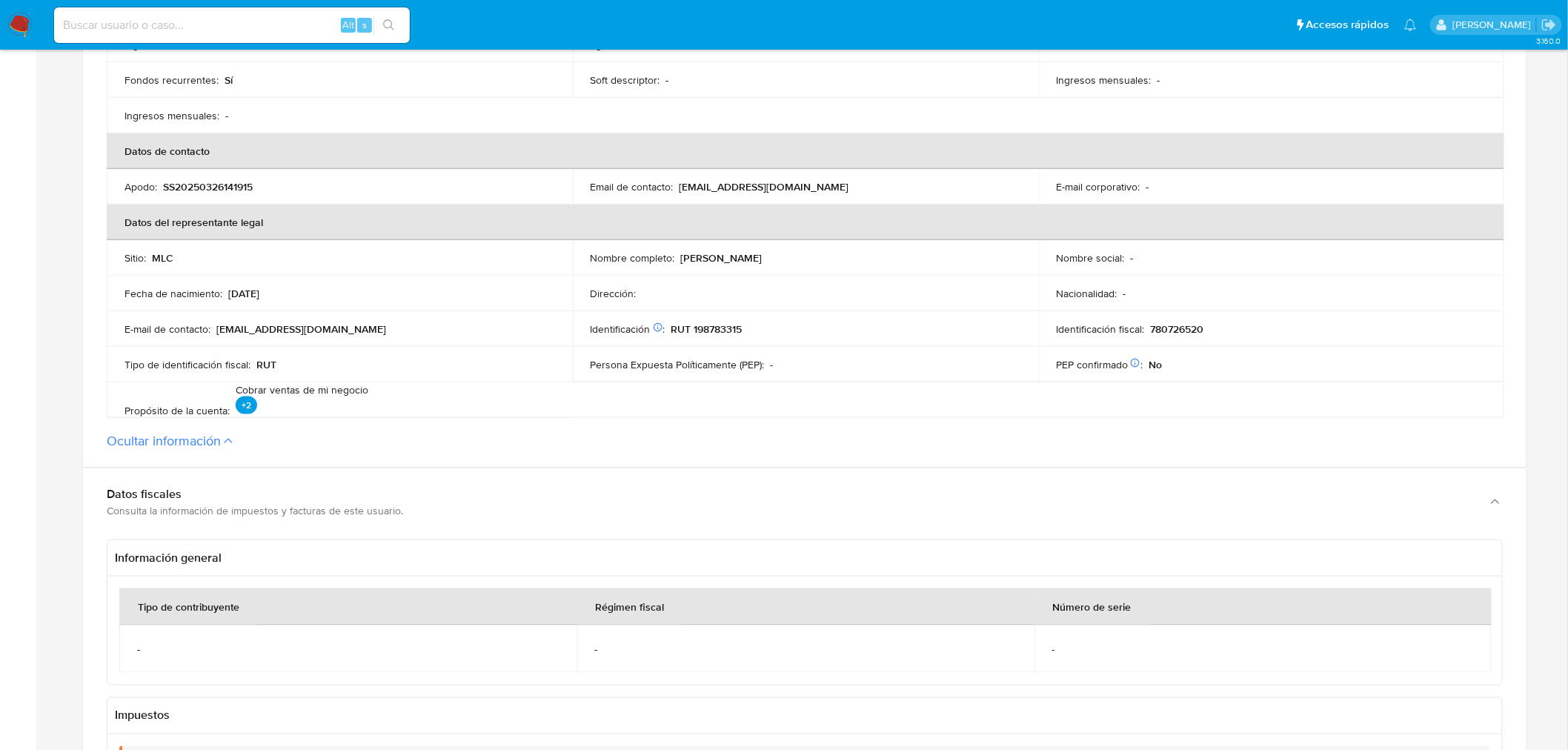
scroll to position [575, 0]
click at [182, 435] on button "Ocultar información" at bounding box center [163, 440] width 114 height 16
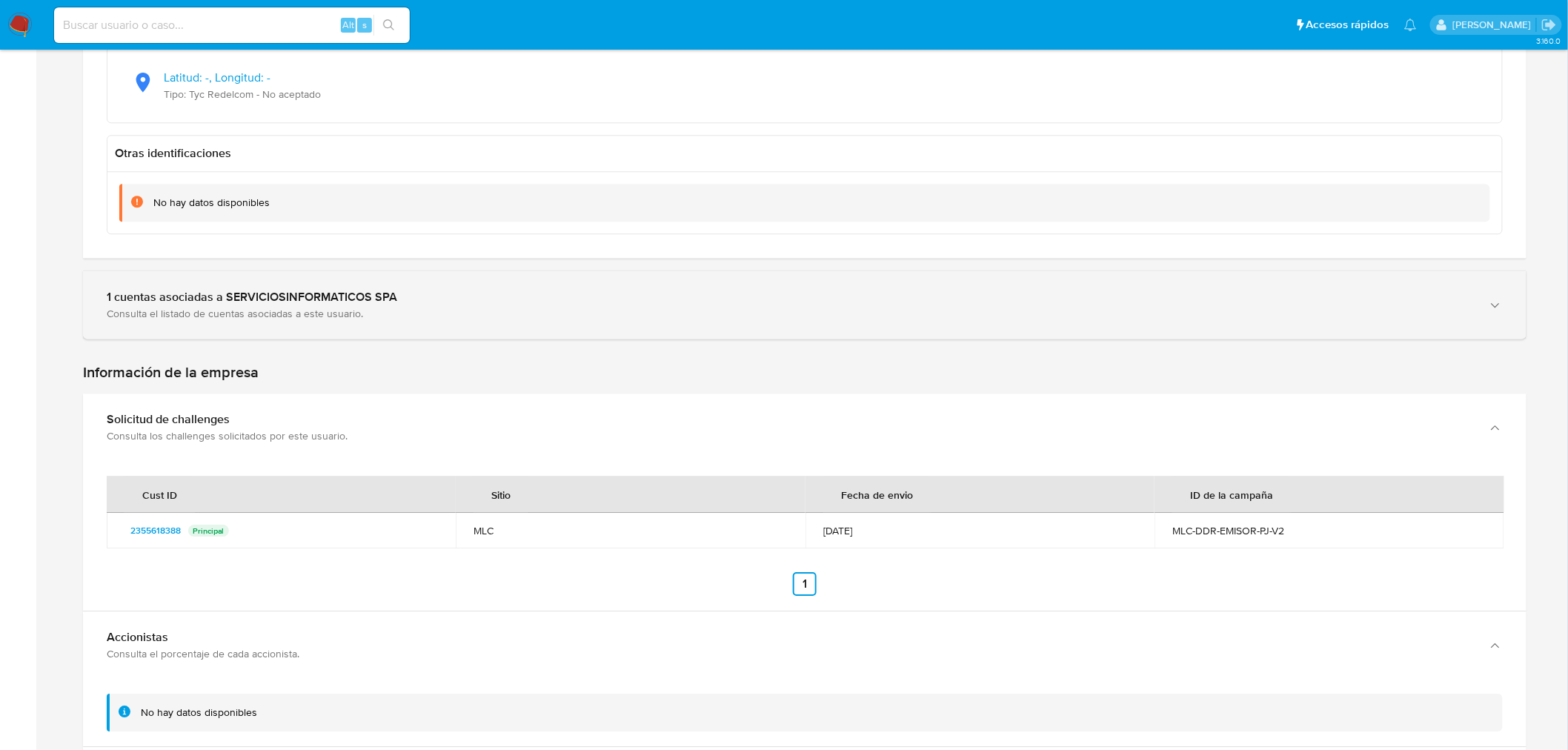
scroll to position [1564, 0]
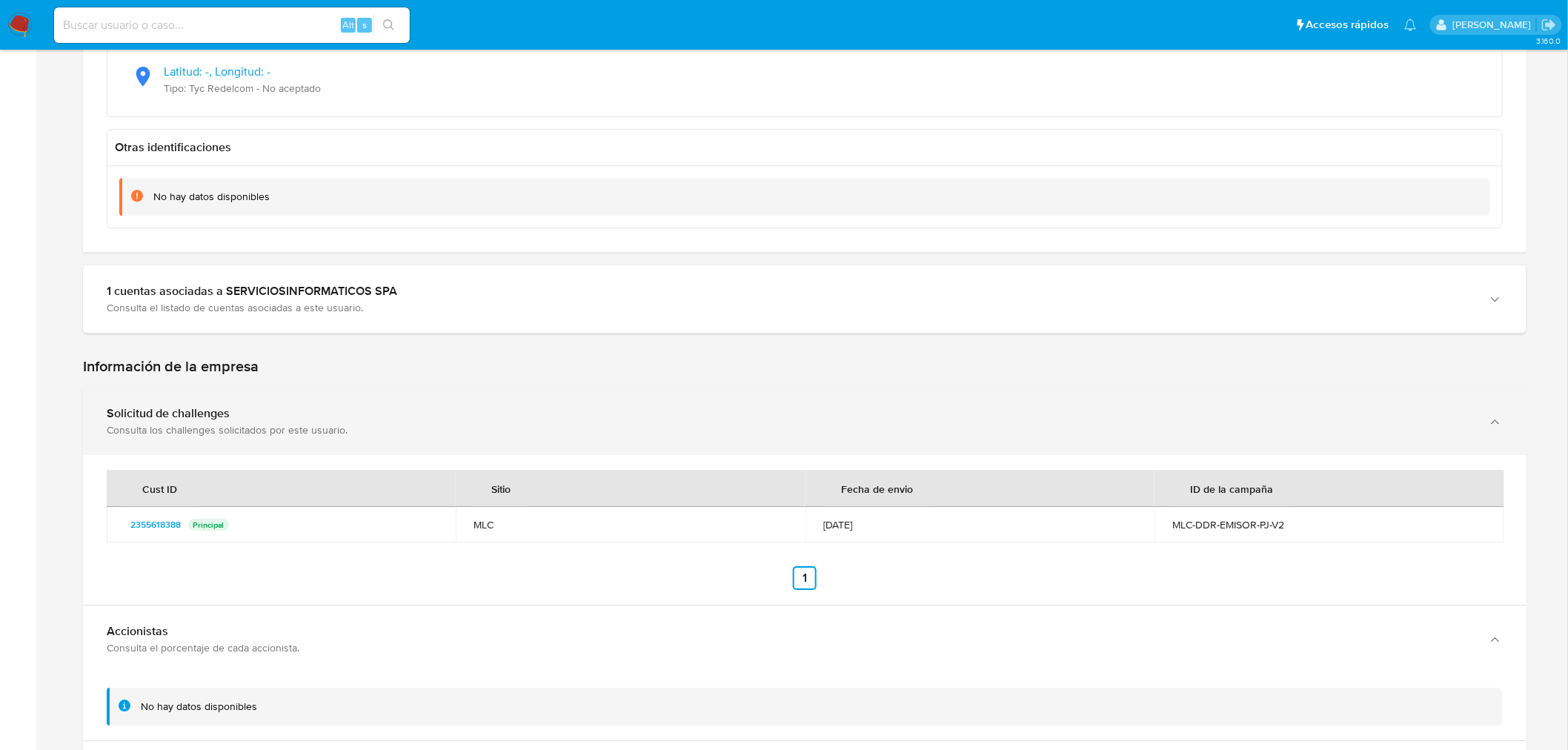
click at [206, 431] on div "Consulta los challenges solicitados por este usuario." at bounding box center [789, 429] width 1366 height 13
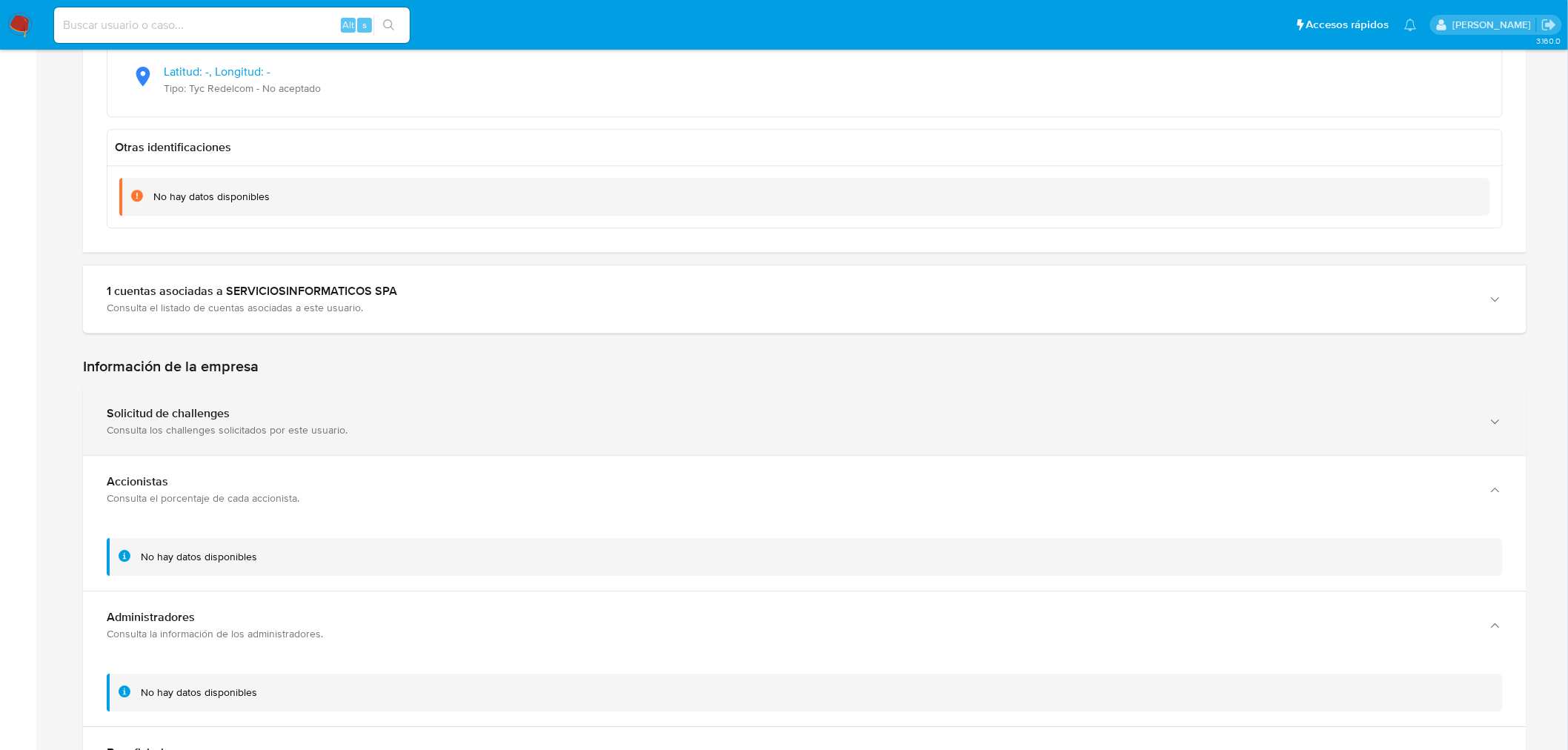
click at [206, 432] on div "Consulta los challenges solicitados por este usuario." at bounding box center [789, 429] width 1366 height 13
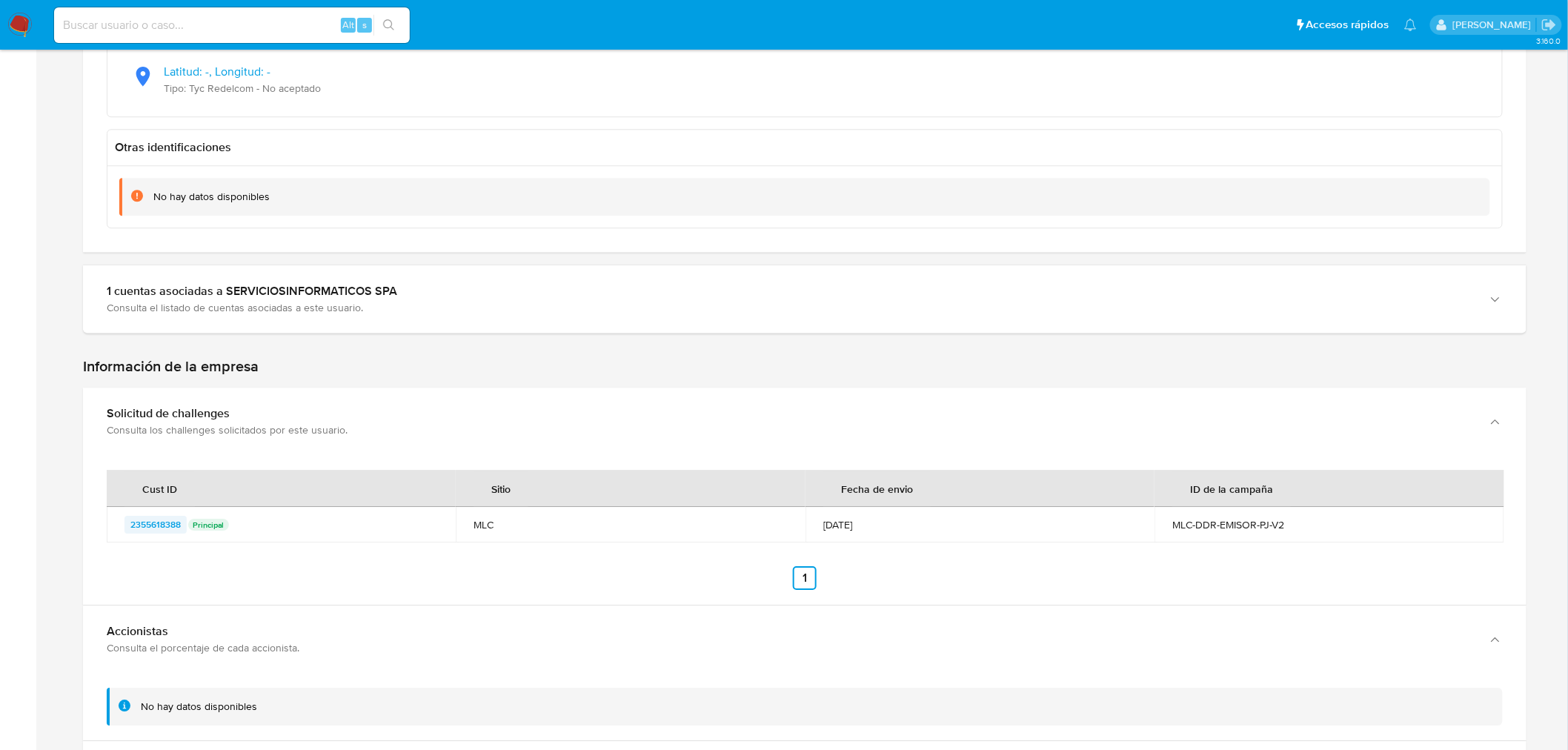
click at [173, 527] on span "2355618388" at bounding box center [156, 524] width 50 height 18
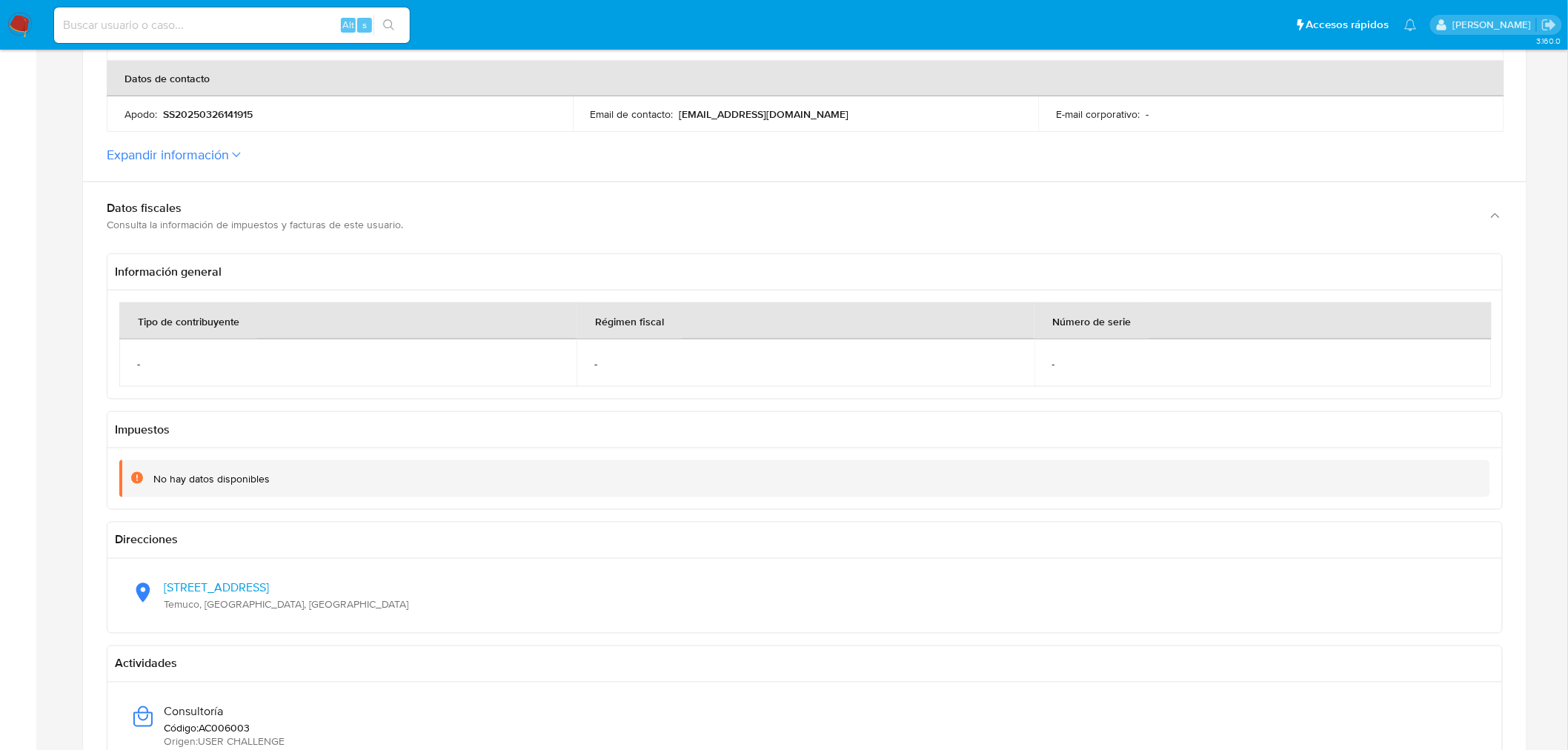
scroll to position [658, 0]
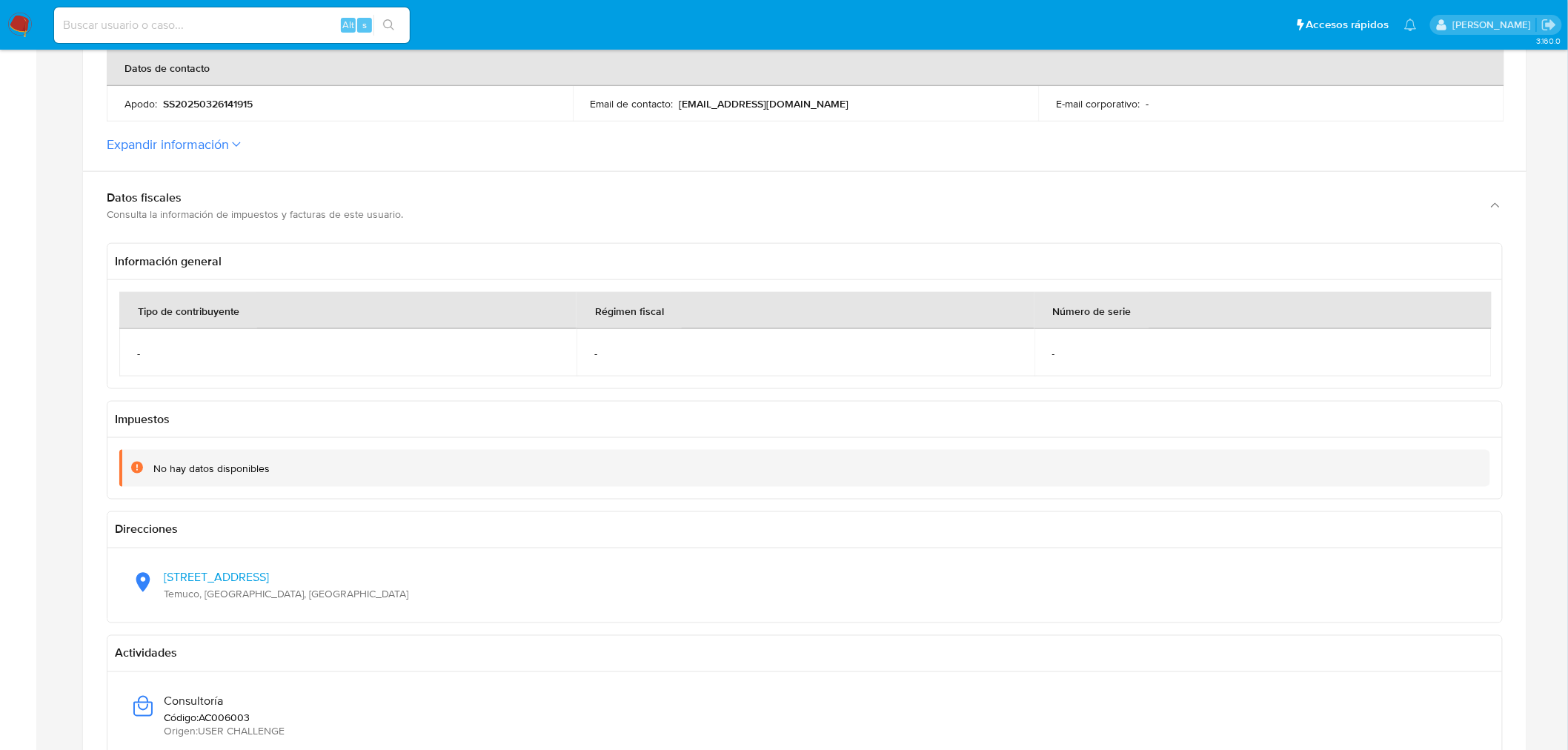
click at [225, 143] on button "Expandir información" at bounding box center [168, 144] width 122 height 16
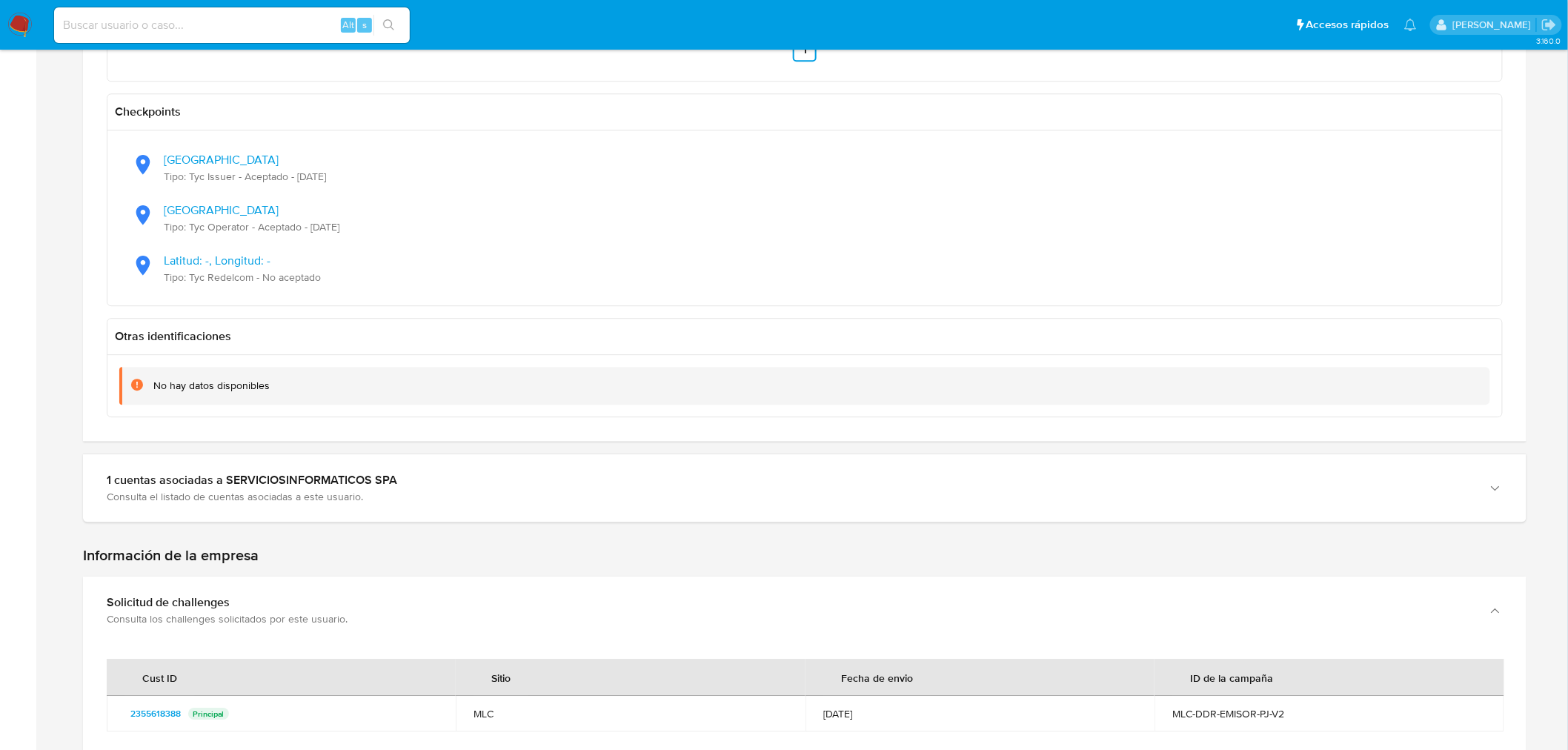
scroll to position [1728, 0]
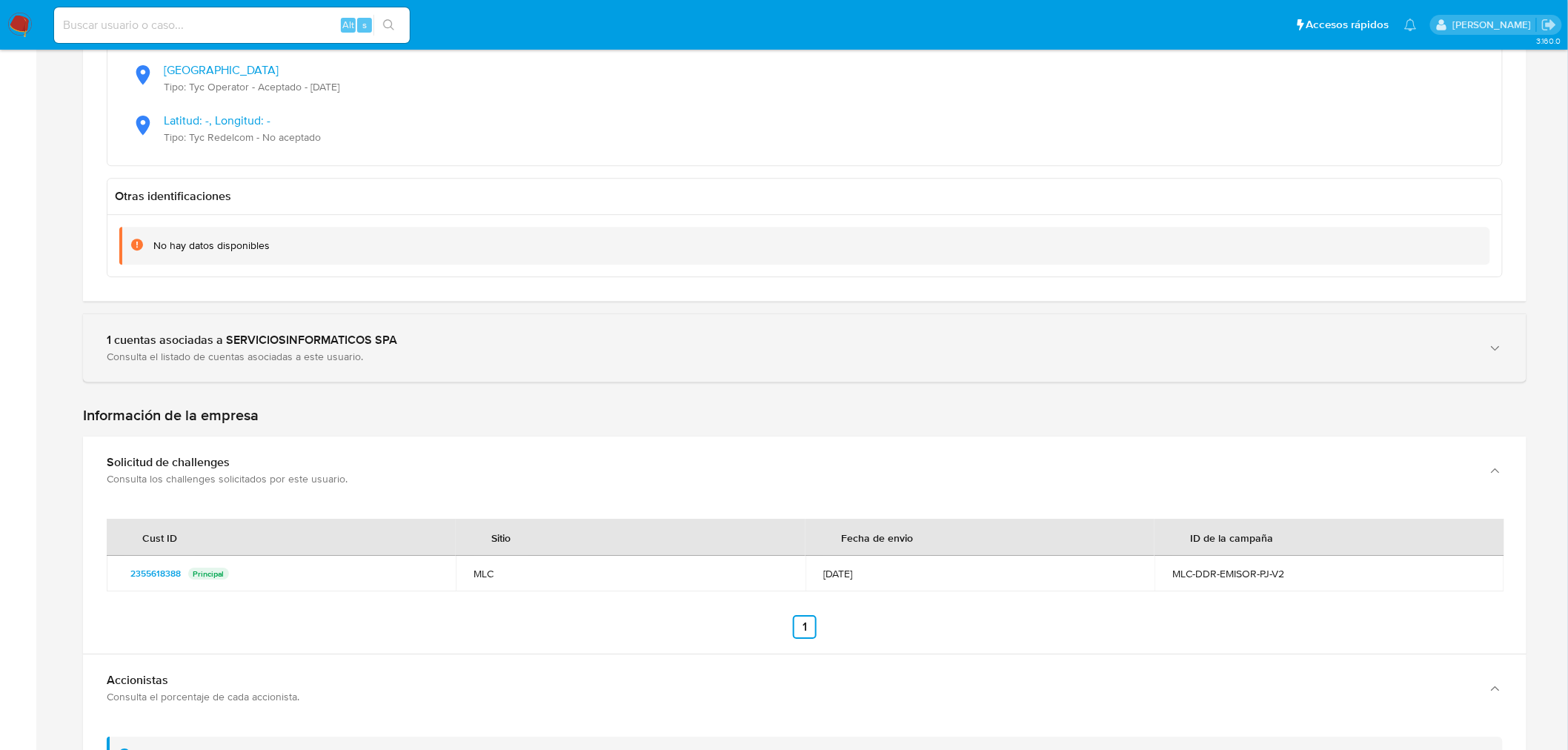
click at [311, 358] on div "Consulta el listado de cuentas asociadas a este usuario." at bounding box center [789, 356] width 1366 height 13
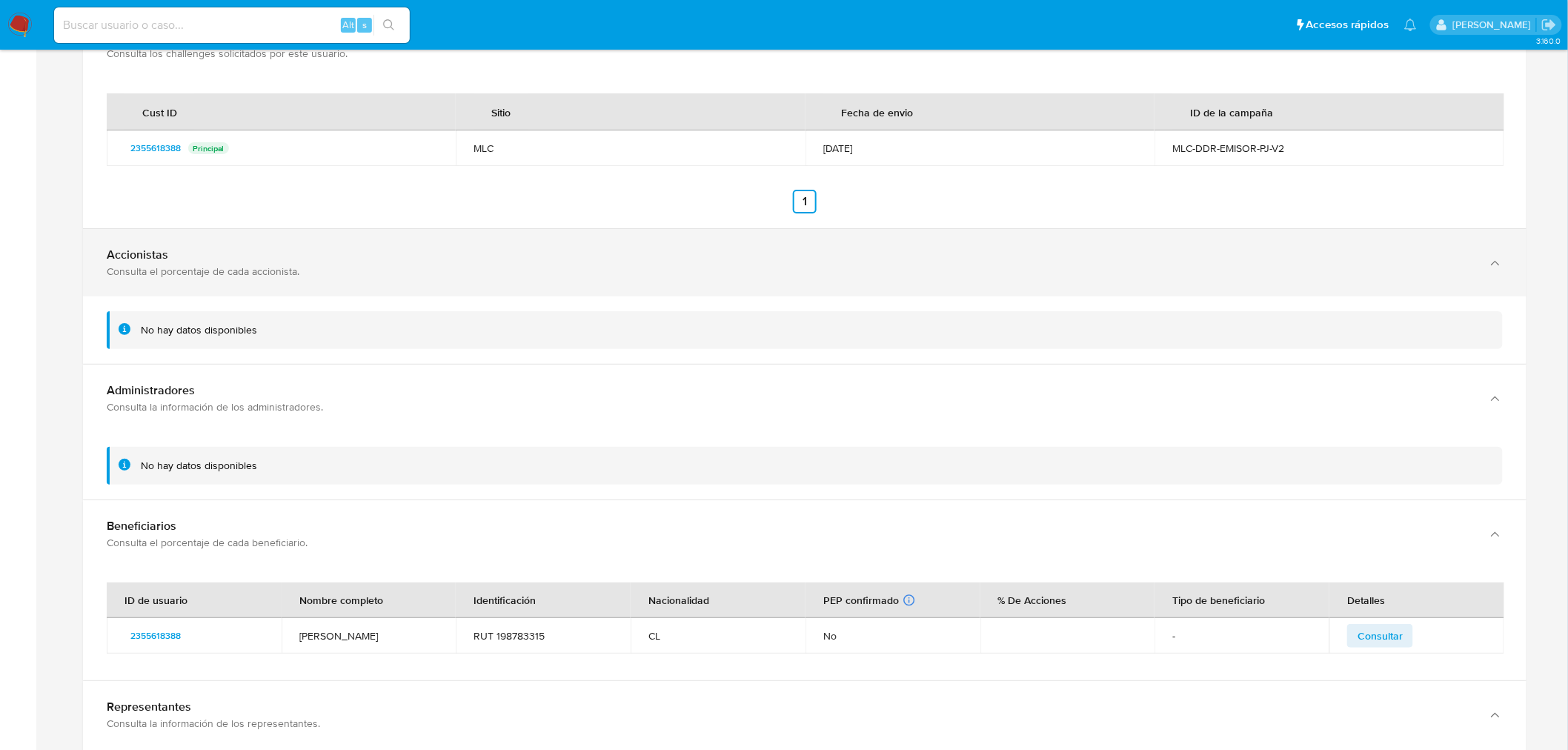
scroll to position [2470, 0]
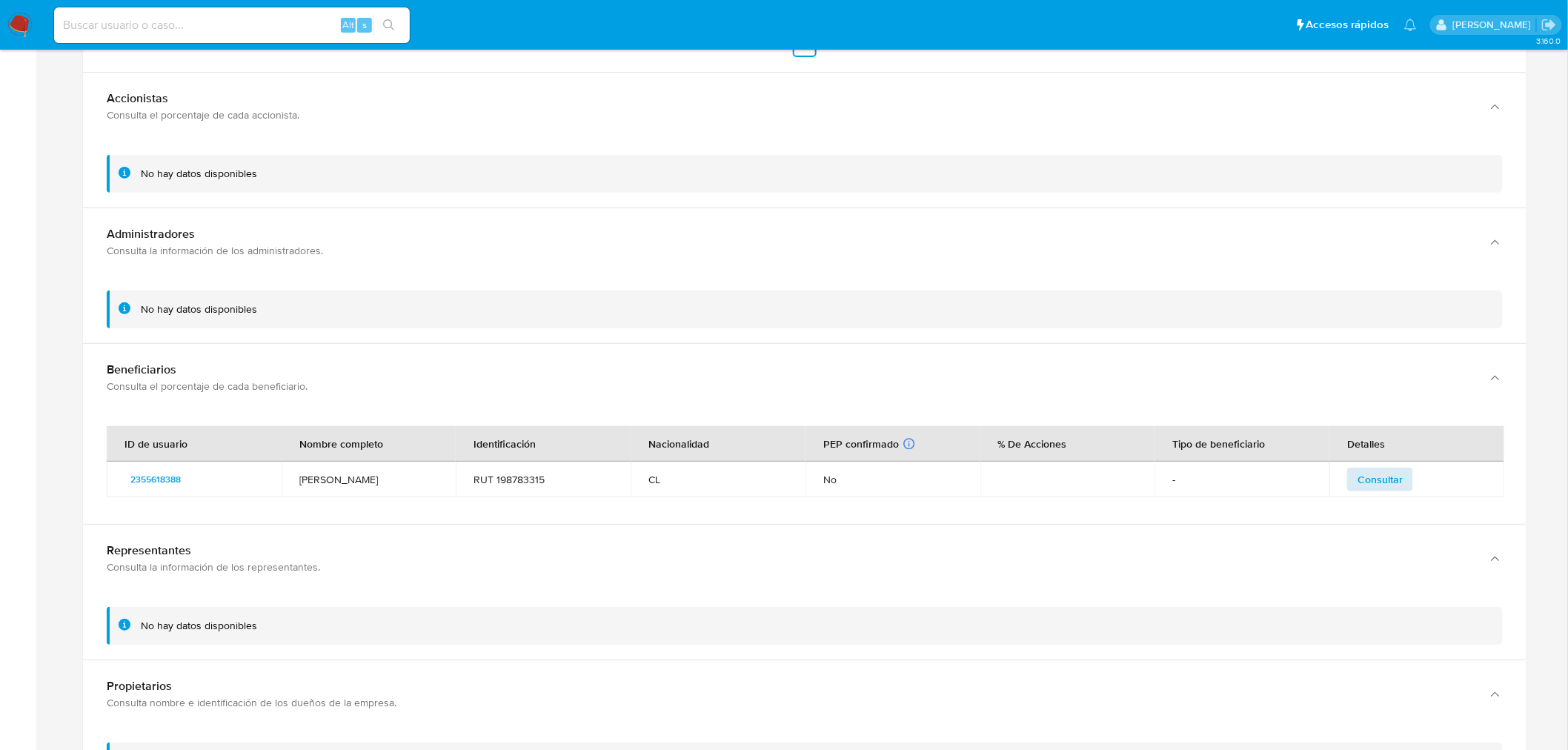
click at [1388, 478] on span "Consultar" at bounding box center [1380, 478] width 45 height 21
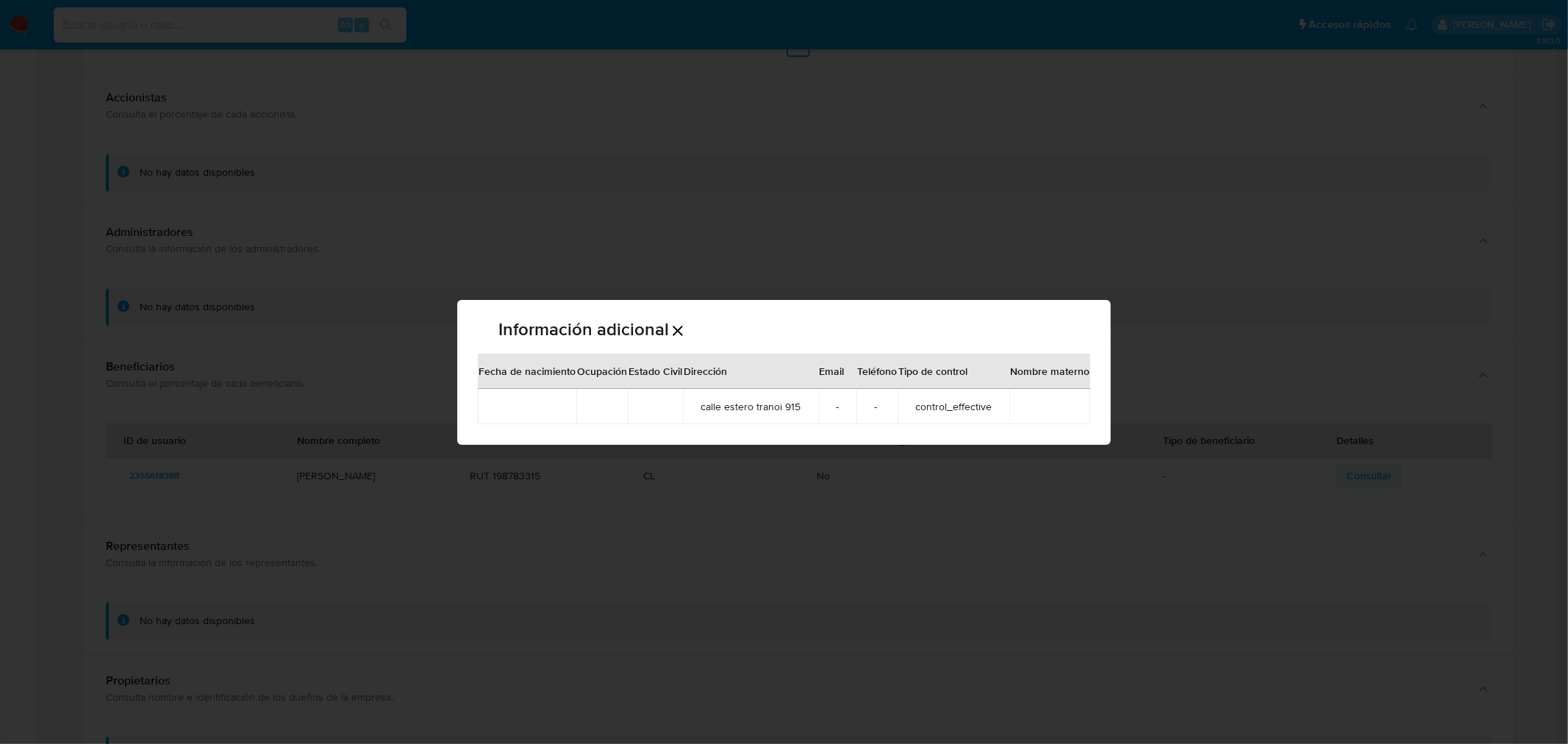
click at [1267, 338] on div "Información adicional Fecha de nacimiento Ocupación Estado Civil Dirección Emai…" at bounding box center [784, 372] width 1568 height 744
drag, startPoint x: 933, startPoint y: 283, endPoint x: 728, endPoint y: 318, distance: 208.0
click at [927, 283] on div "Información adicional Fecha de nacimiento Ocupación Estado Civil Dirección Emai…" at bounding box center [784, 372] width 1568 height 744
click at [673, 329] on icon "Cerrar" at bounding box center [677, 331] width 18 height 18
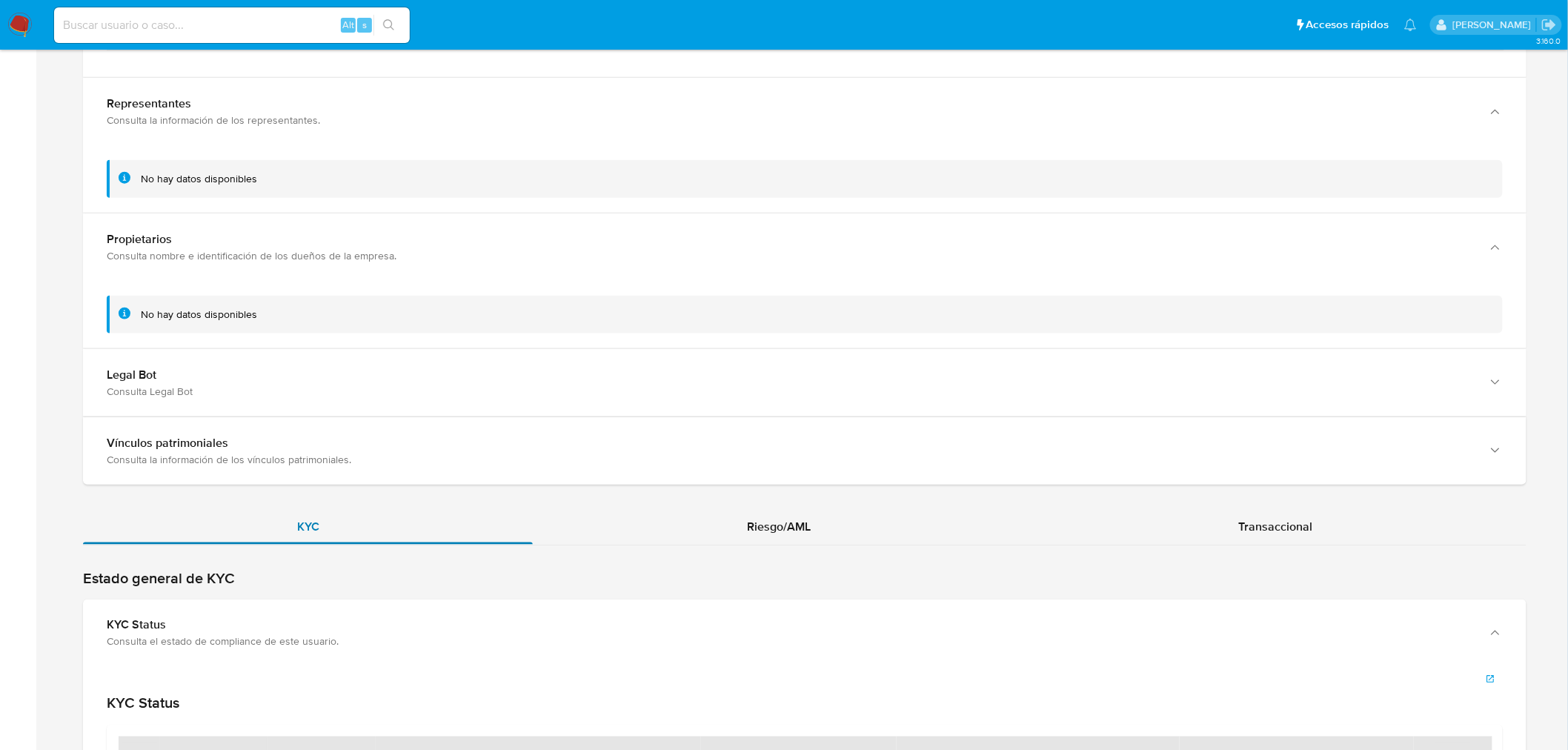
scroll to position [2963, 0]
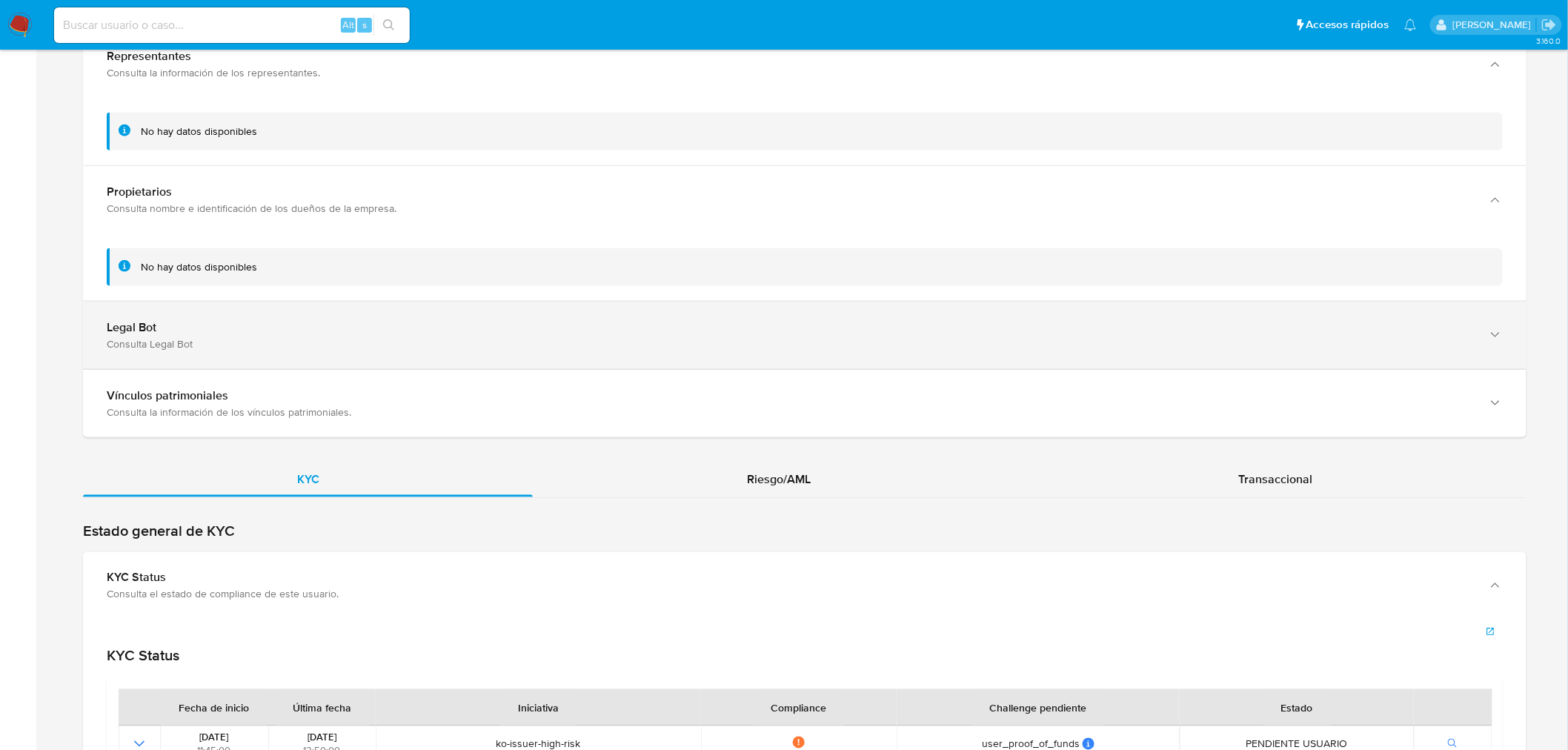
click at [245, 342] on div "Consulta Legal Bot" at bounding box center [789, 343] width 1366 height 13
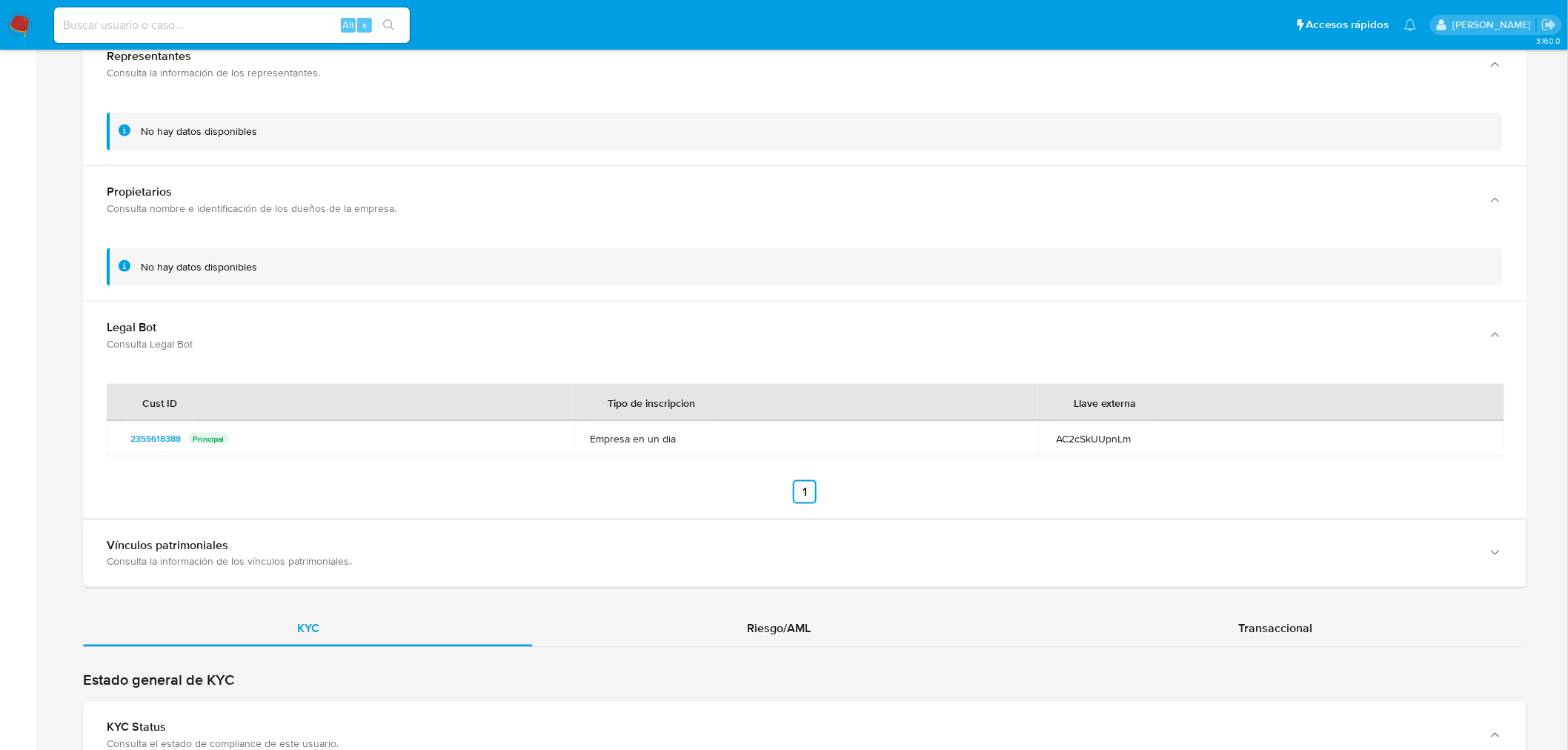
click at [1122, 438] on div "AC2cSkUUpnLm" at bounding box center [1271, 438] width 430 height 13
drag, startPoint x: 1144, startPoint y: 438, endPoint x: 1046, endPoint y: 443, distance: 98.1
click at [1046, 443] on td "AC2cSkUUpnLm" at bounding box center [1271, 439] width 466 height 36
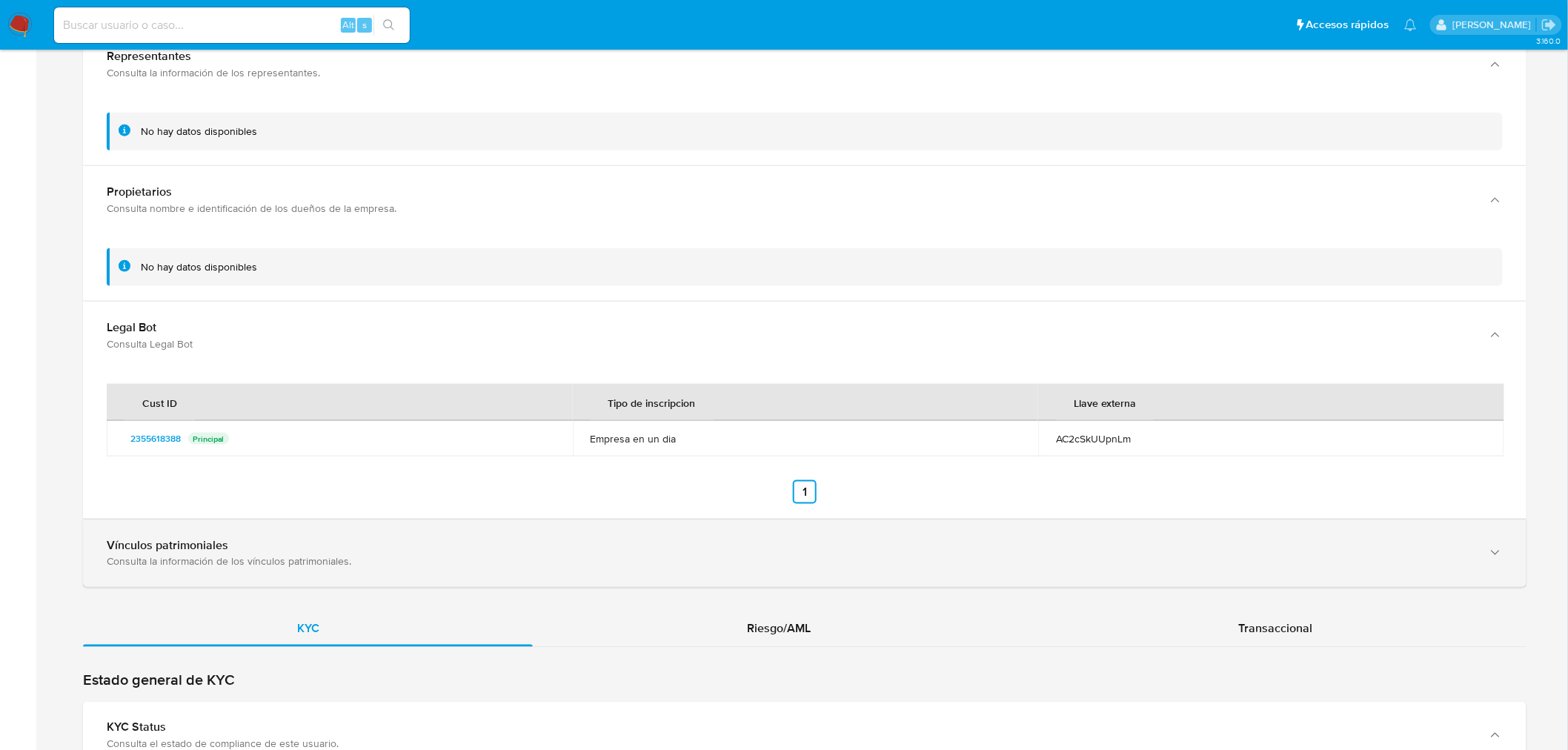
click at [307, 564] on div "Consulta la información de los vínculos patrimoniales." at bounding box center [789, 561] width 1366 height 13
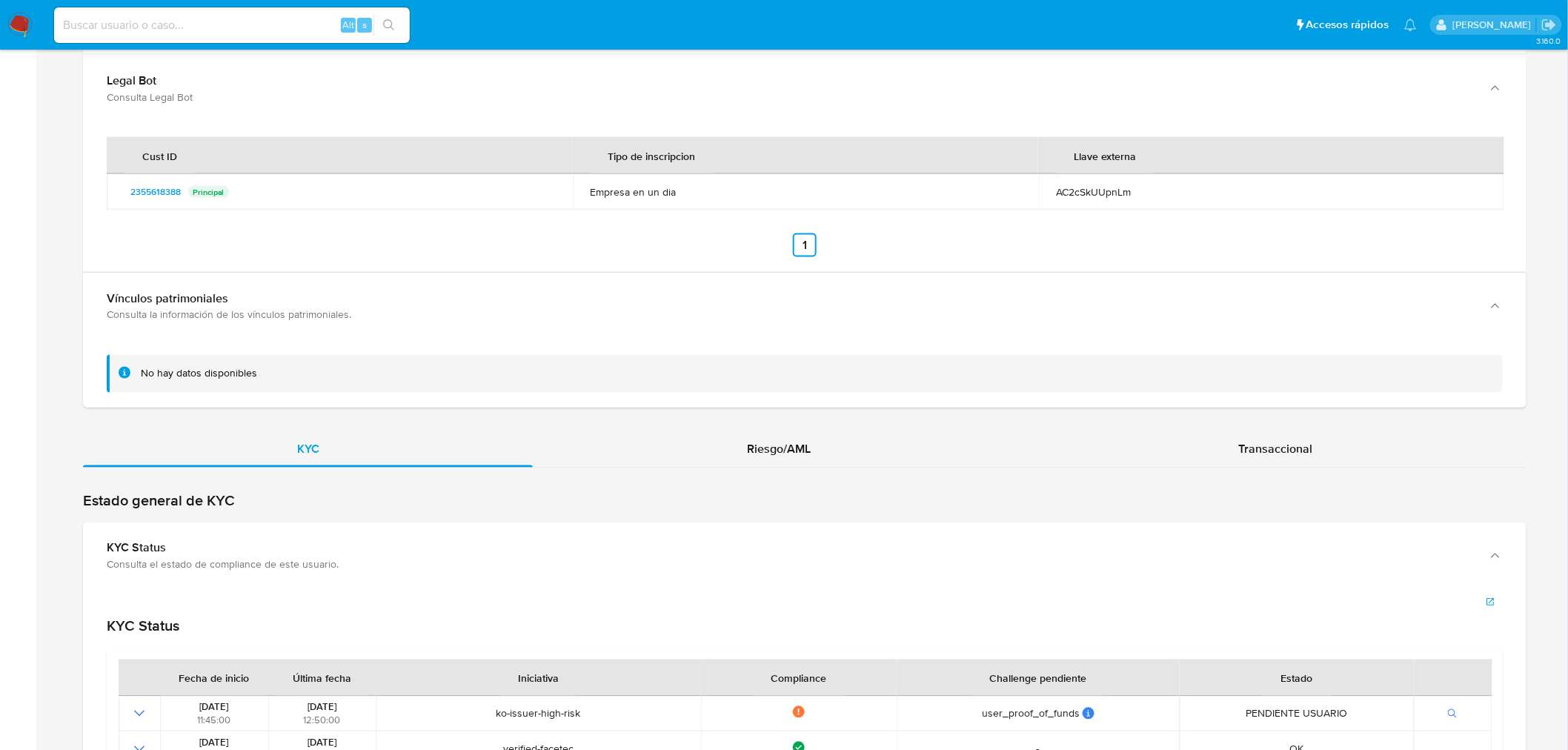
scroll to position [3293, 0]
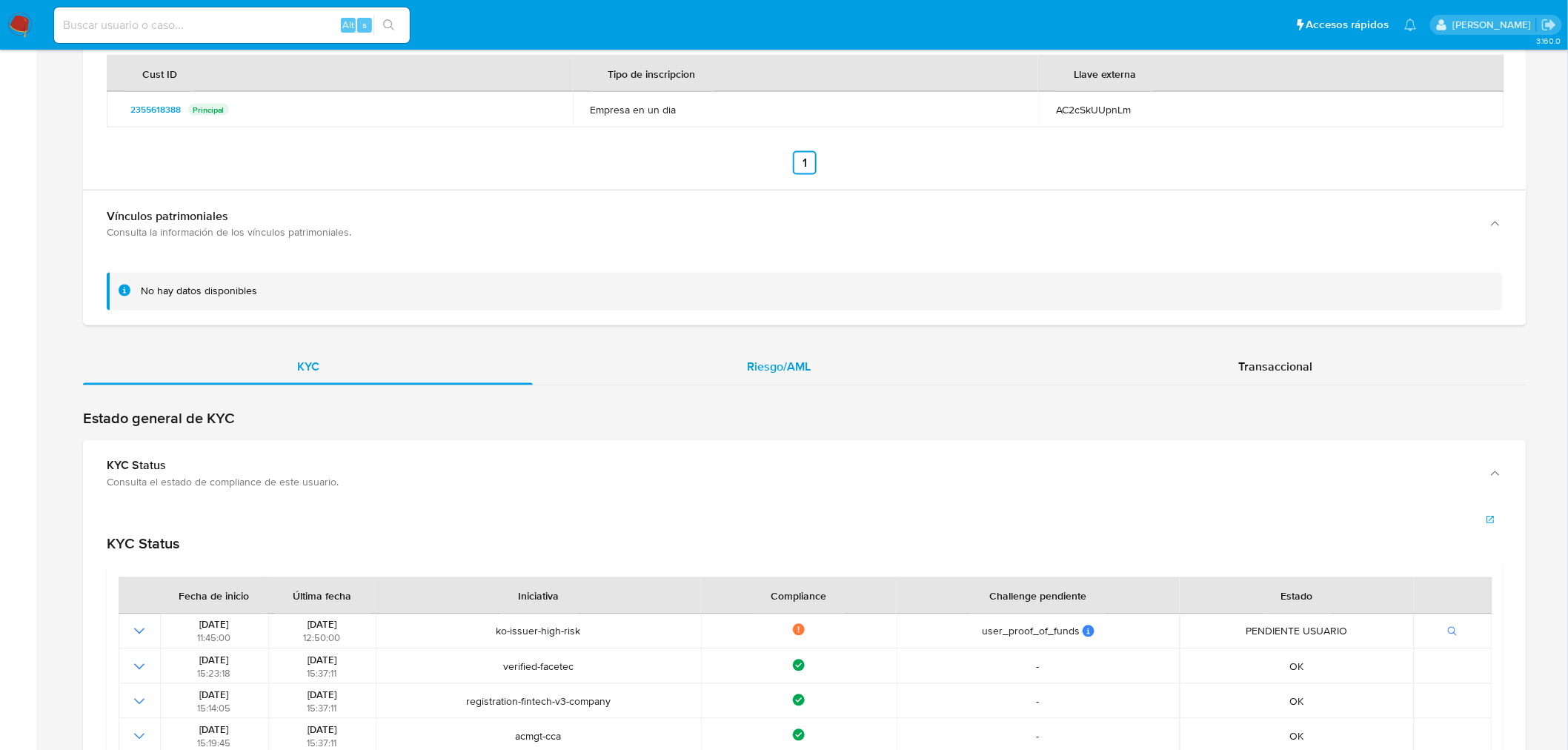
click at [823, 367] on div "Riesgo/AML" at bounding box center [779, 367] width 491 height 36
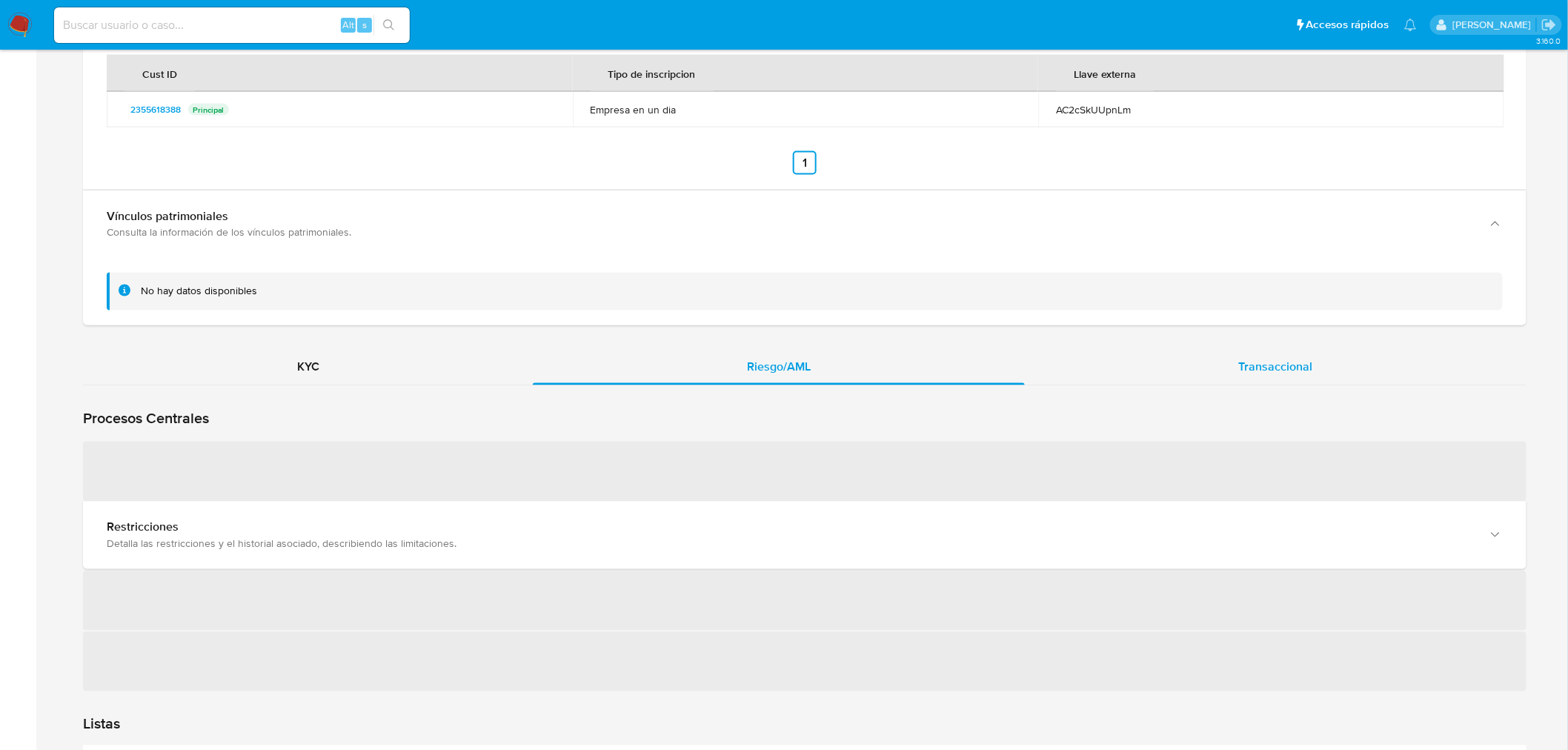
click at [1271, 366] on span "Transaccional" at bounding box center [1275, 366] width 74 height 17
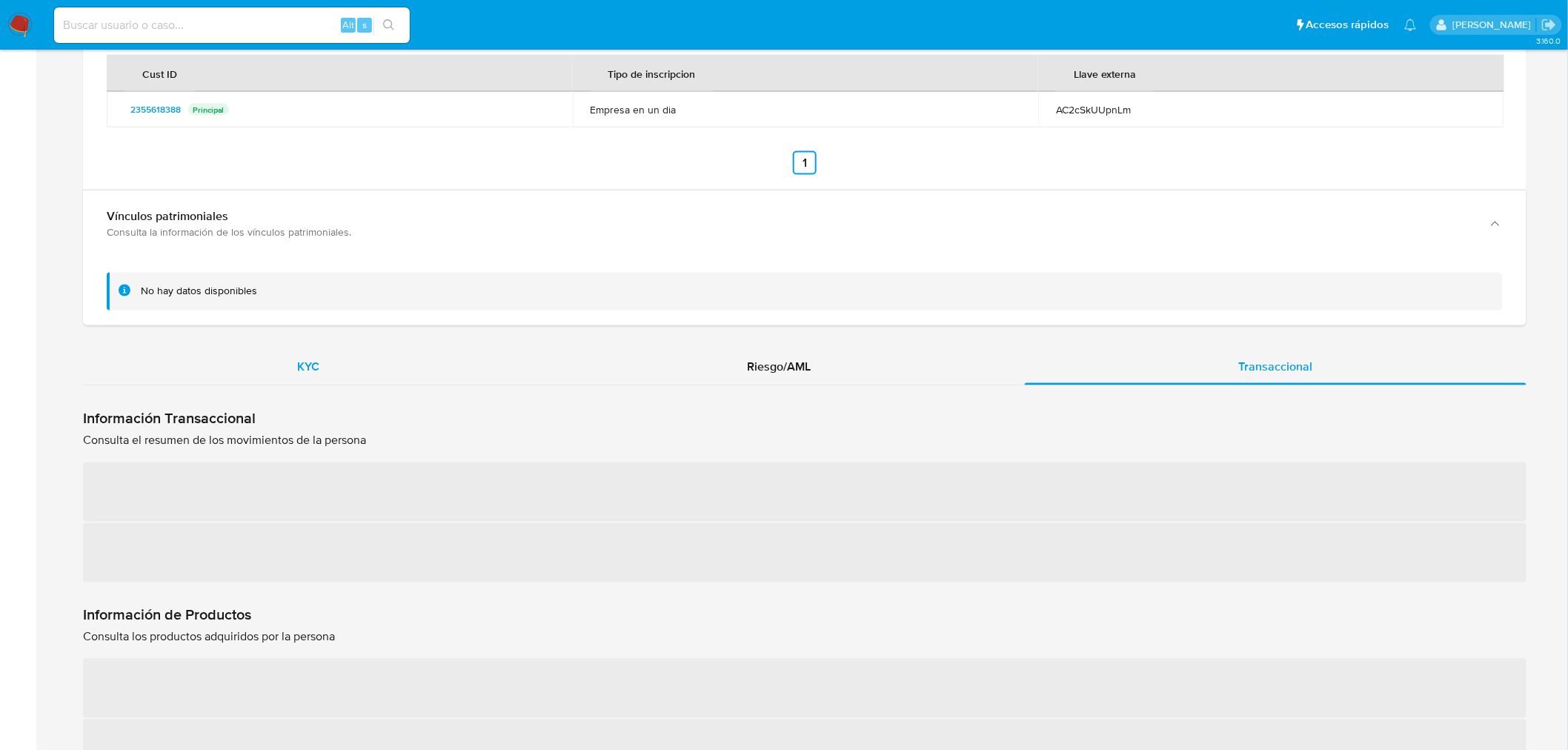
click at [307, 374] on span "KYC" at bounding box center [308, 366] width 22 height 17
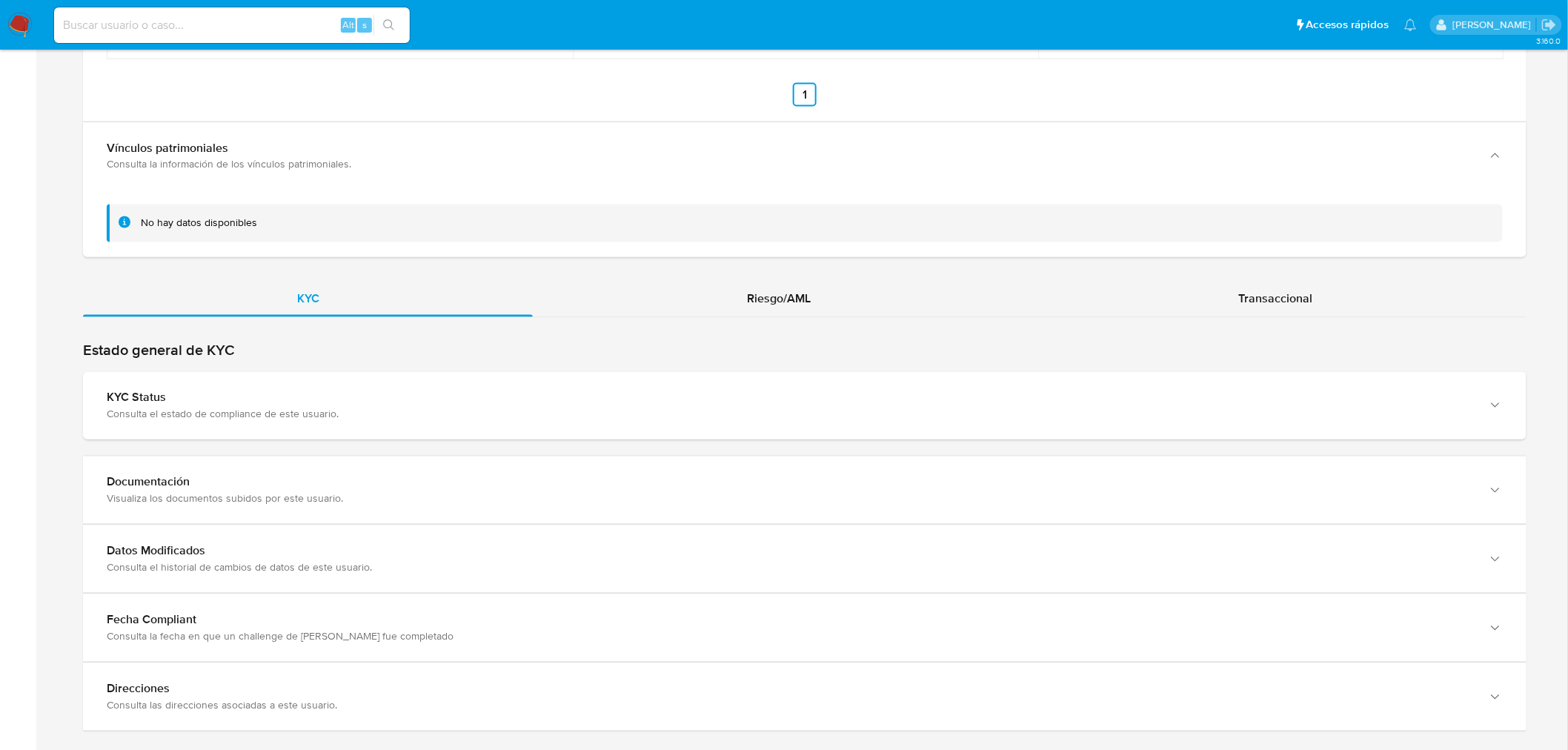
scroll to position [3442, 0]
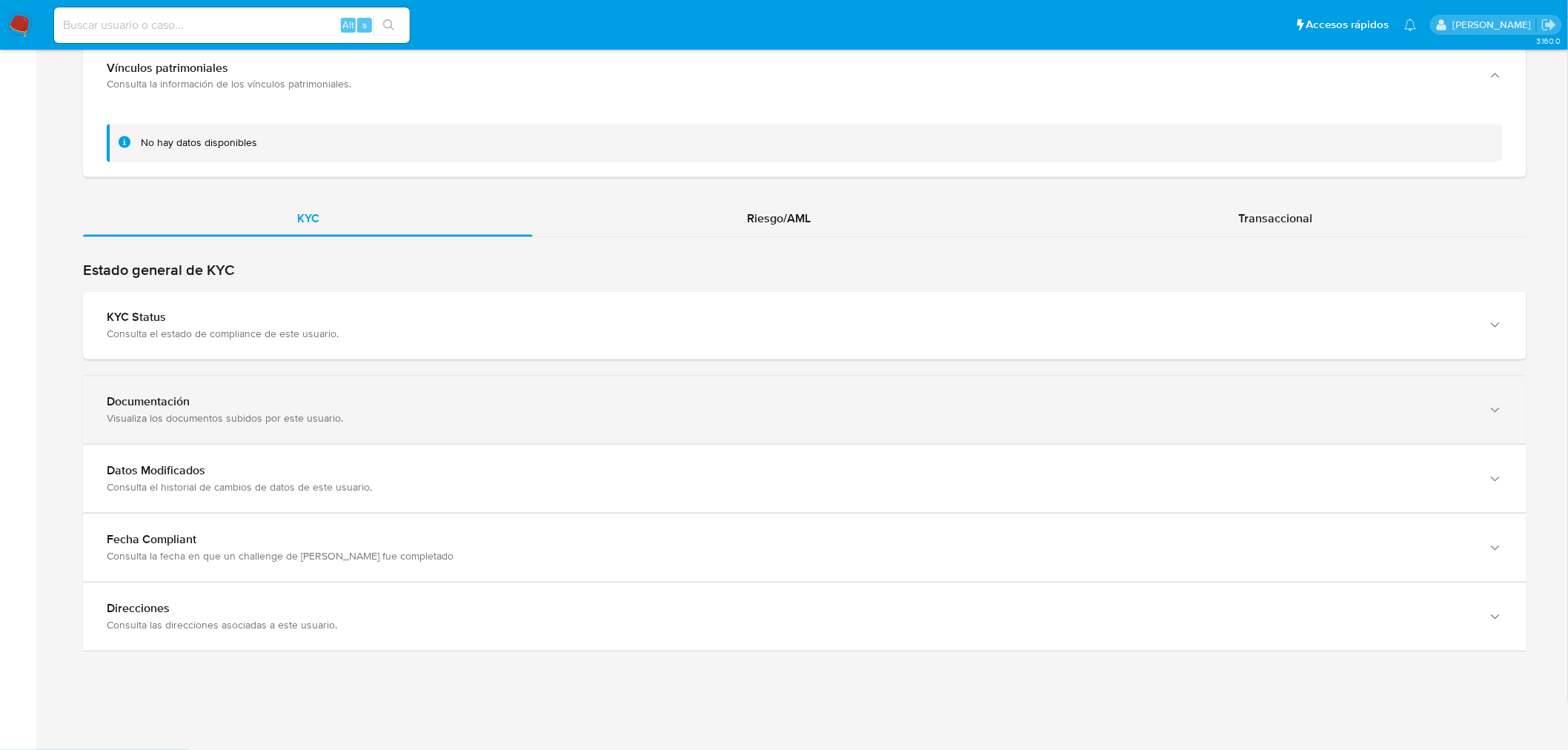
click at [398, 412] on div "Visualiza los documentos subidos por este usuario." at bounding box center [789, 418] width 1366 height 13
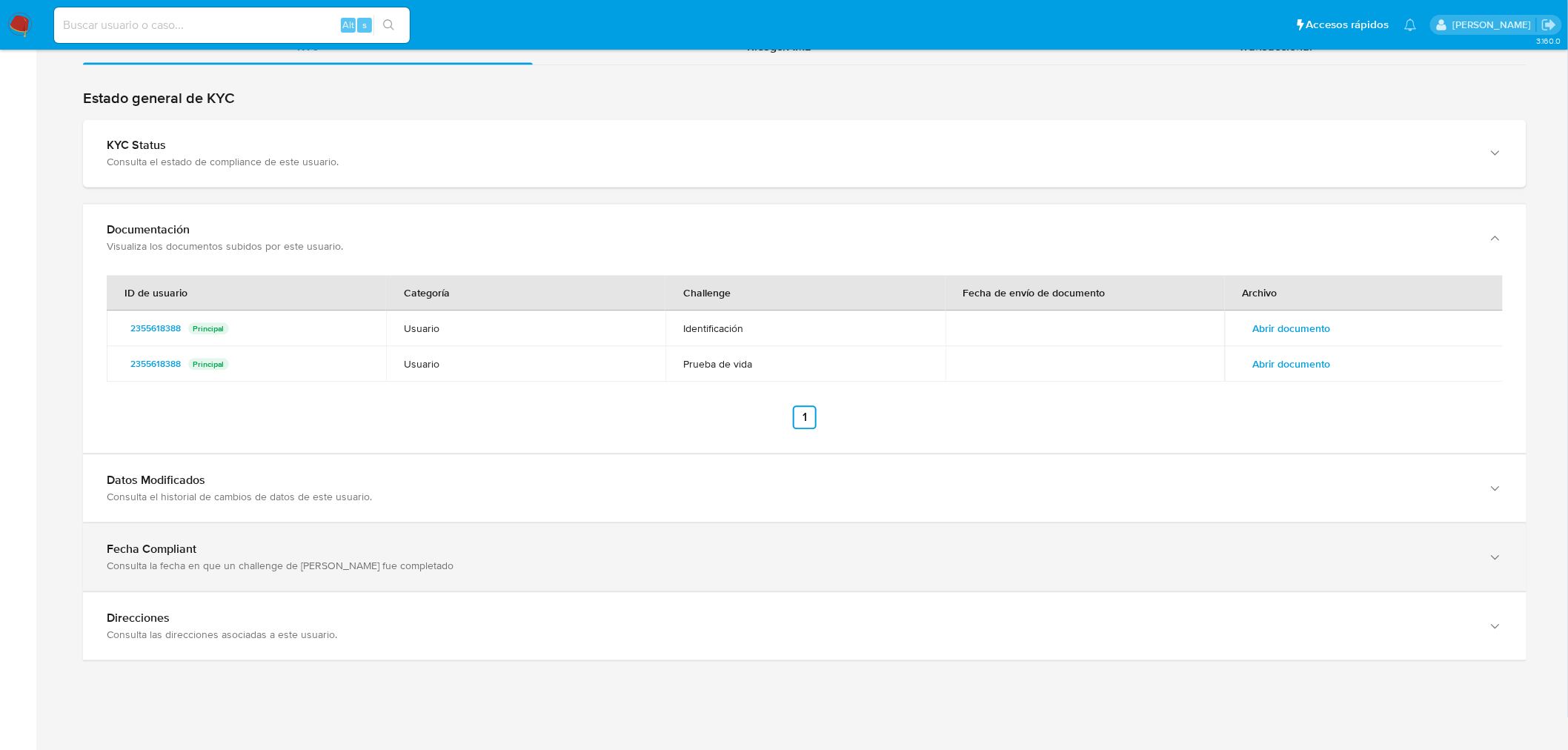
scroll to position [3623, 0]
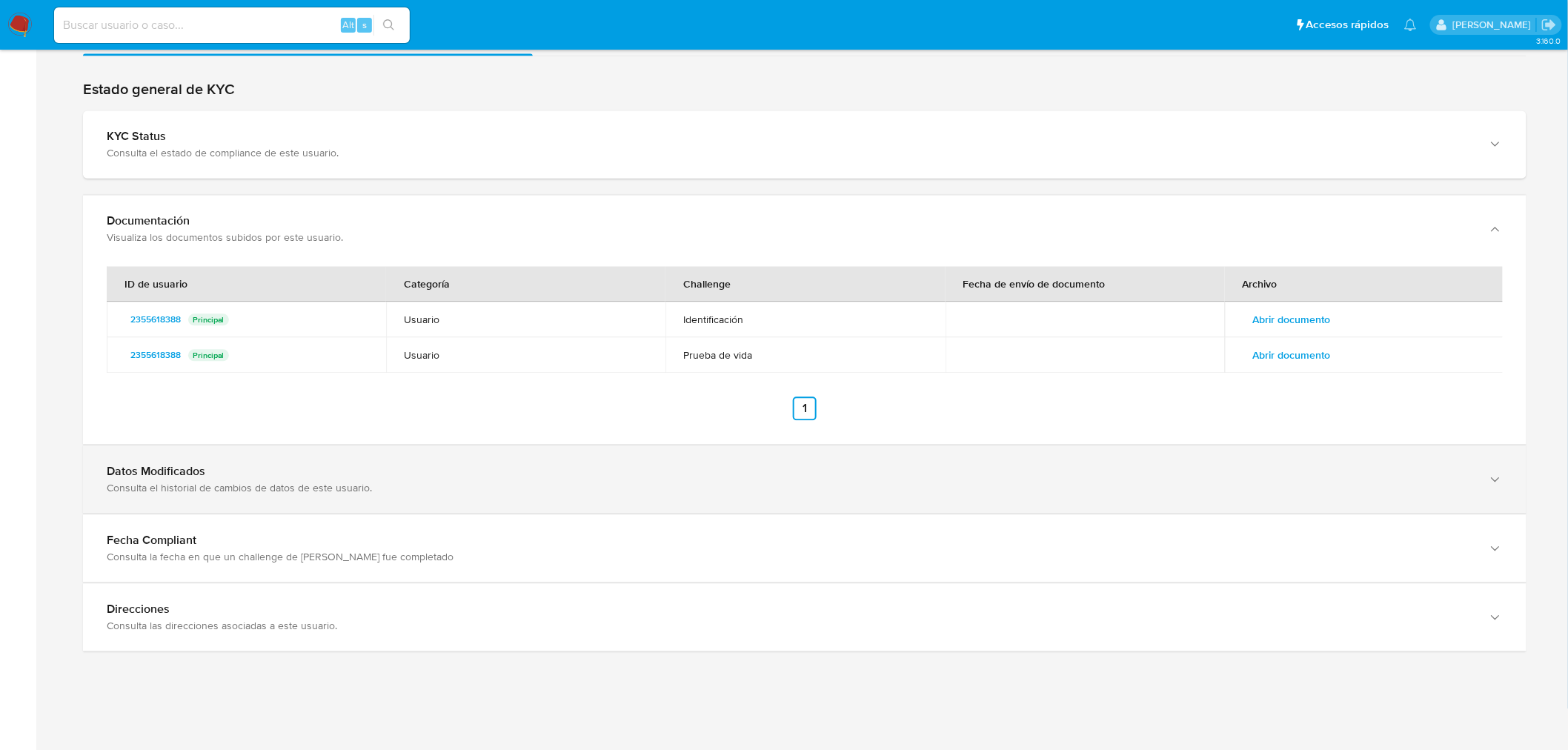
click at [344, 465] on div "Datos Modificados" at bounding box center [789, 471] width 1366 height 15
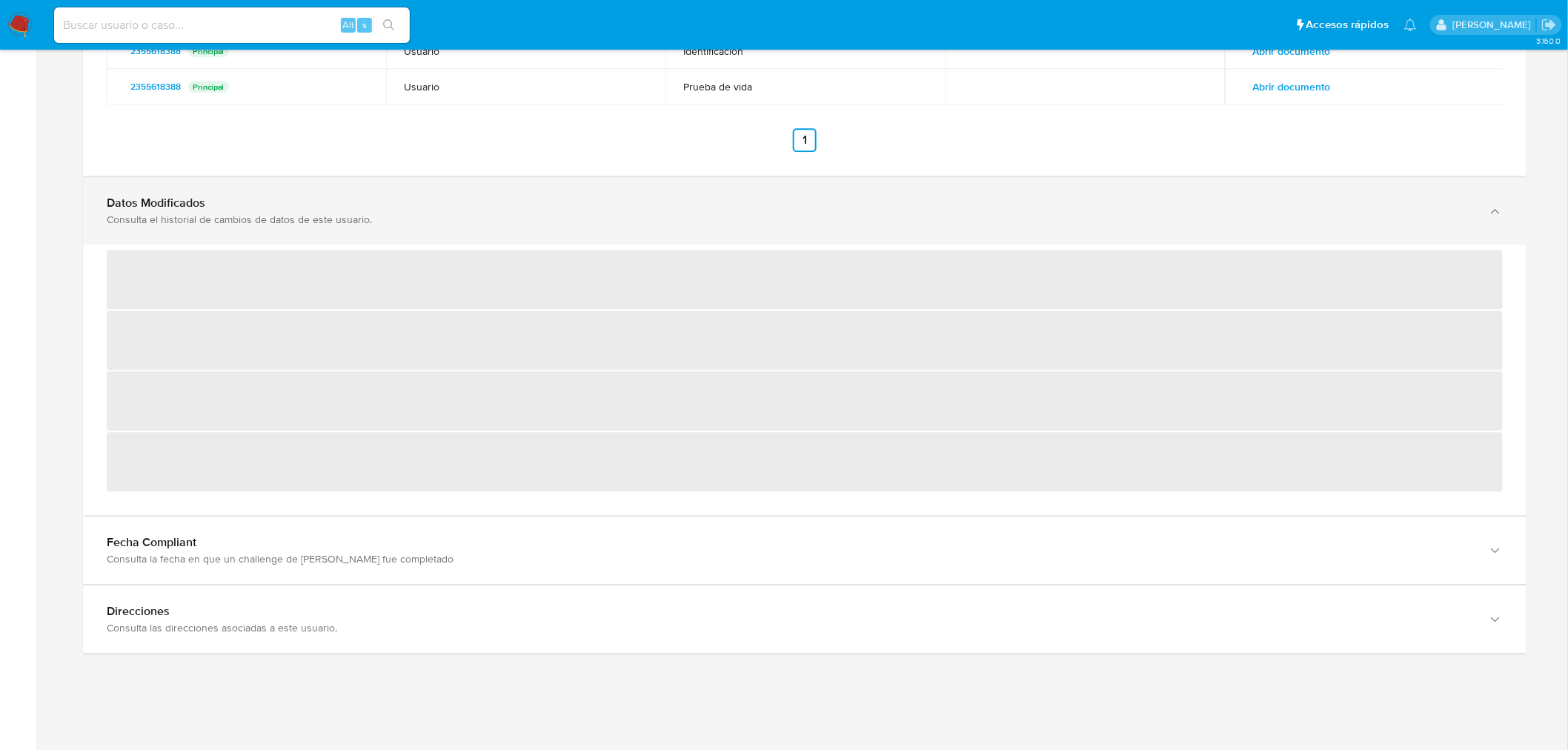
scroll to position [3898, 0]
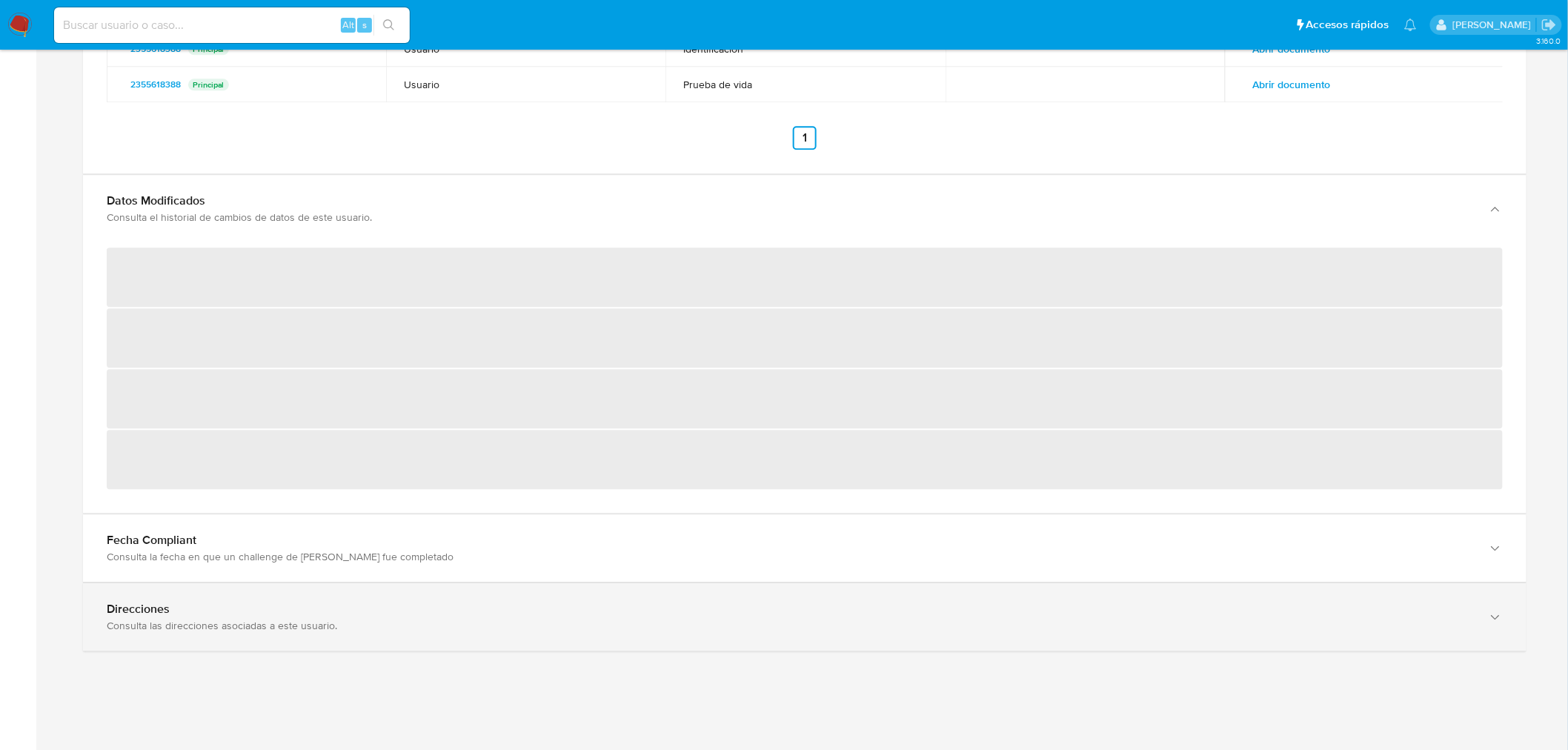
click at [182, 617] on div "Direcciones Consulta las direcciones asociadas a este usuario." at bounding box center [789, 616] width 1366 height 30
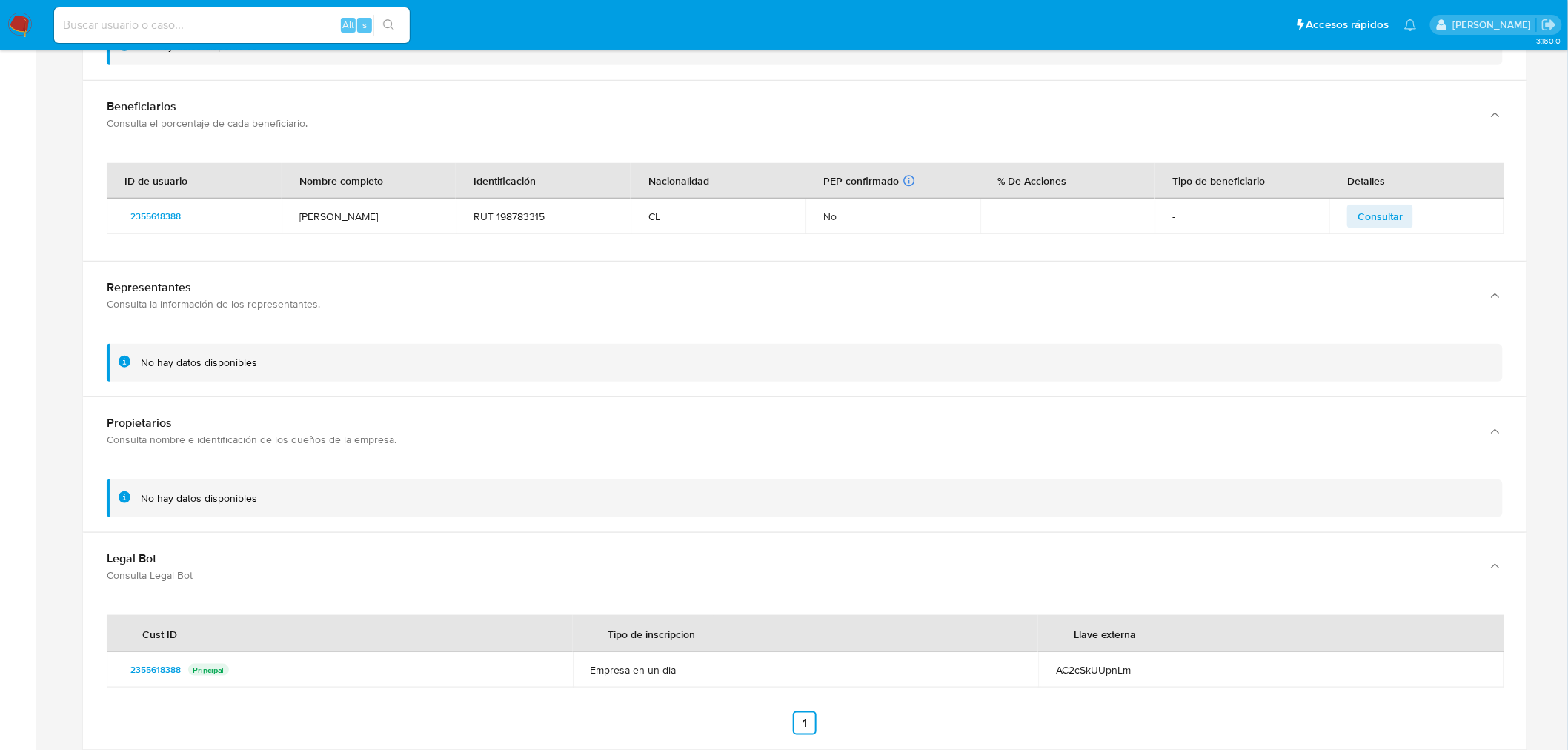
scroll to position [2752, 0]
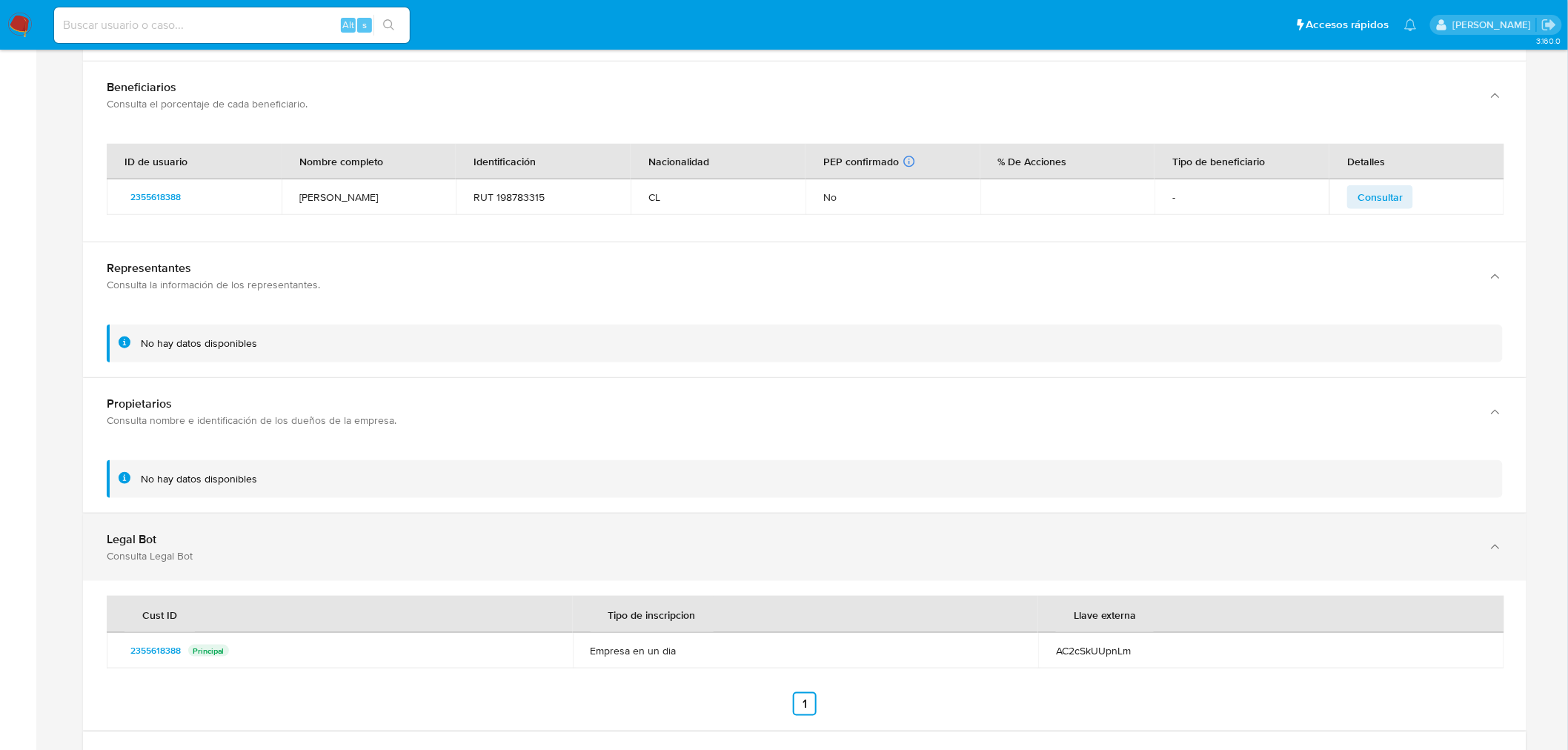
click at [229, 554] on div "Consulta Legal Bot" at bounding box center [789, 556] width 1366 height 13
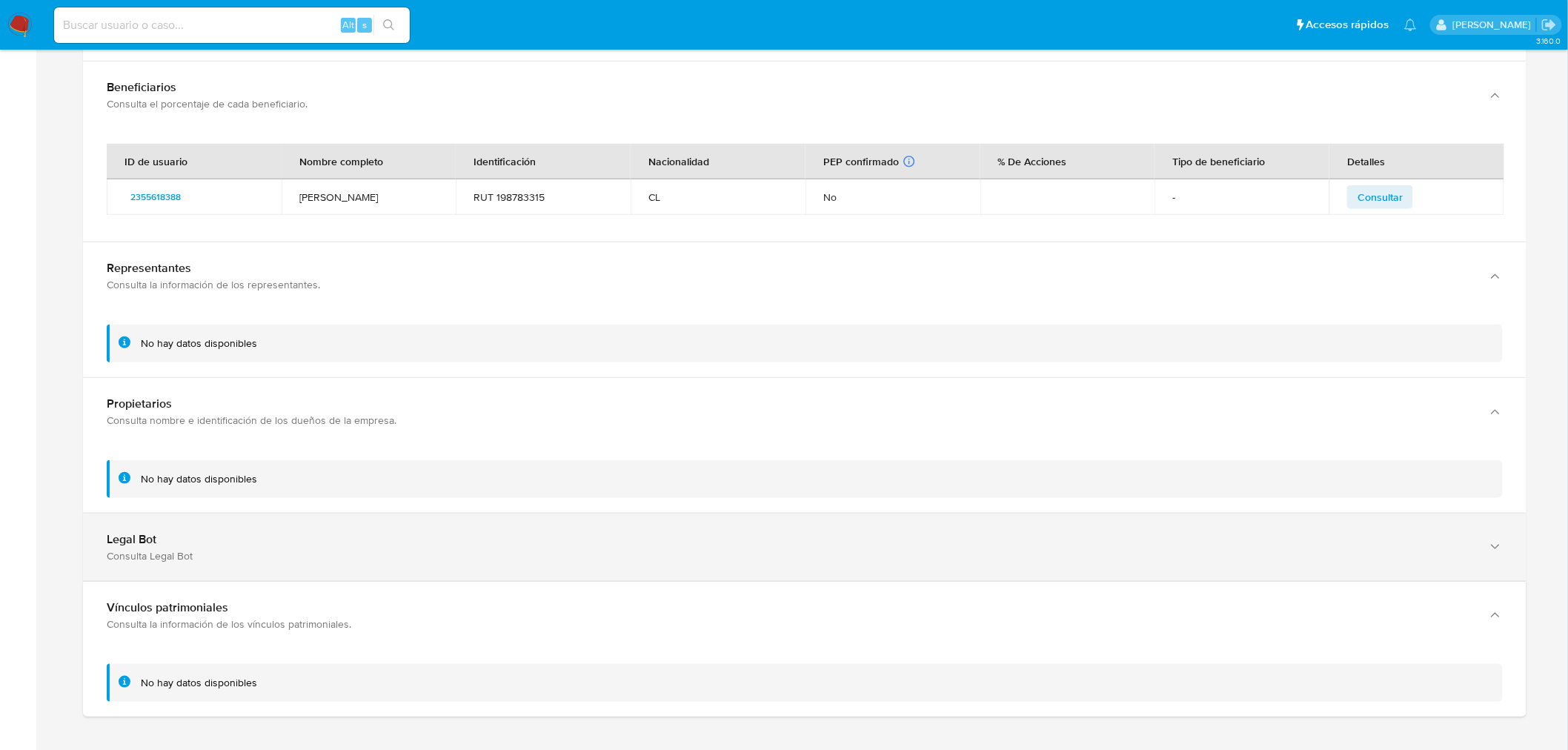
click at [229, 554] on div "Consulta Legal Bot" at bounding box center [789, 556] width 1366 height 13
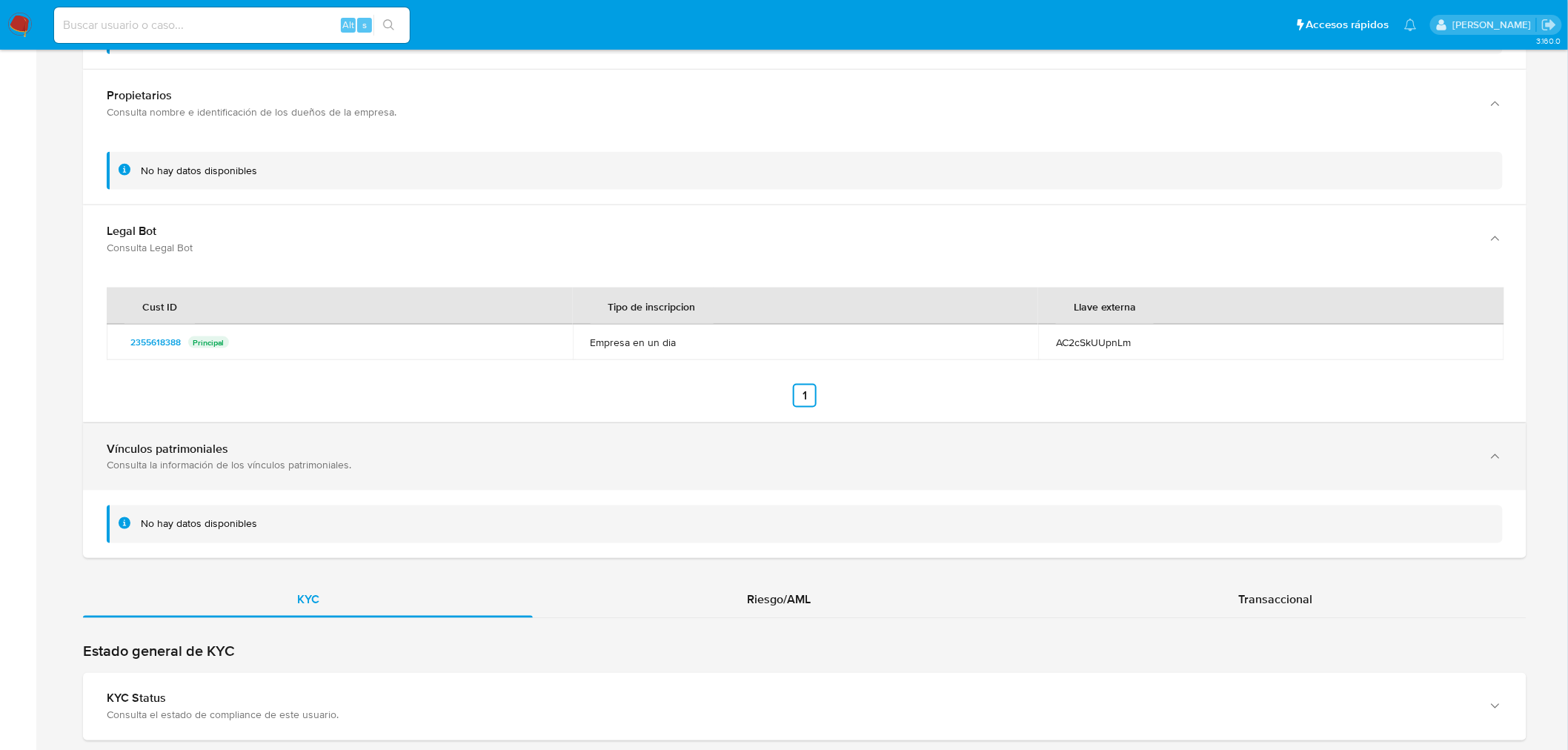
scroll to position [3081, 0]
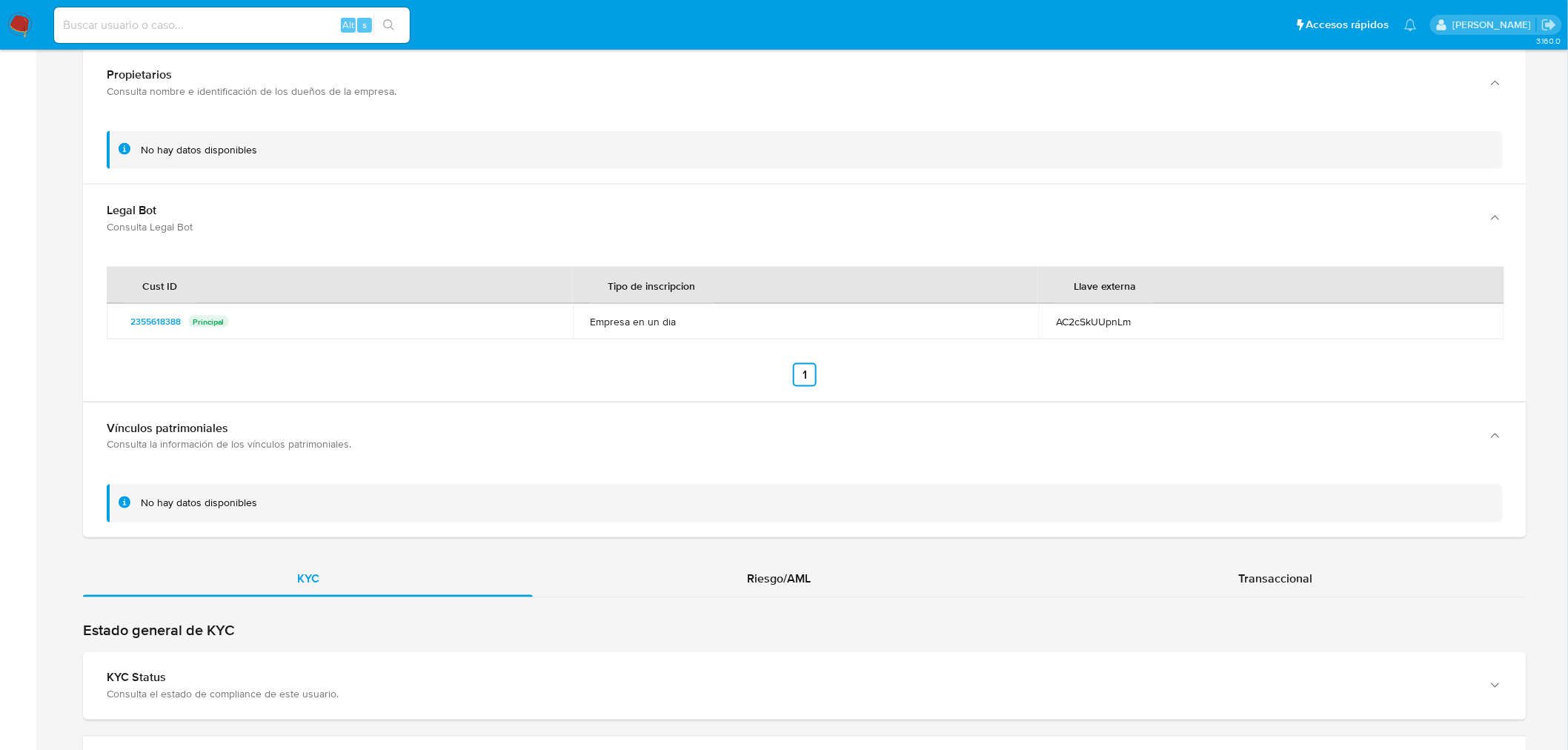
click at [1111, 343] on div "Cust ID Tipo de inscripcion Llave externa 2355618388 Principal Empresa en un di…" at bounding box center [805, 327] width 1396 height 120
drag, startPoint x: 1143, startPoint y: 323, endPoint x: 1057, endPoint y: 323, distance: 86.0
click at [1057, 323] on div "AC2cSkUUpnLm" at bounding box center [1271, 321] width 430 height 13
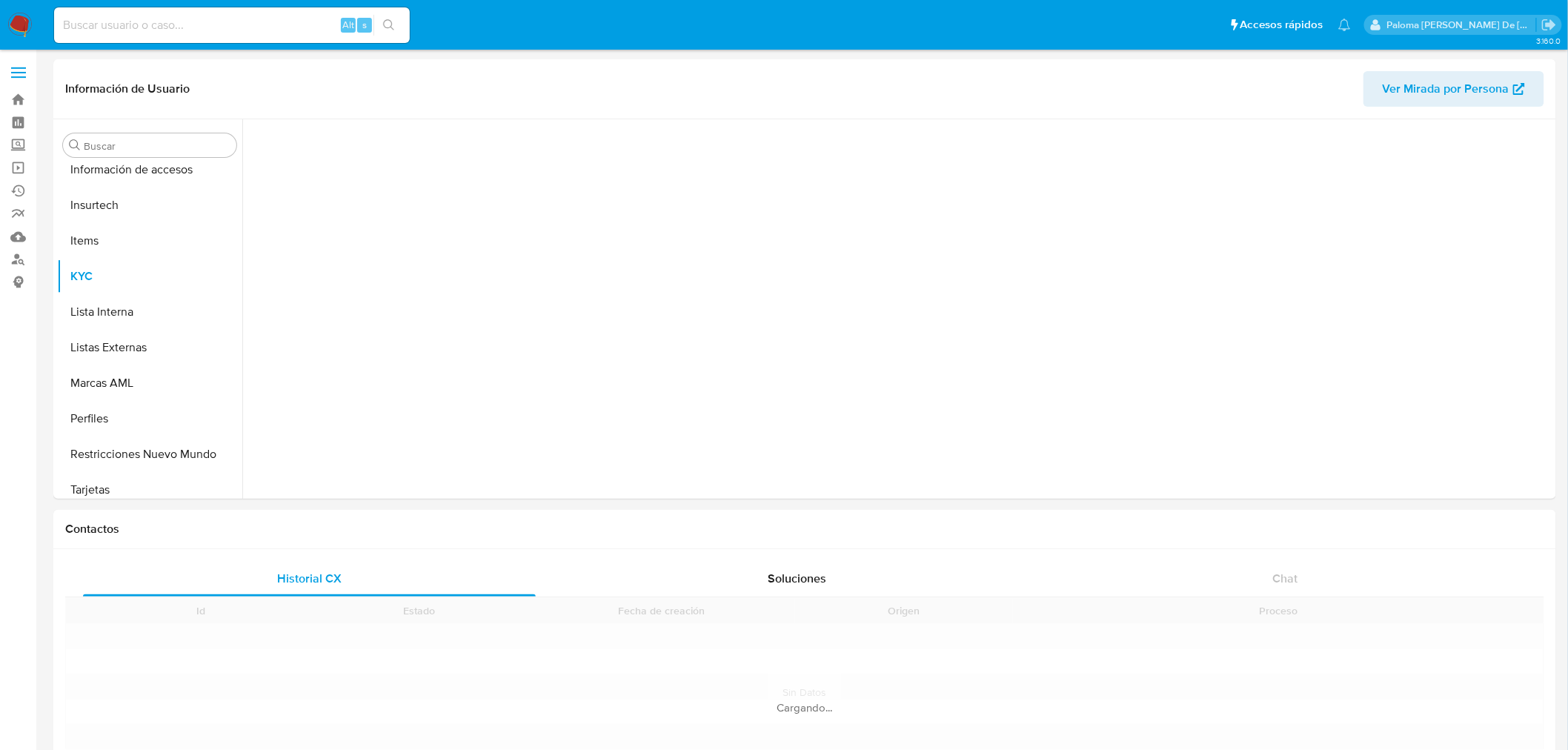
scroll to position [625, 0]
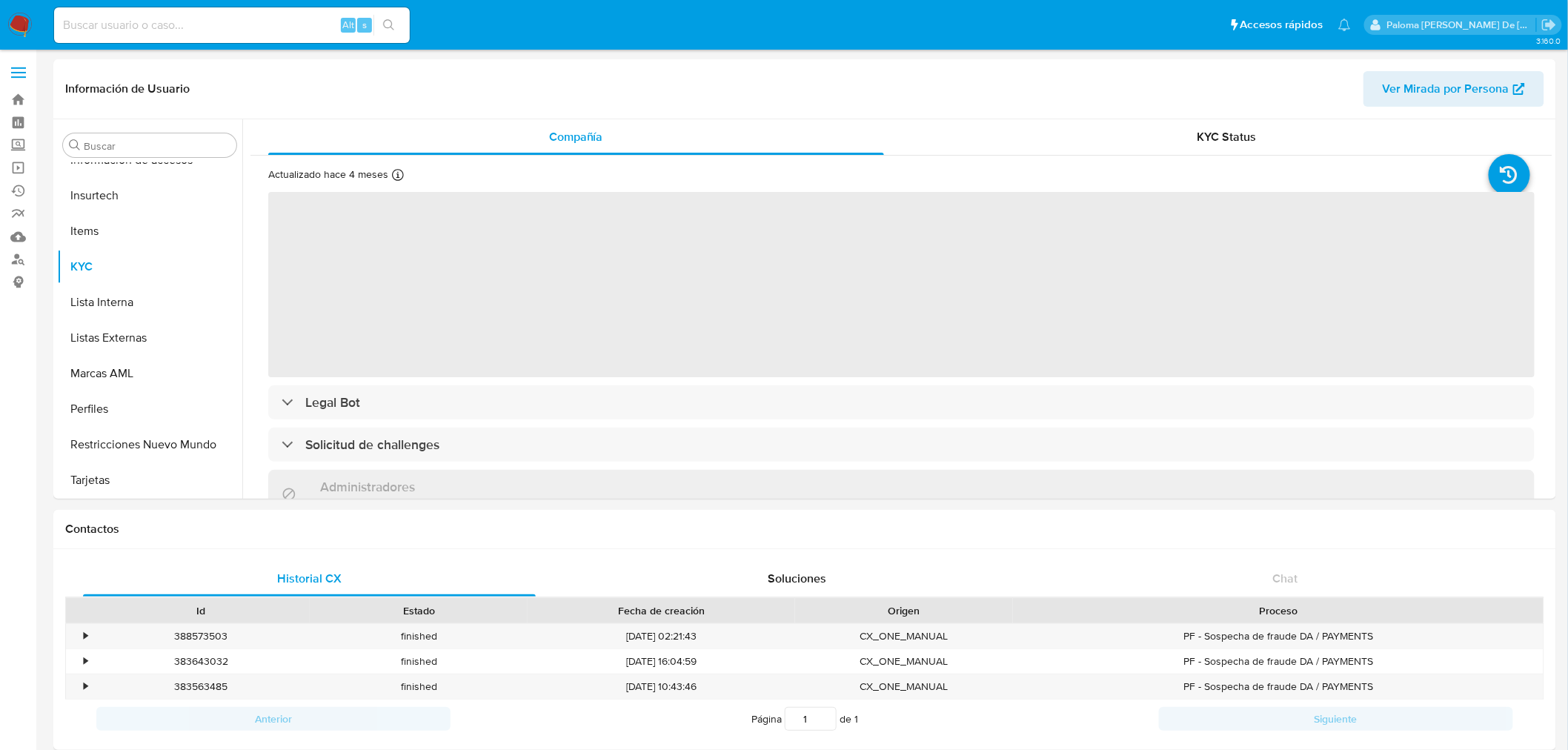
select select "10"
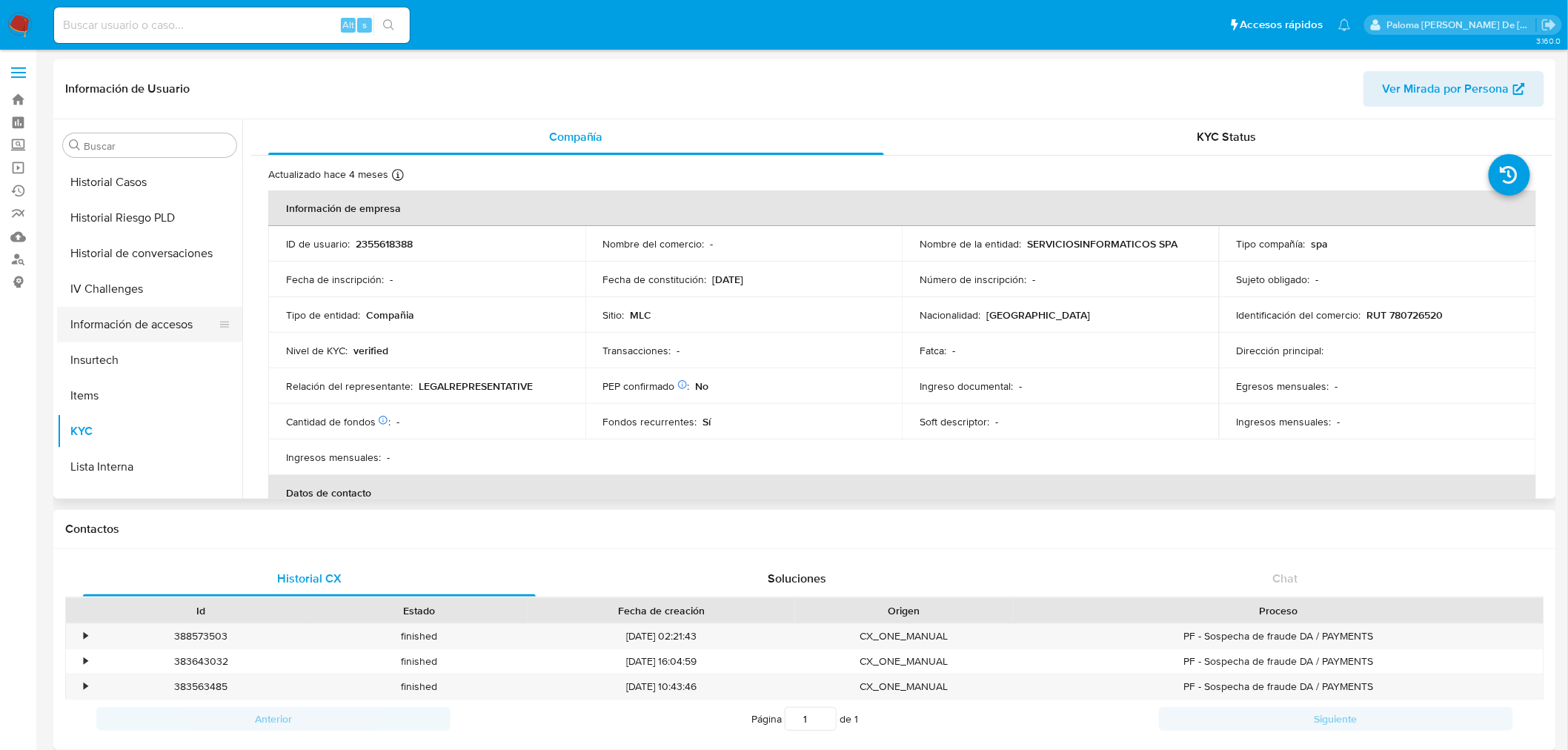
scroll to position [297, 0]
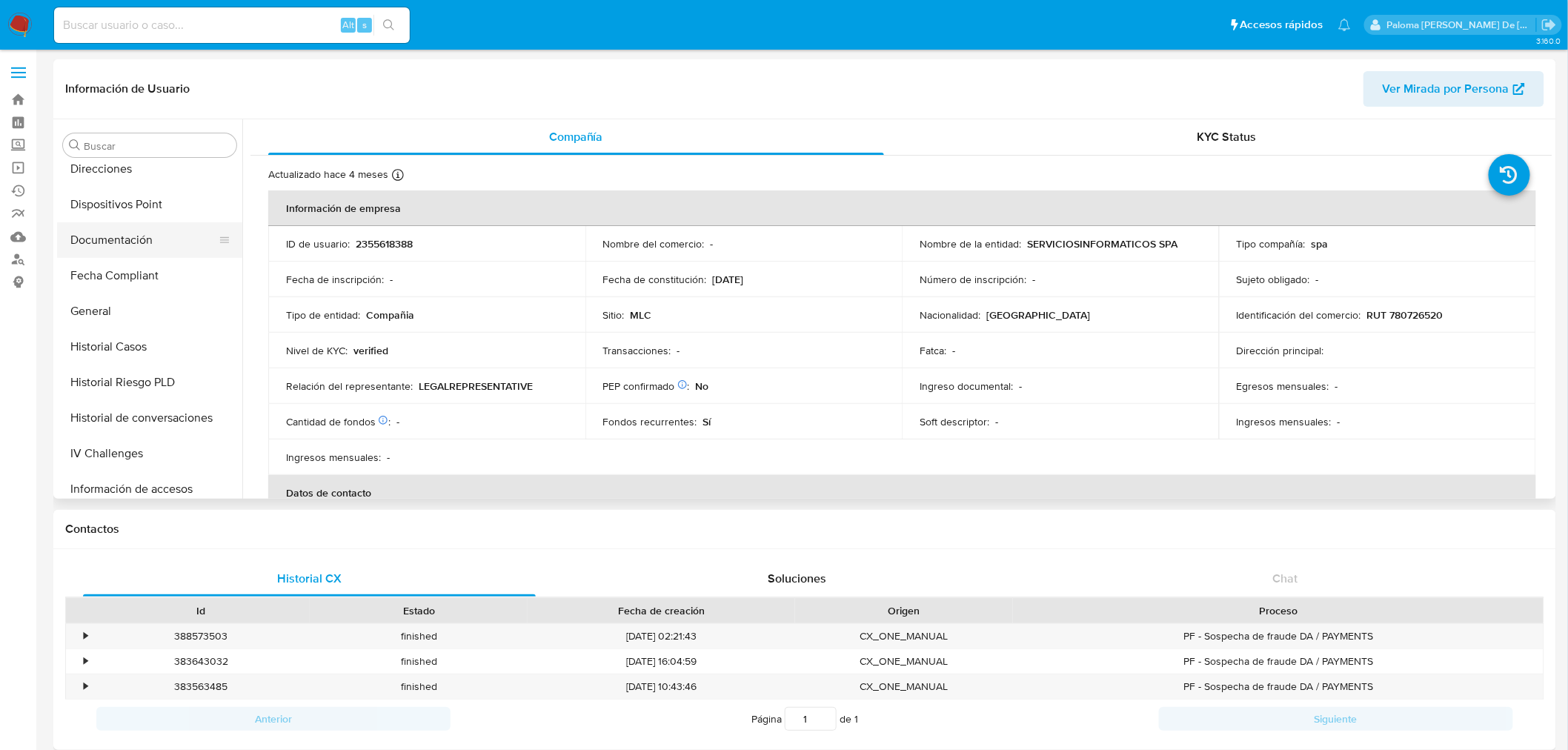
click at [118, 242] on button "Documentación" at bounding box center [143, 240] width 173 height 36
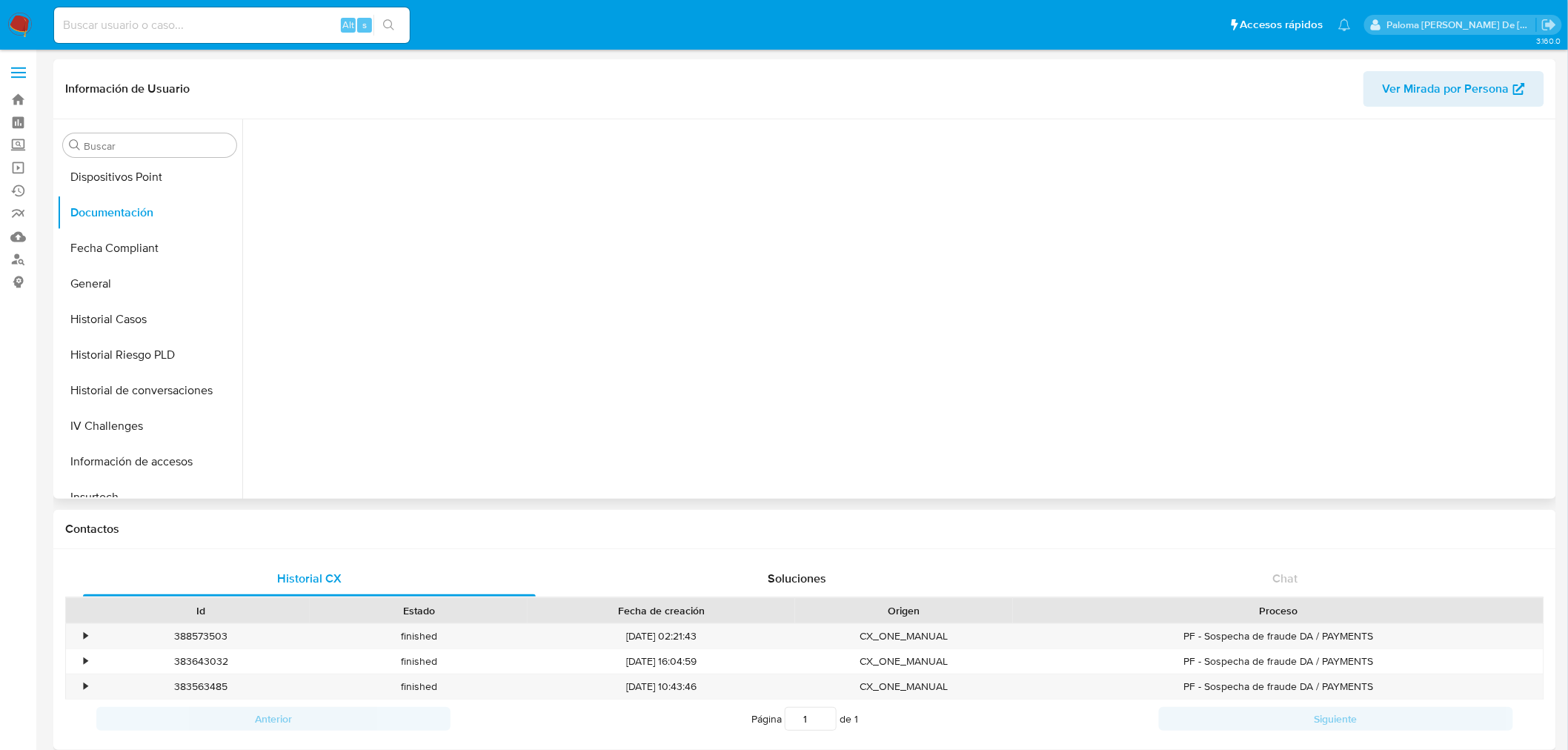
scroll to position [329, 0]
